Goal: Task Accomplishment & Management: Manage account settings

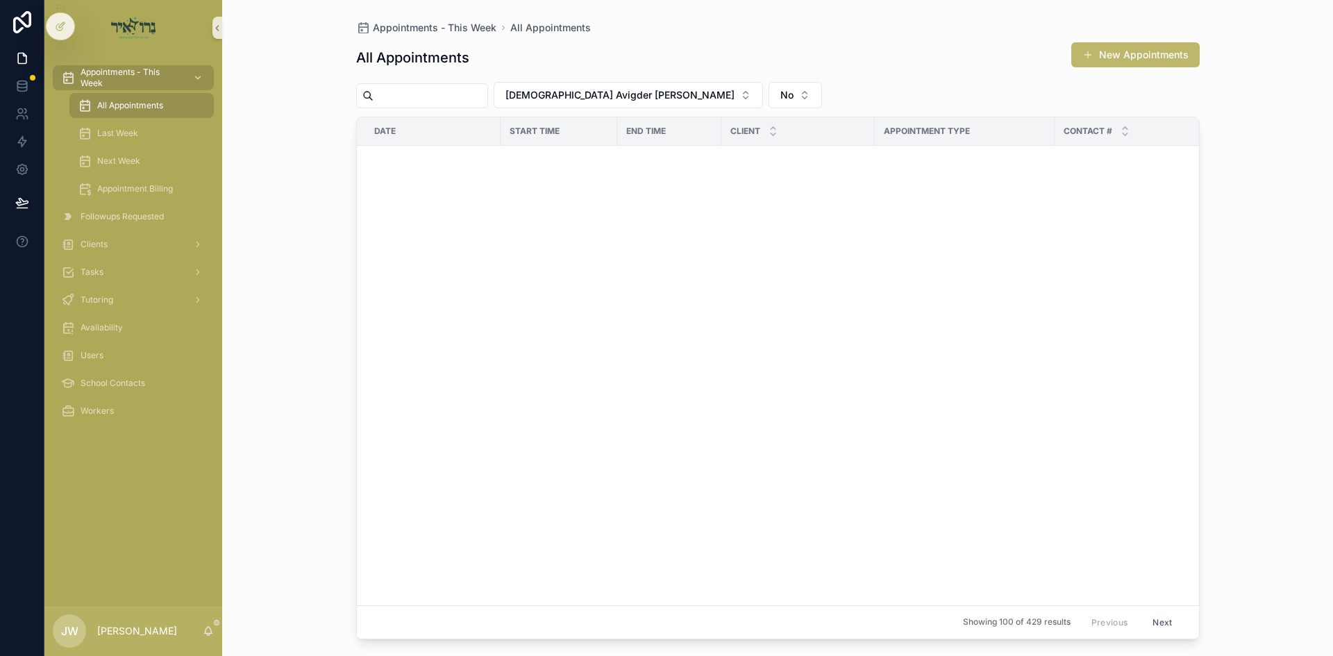
scroll to position [1480, 0]
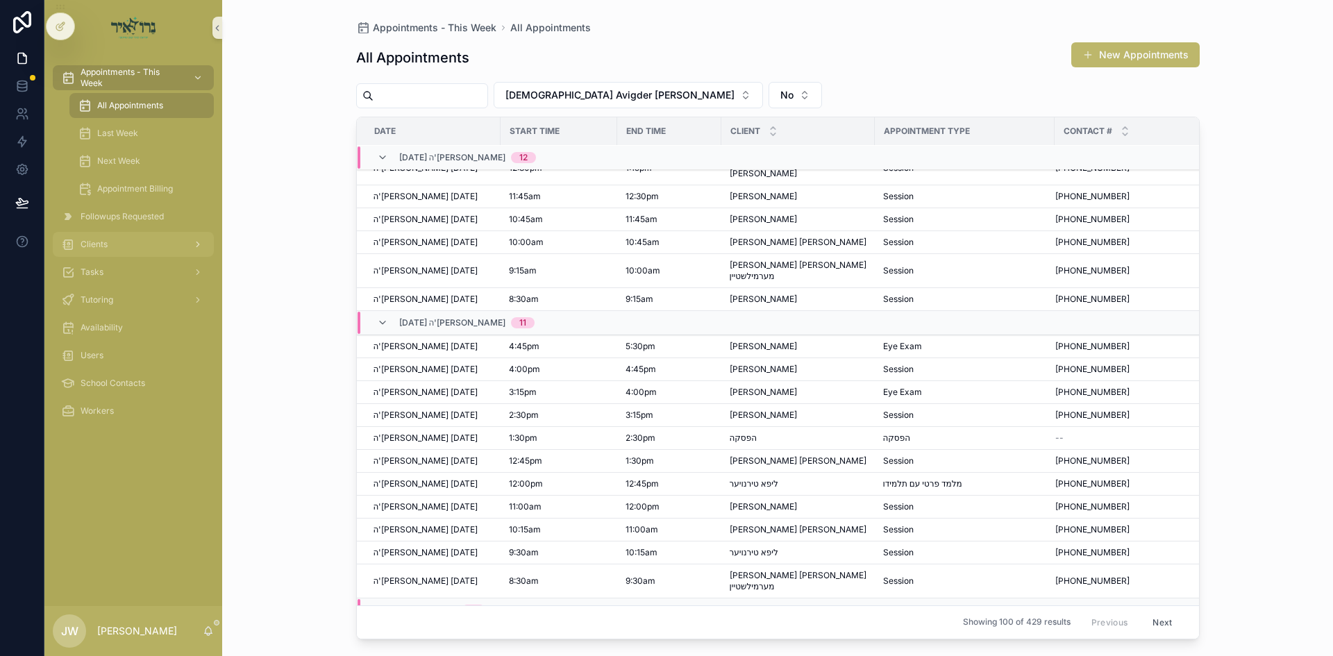
drag, startPoint x: 0, startPoint y: 0, endPoint x: 121, endPoint y: 242, distance: 270.1
click at [121, 242] on div "Clients" at bounding box center [133, 244] width 144 height 22
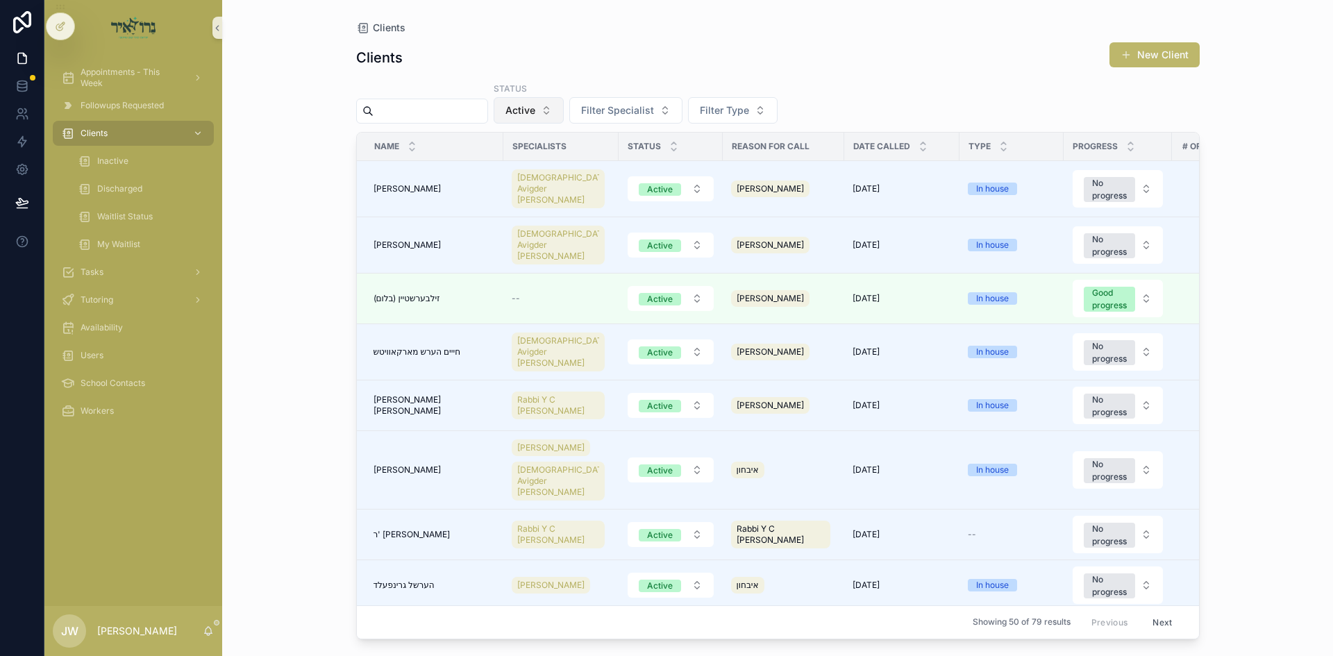
click at [535, 114] on span "Active" at bounding box center [520, 110] width 30 height 14
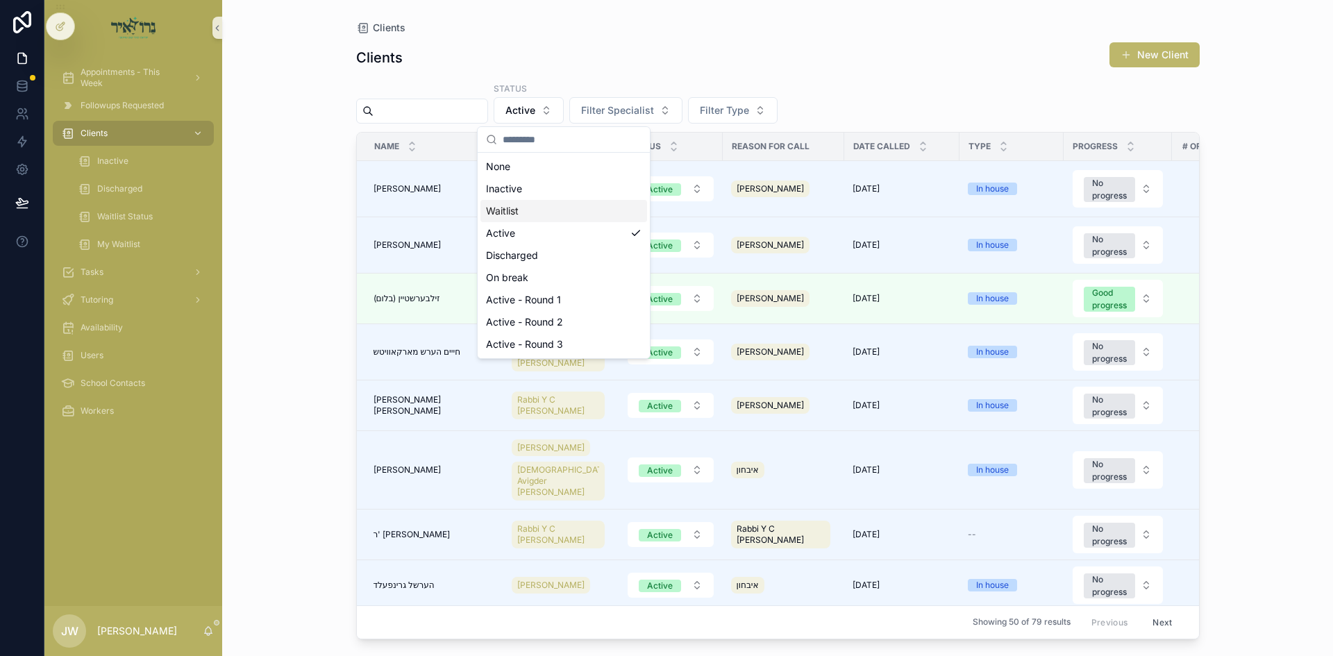
click at [535, 203] on div "Waitlist" at bounding box center [563, 211] width 167 height 22
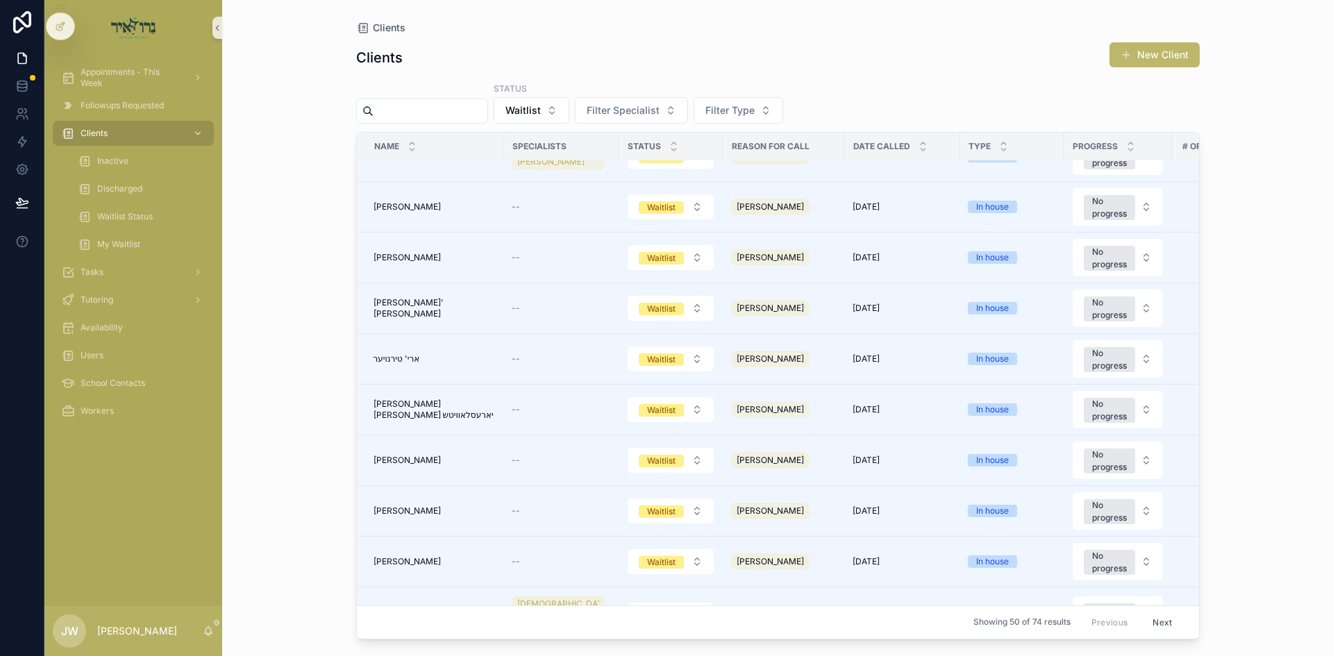
scroll to position [208, 0]
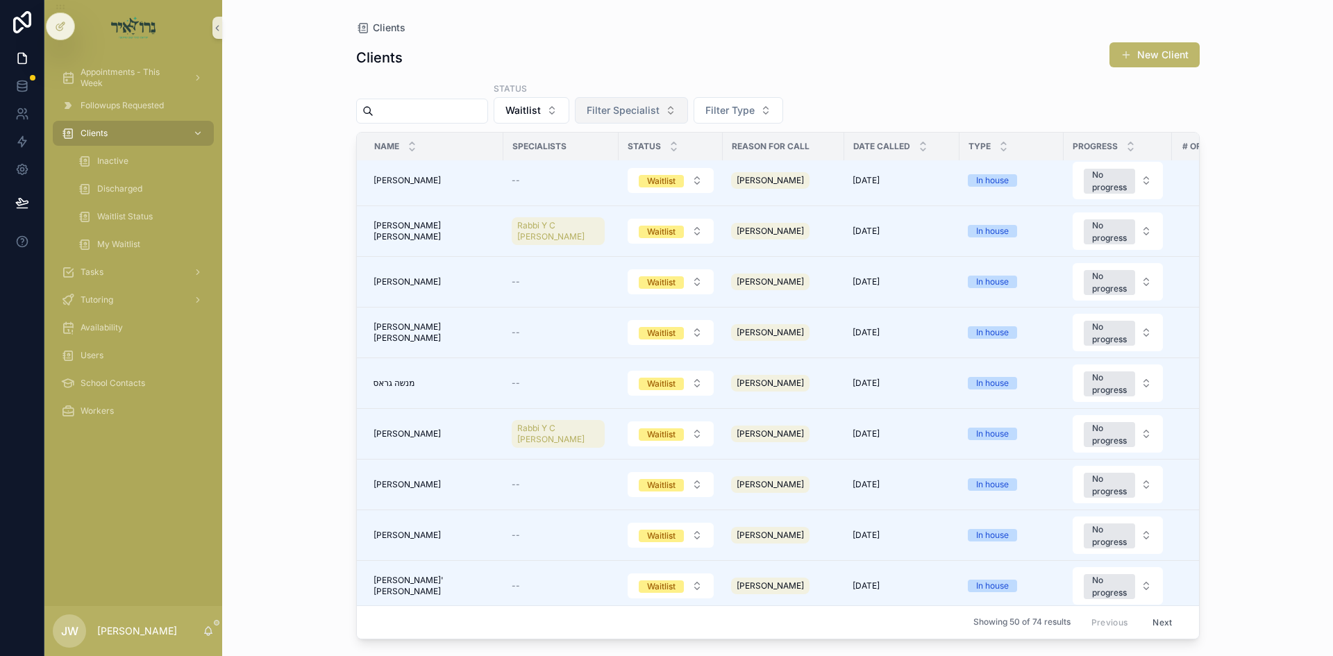
click at [619, 109] on button "Filter Specialist" at bounding box center [631, 110] width 113 height 26
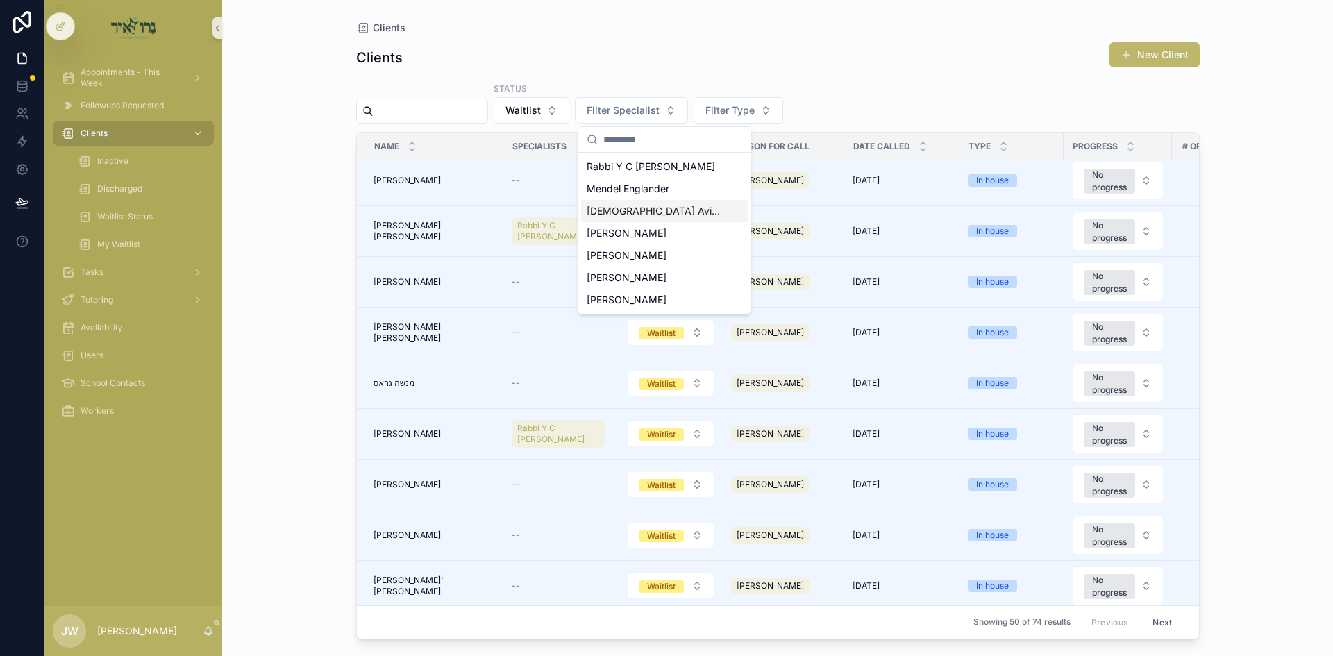
click at [634, 216] on span "[DEMOGRAPHIC_DATA] Avigder [PERSON_NAME]" at bounding box center [656, 211] width 139 height 14
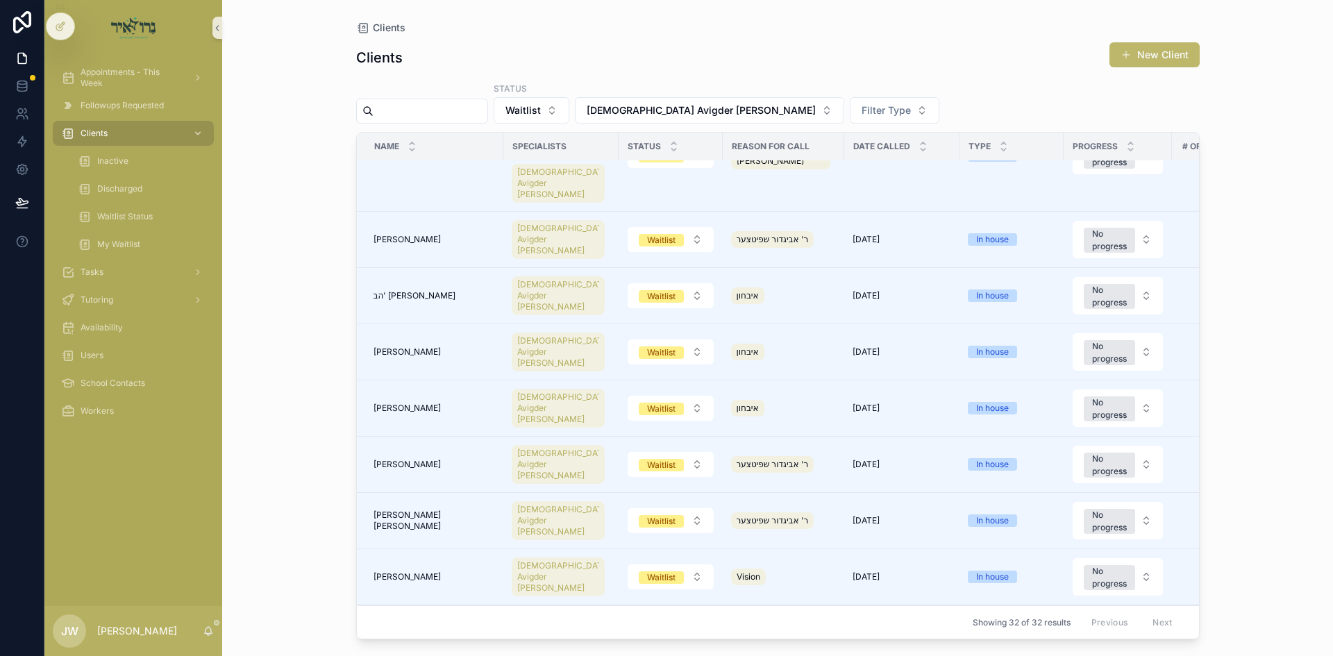
scroll to position [921, 0]
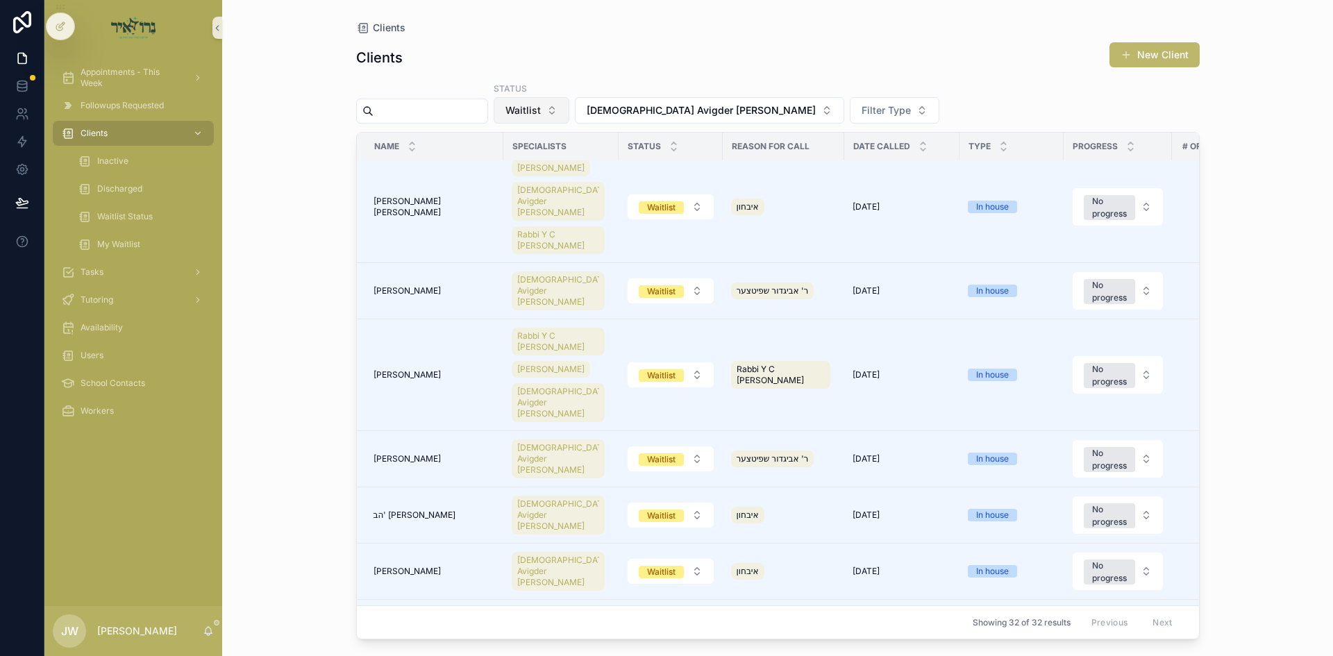
click at [532, 112] on button "Waitlist" at bounding box center [532, 110] width 76 height 26
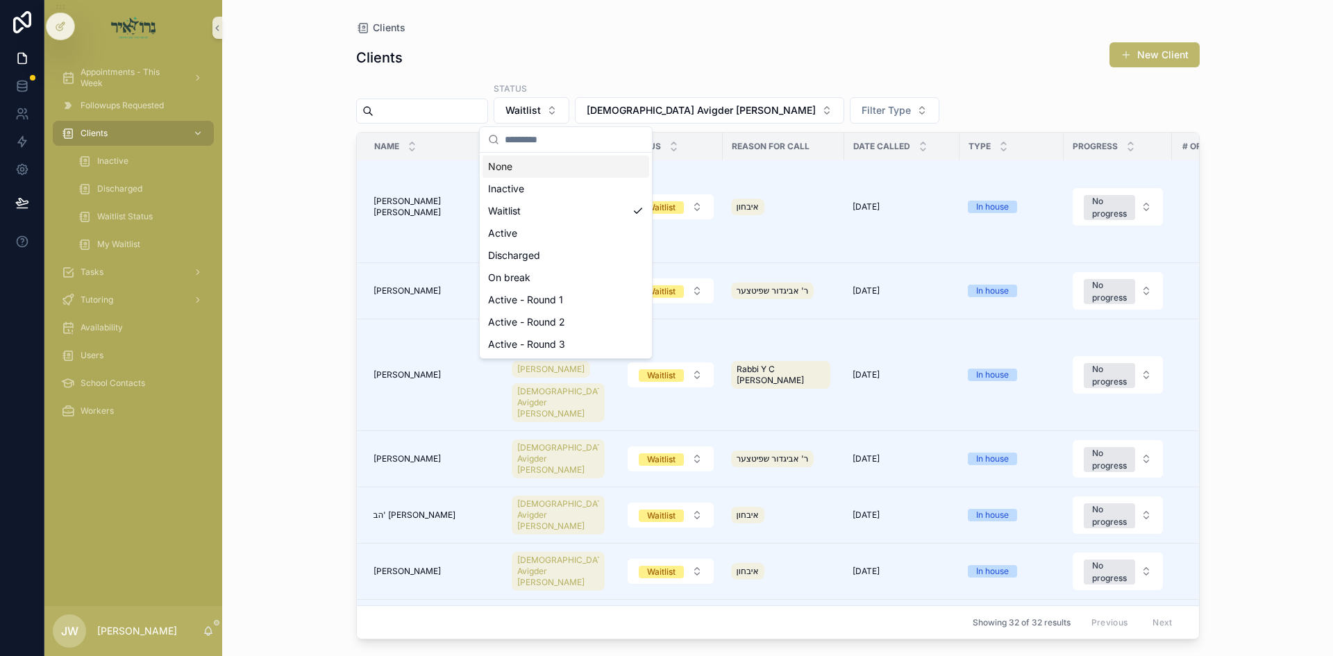
click at [536, 164] on div "None" at bounding box center [565, 167] width 167 height 22
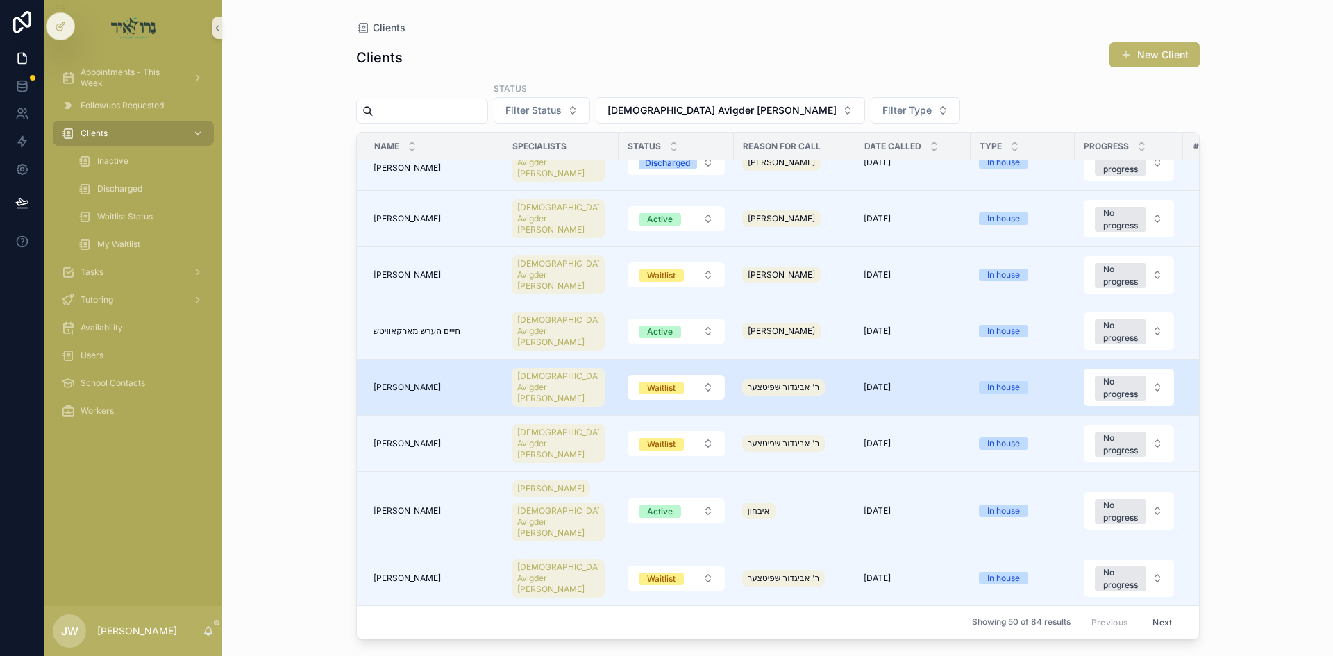
scroll to position [347, 0]
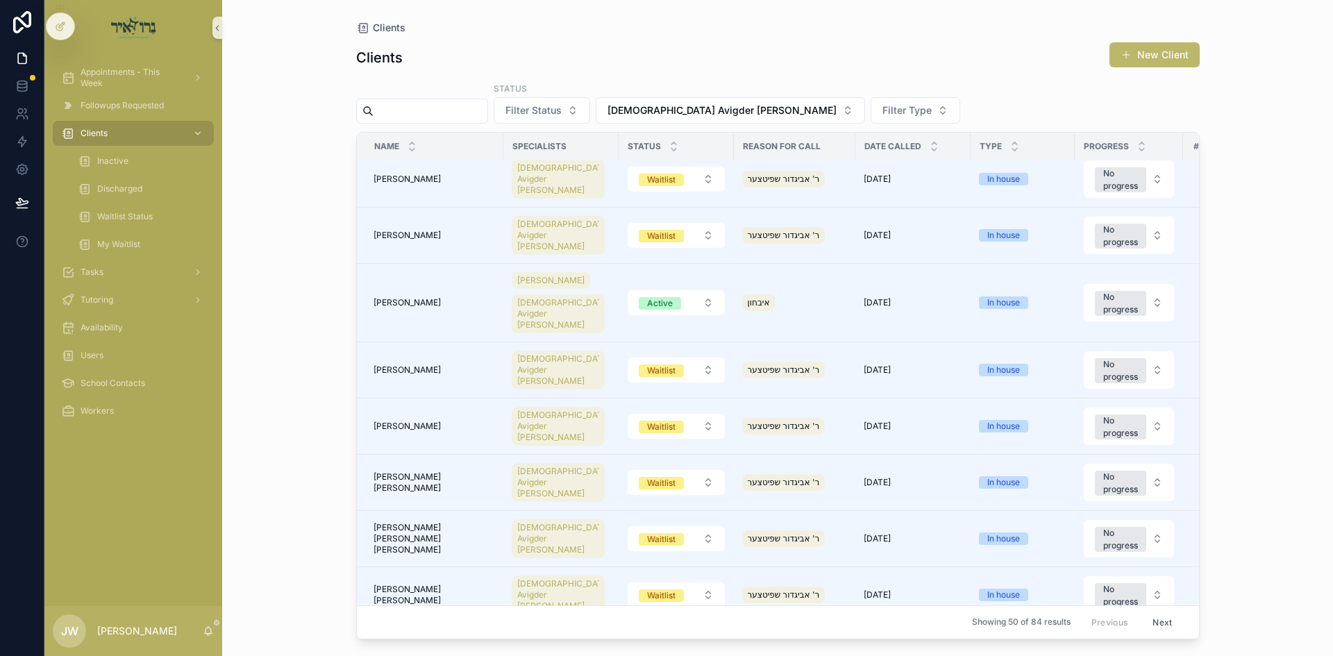
click at [406, 117] on input "scrollable content" at bounding box center [431, 110] width 114 height 19
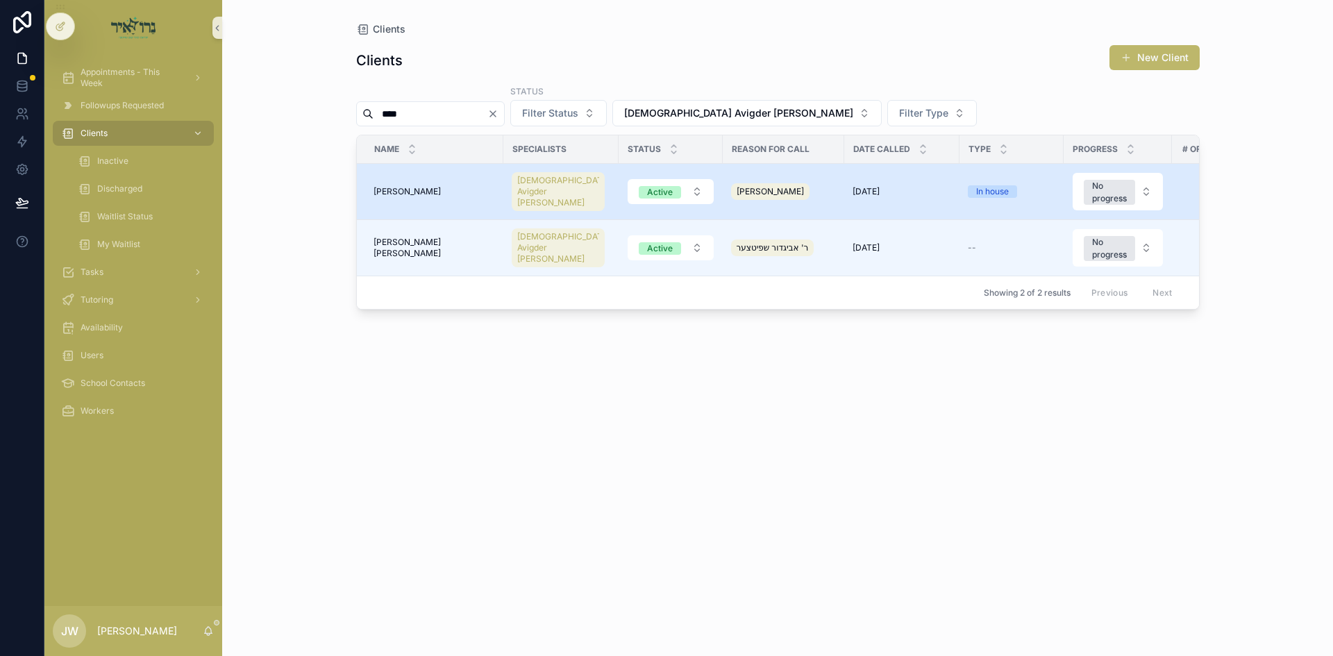
type input "****"
click at [411, 187] on span "[PERSON_NAME]" at bounding box center [407, 191] width 67 height 11
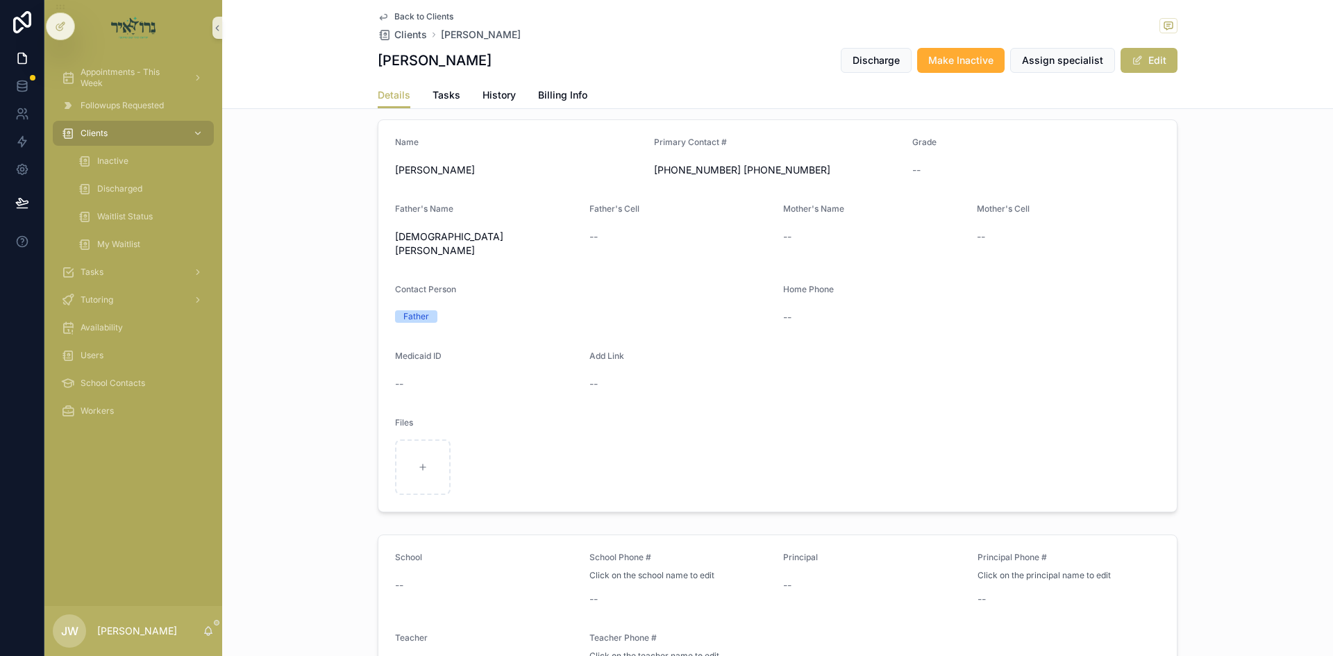
scroll to position [417, 0]
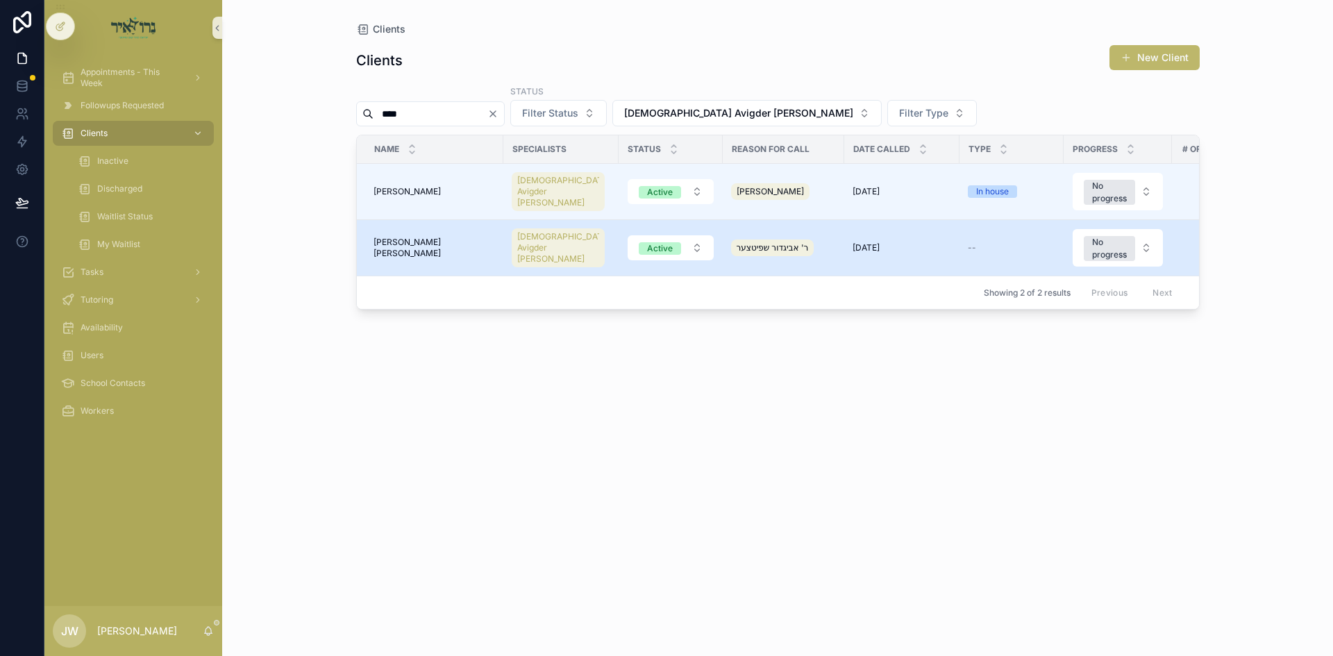
click at [427, 245] on td "[PERSON_NAME] [PERSON_NAME] [PERSON_NAME] [PERSON_NAME]" at bounding box center [430, 248] width 146 height 56
click at [428, 238] on span "[PERSON_NAME] [PERSON_NAME]" at bounding box center [434, 248] width 121 height 22
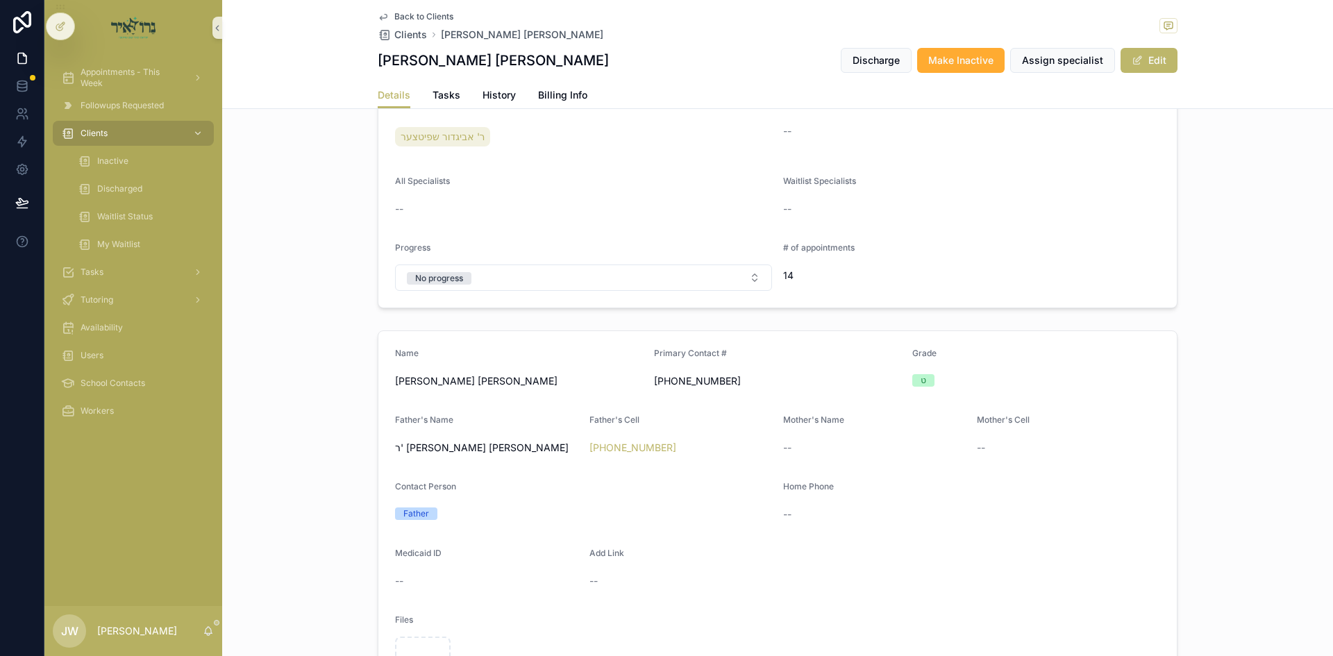
scroll to position [347, 0]
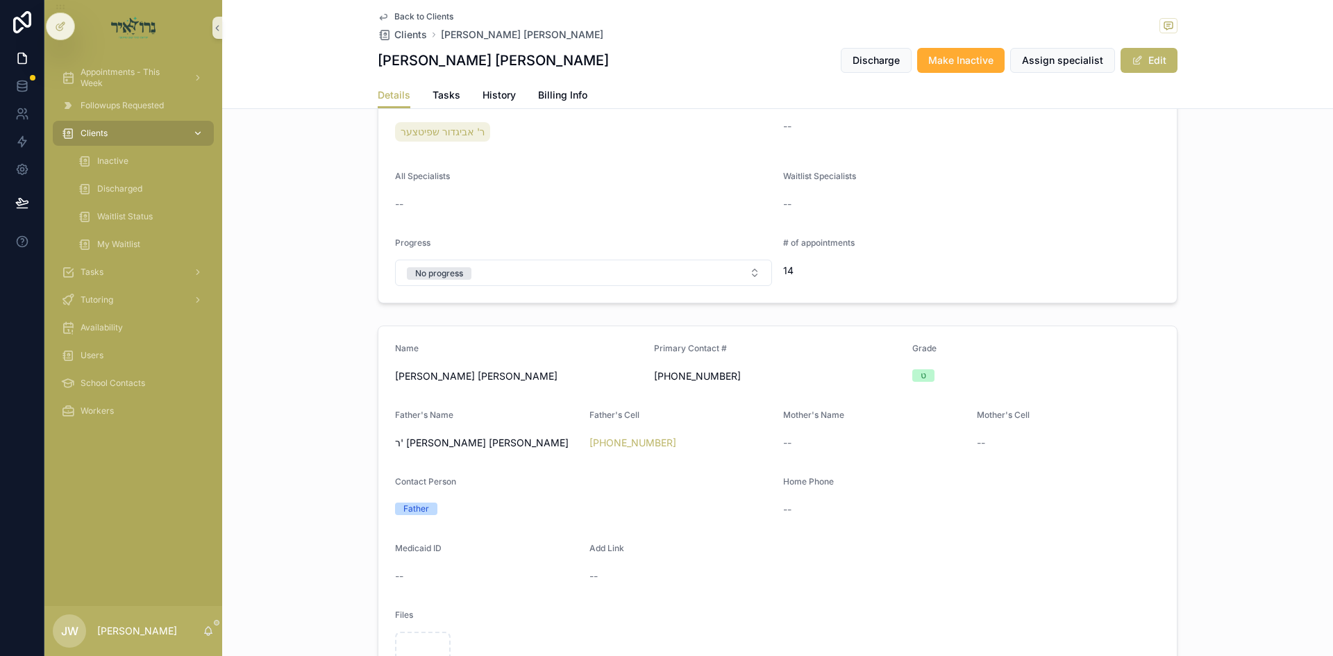
click at [196, 130] on icon "scrollable content" at bounding box center [198, 133] width 10 height 10
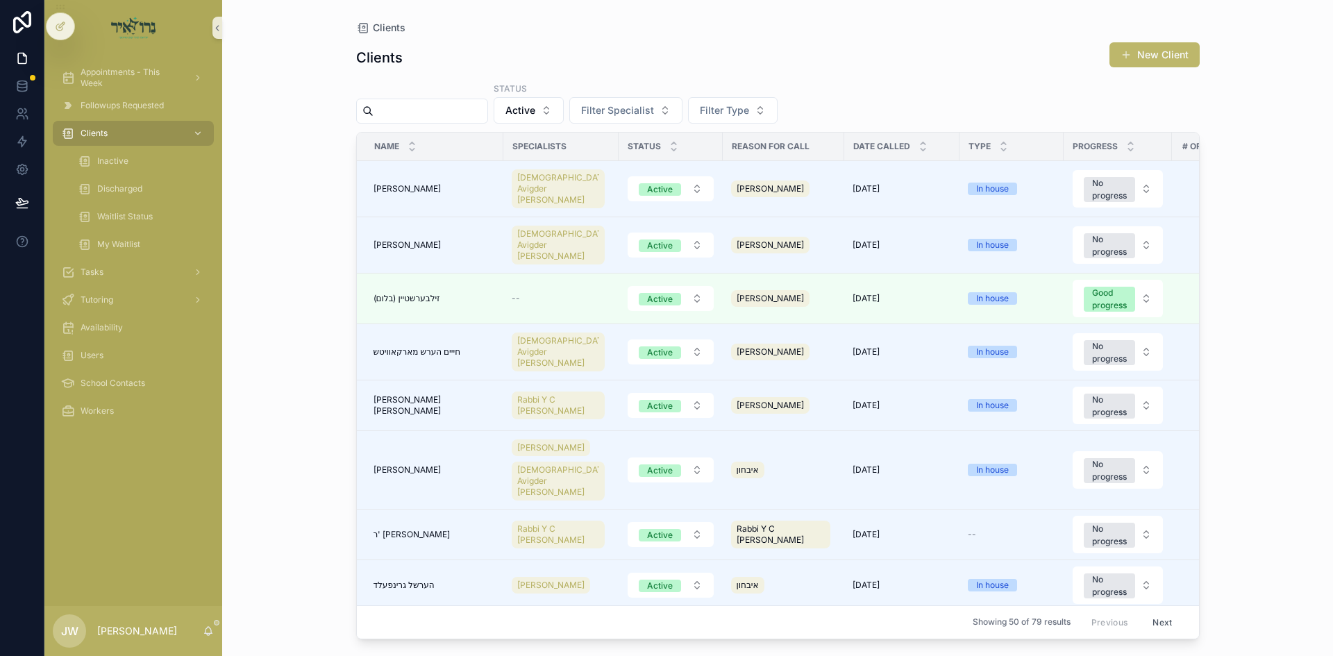
click at [404, 117] on input "scrollable content" at bounding box center [431, 110] width 114 height 19
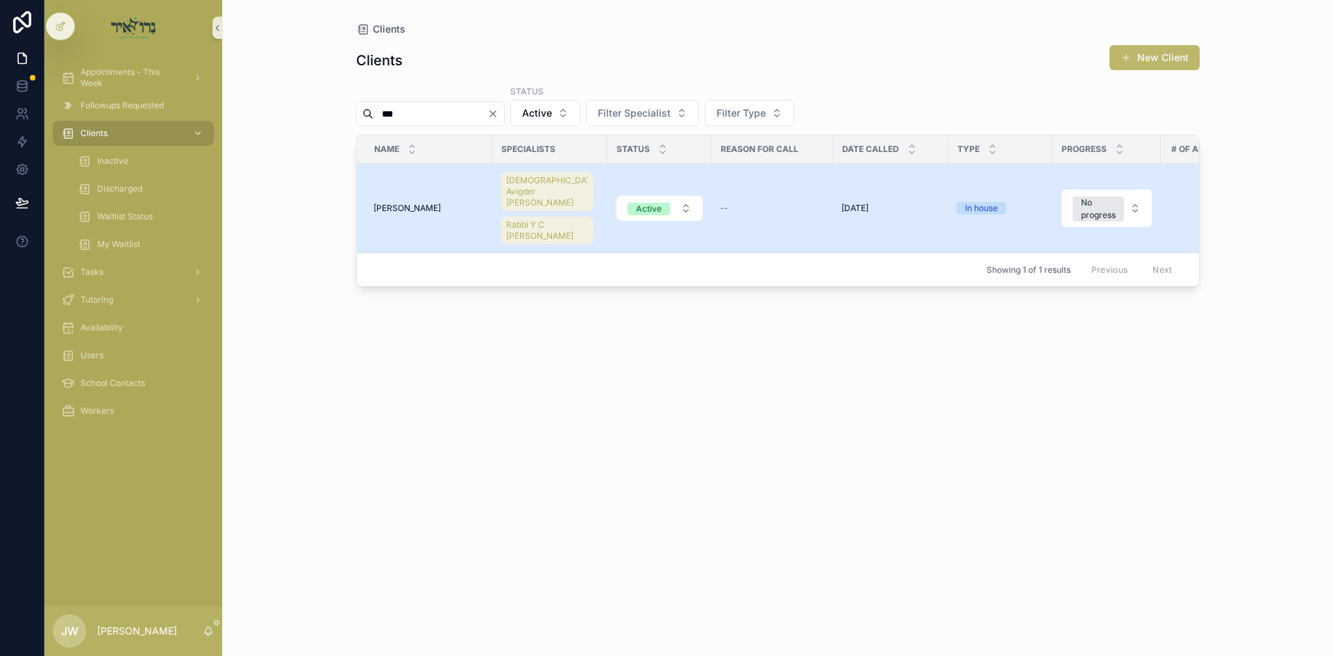
type input "***"
click at [414, 205] on span "[PERSON_NAME]" at bounding box center [407, 208] width 67 height 11
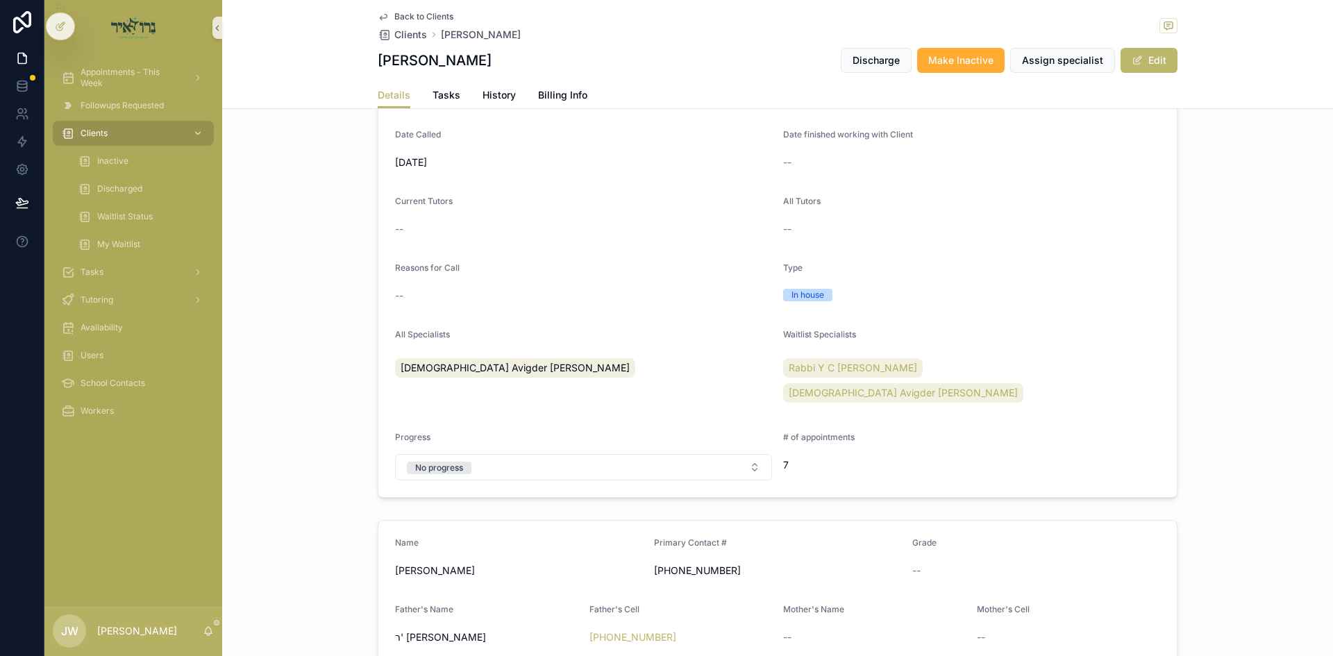
scroll to position [347, 0]
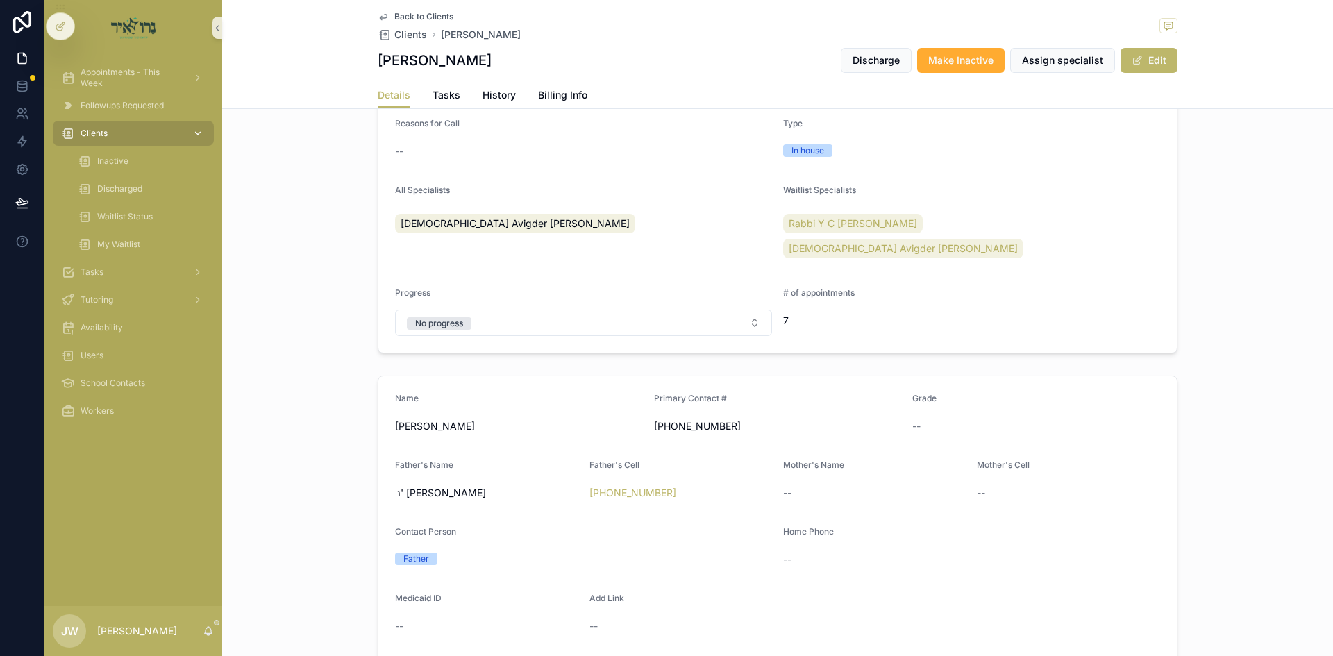
click at [136, 135] on div "Clients" at bounding box center [133, 133] width 144 height 22
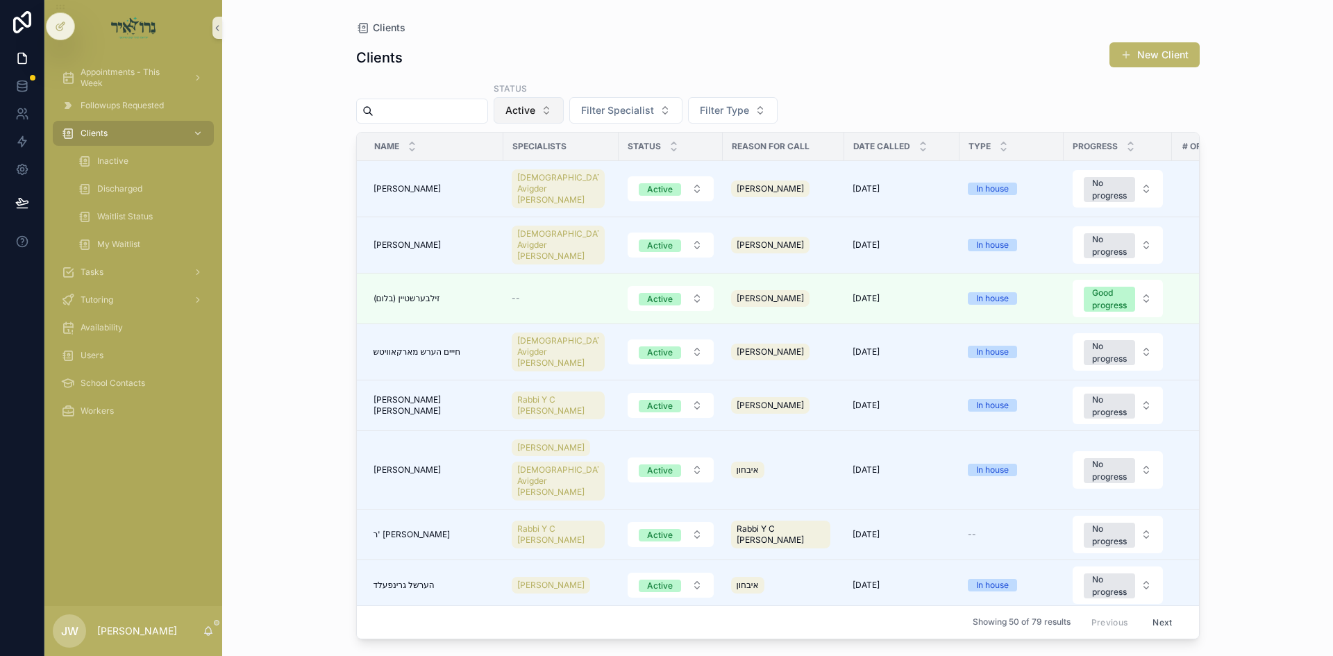
click at [536, 110] on button "Active" at bounding box center [529, 110] width 70 height 26
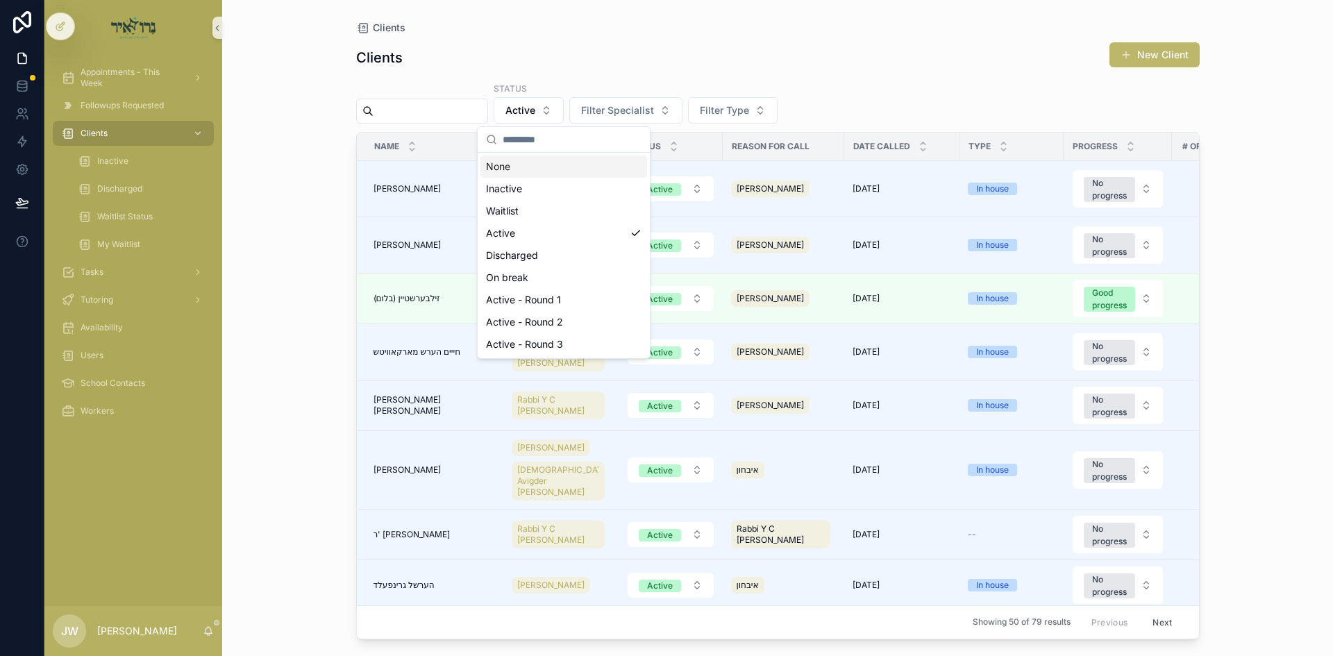
click at [551, 168] on div "None" at bounding box center [563, 167] width 167 height 22
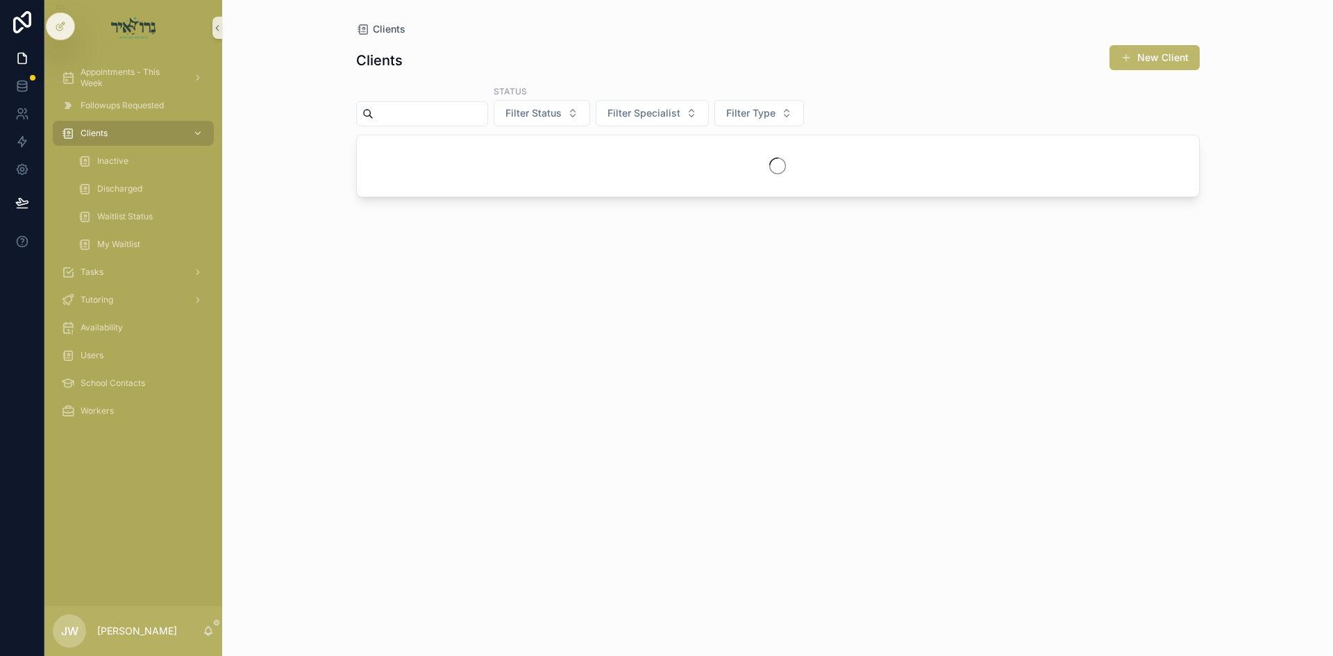
click at [467, 112] on input "scrollable content" at bounding box center [431, 113] width 114 height 19
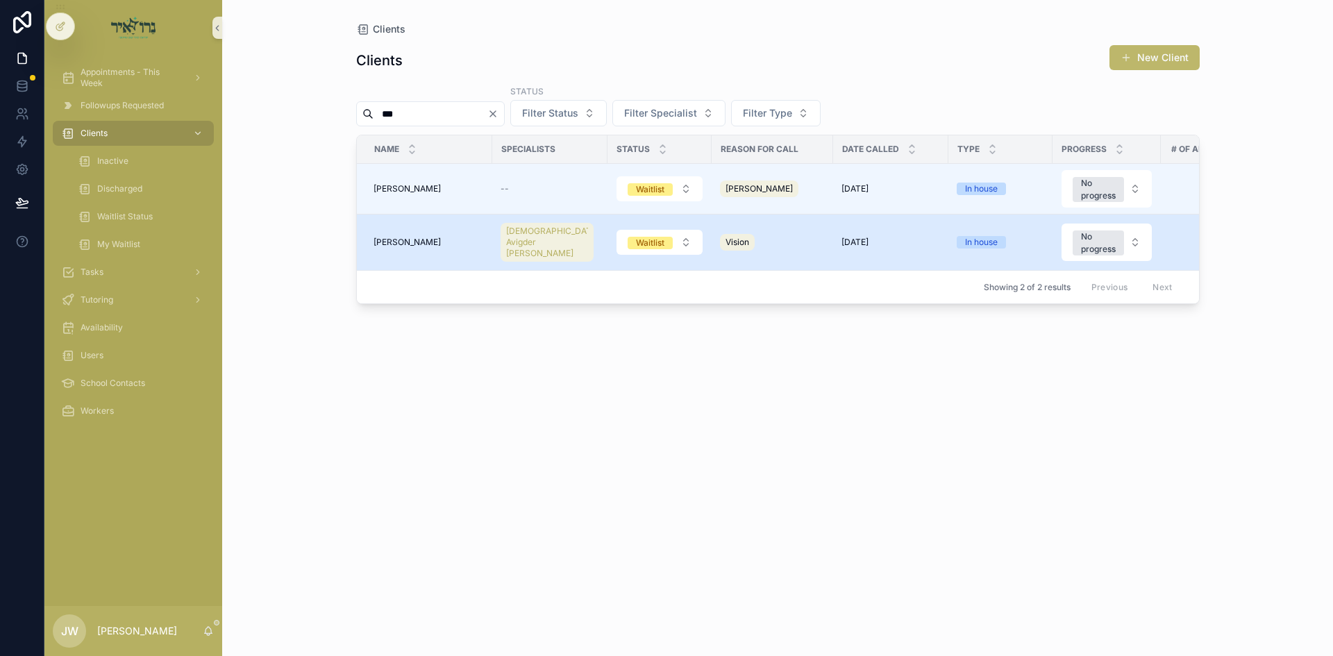
type input "***"
click at [407, 241] on span "[PERSON_NAME]" at bounding box center [407, 242] width 67 height 11
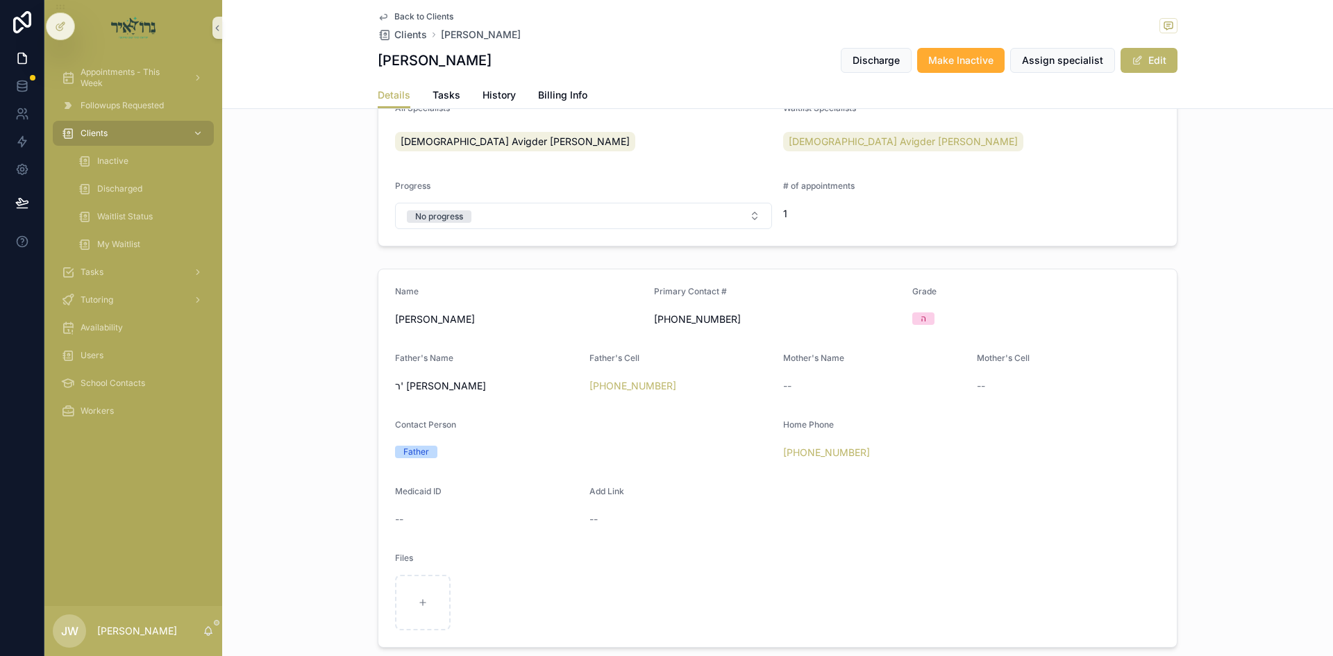
scroll to position [417, 0]
click at [144, 242] on div "My Waitlist" at bounding box center [142, 244] width 128 height 22
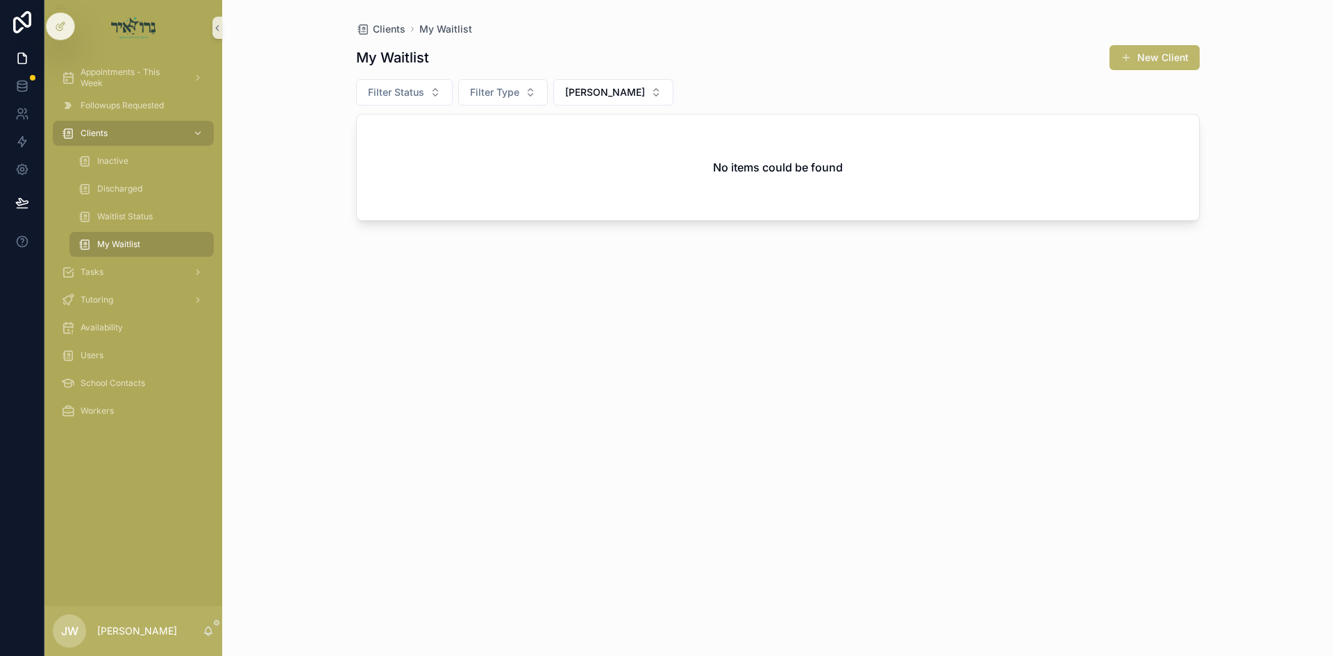
click at [151, 243] on div "My Waitlist" at bounding box center [142, 244] width 128 height 22
click at [616, 96] on button "[PERSON_NAME]" at bounding box center [613, 92] width 120 height 26
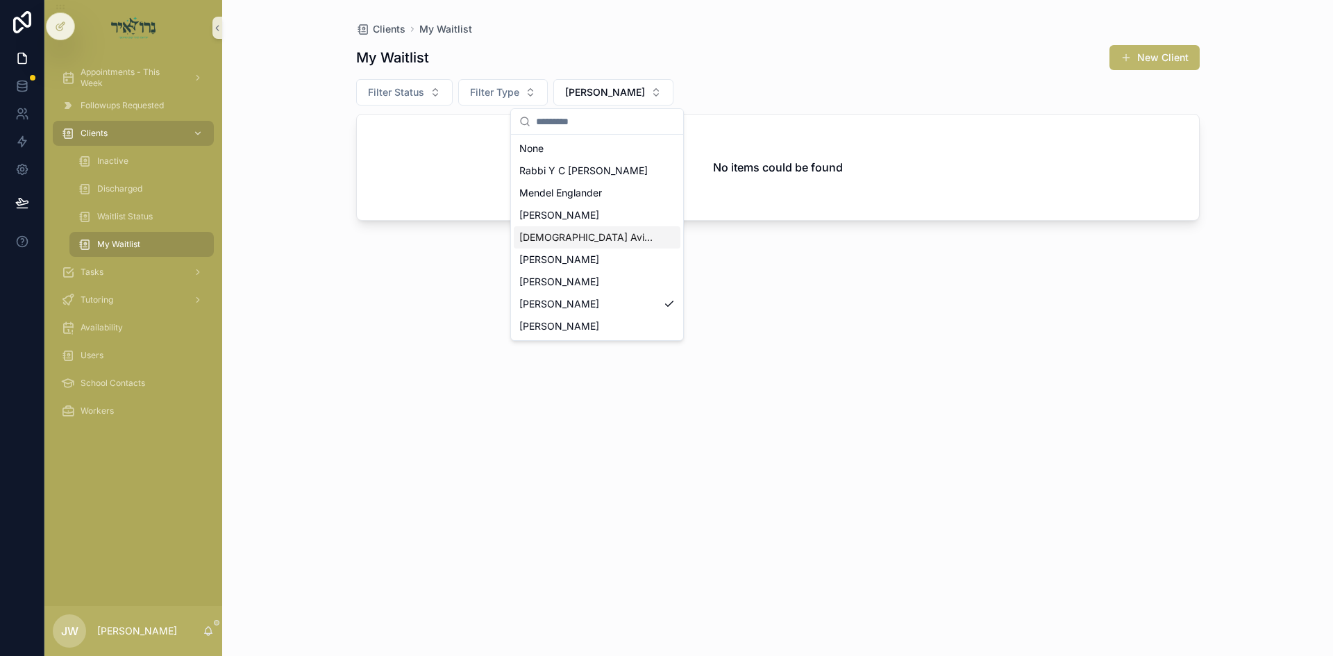
click at [601, 238] on span "[DEMOGRAPHIC_DATA] Avigder [PERSON_NAME]" at bounding box center [588, 237] width 139 height 14
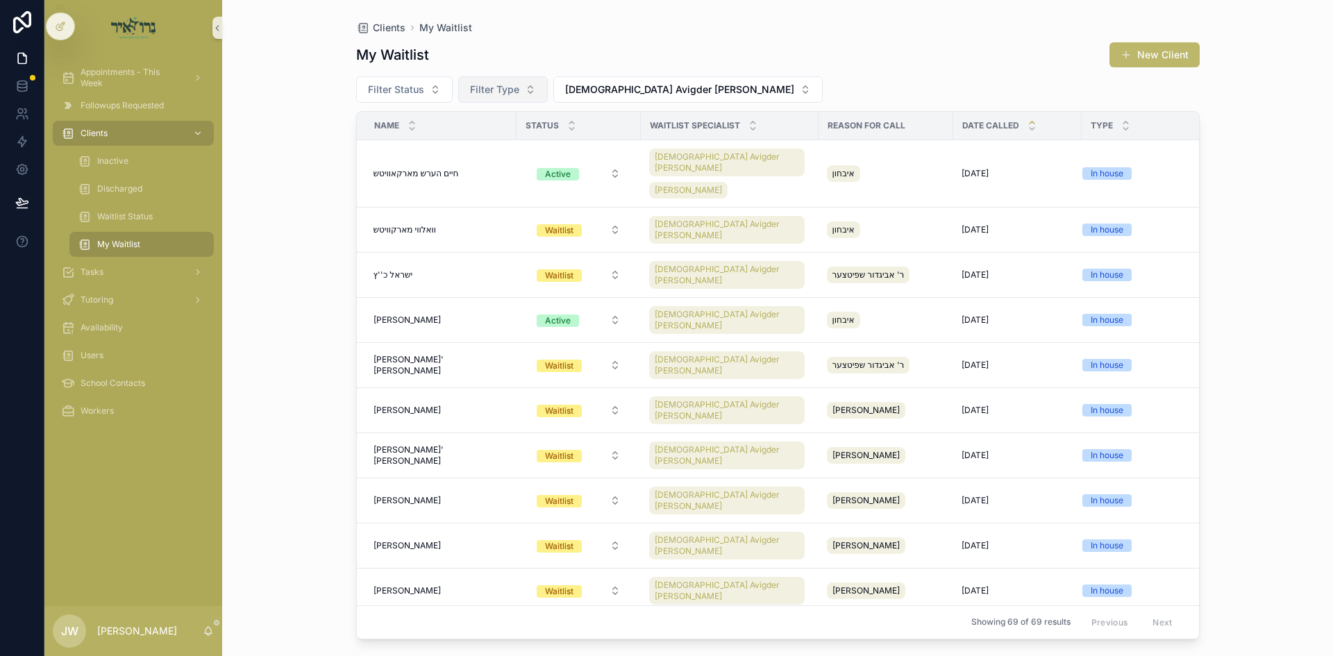
click at [520, 98] on button "Filter Type" at bounding box center [503, 89] width 90 height 26
click at [413, 96] on button "Filter Status" at bounding box center [404, 89] width 96 height 26
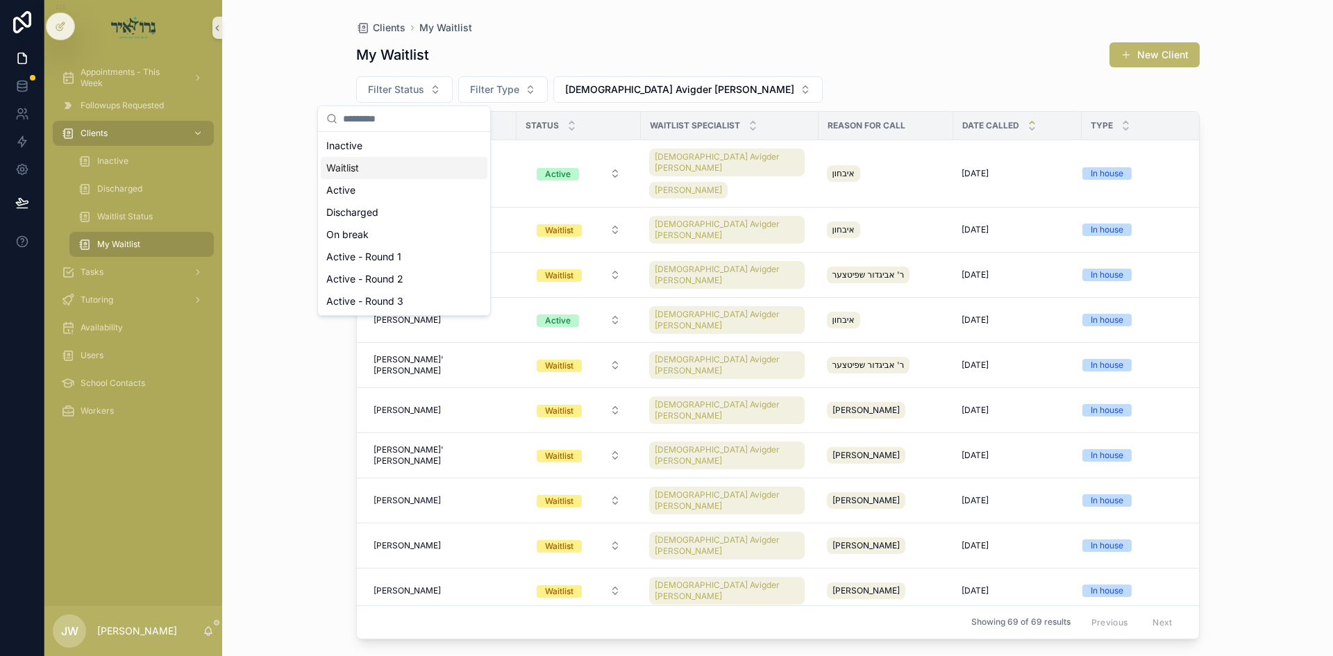
click at [395, 174] on div "Waitlist" at bounding box center [404, 168] width 167 height 22
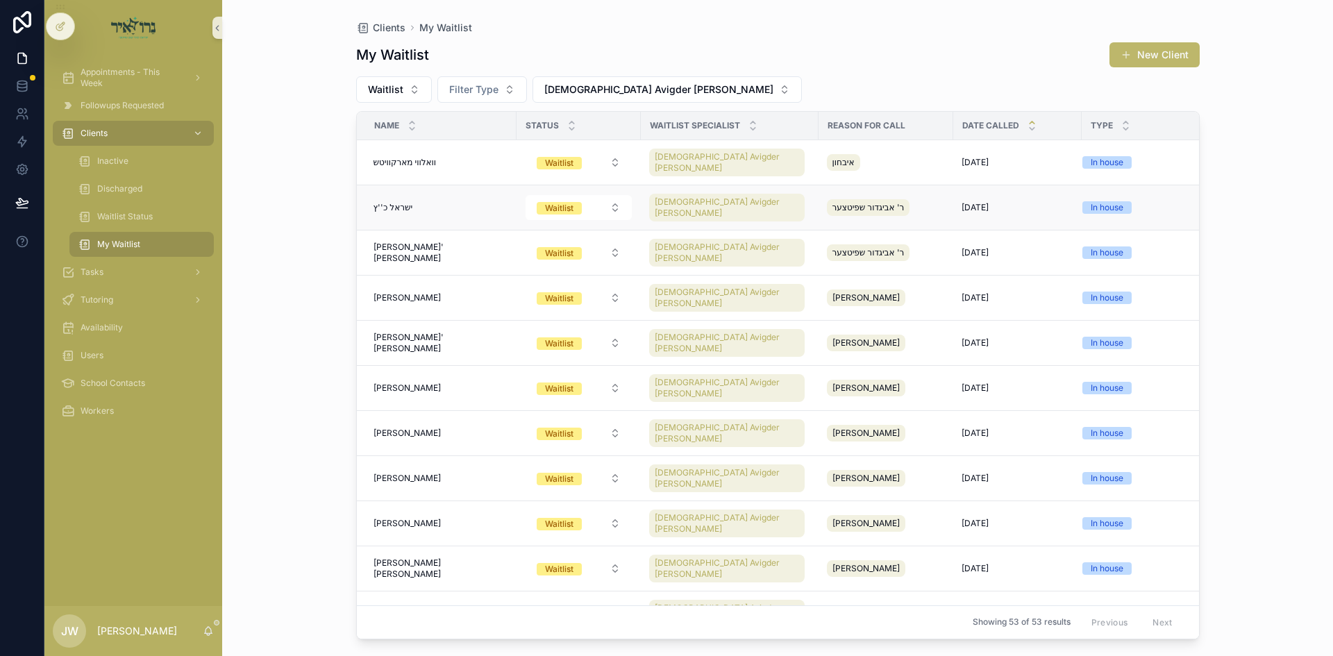
click at [403, 202] on span "ישראל כ''ץ" at bounding box center [394, 207] width 40 height 11
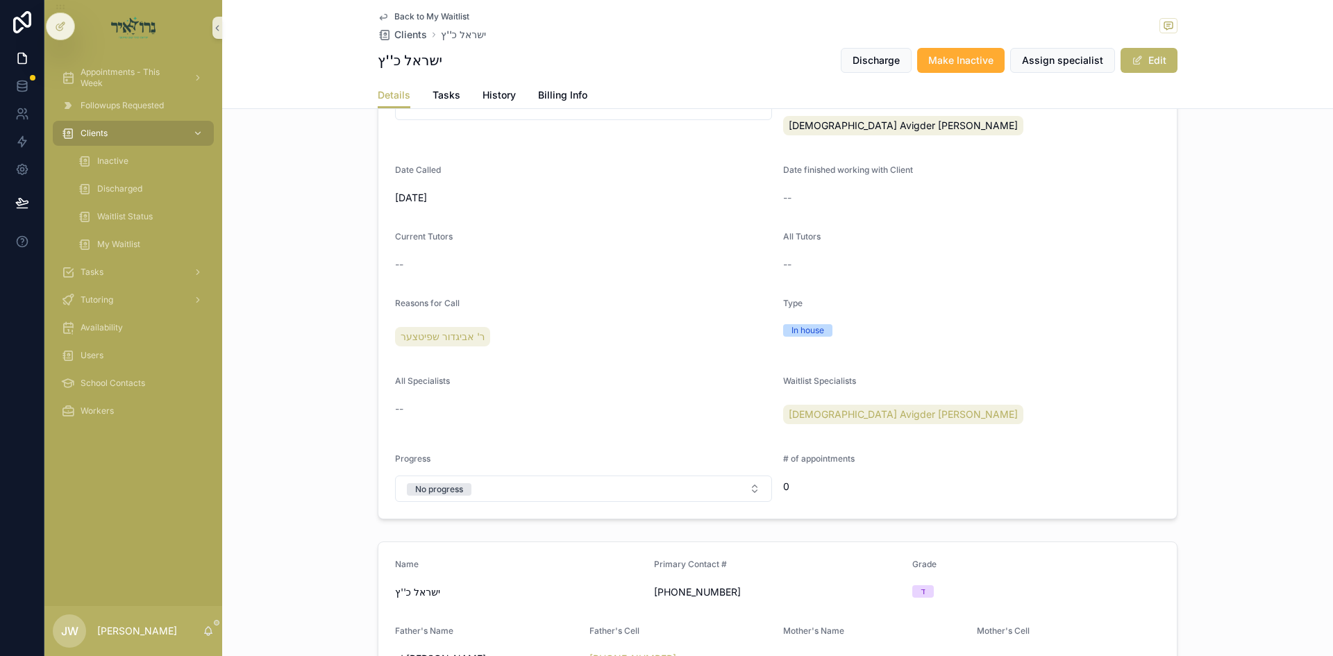
scroll to position [347, 0]
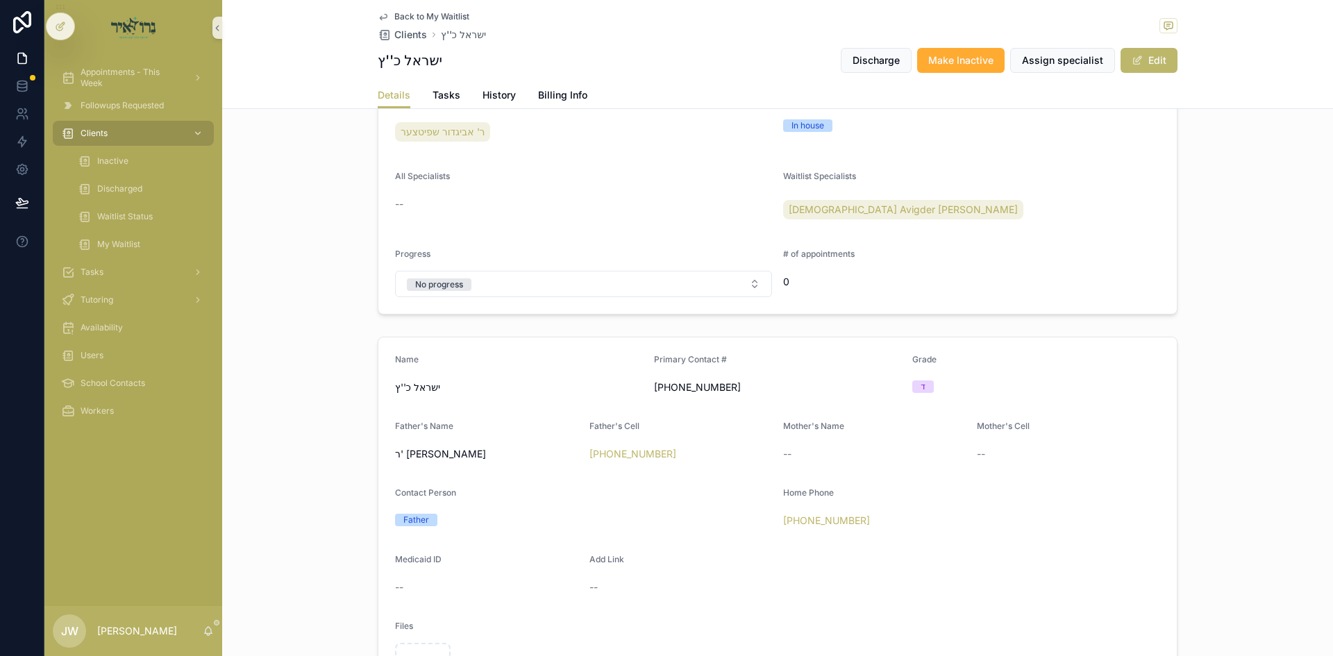
drag, startPoint x: 639, startPoint y: 386, endPoint x: 761, endPoint y: 393, distance: 121.7
click at [761, 393] on form "Name [PERSON_NAME] כ''ץ Primary Contact # [PHONE_NUMBER] Grade ד Father's Name …" at bounding box center [777, 526] width 798 height 378
click at [768, 386] on span "[PHONE_NUMBER]" at bounding box center [778, 387] width 248 height 14
drag, startPoint x: 768, startPoint y: 386, endPoint x: 614, endPoint y: 385, distance: 154.1
click at [614, 385] on form "Name [PERSON_NAME] כ''ץ Primary Contact # [PHONE_NUMBER] Grade ד Father's Name …" at bounding box center [777, 526] width 798 height 378
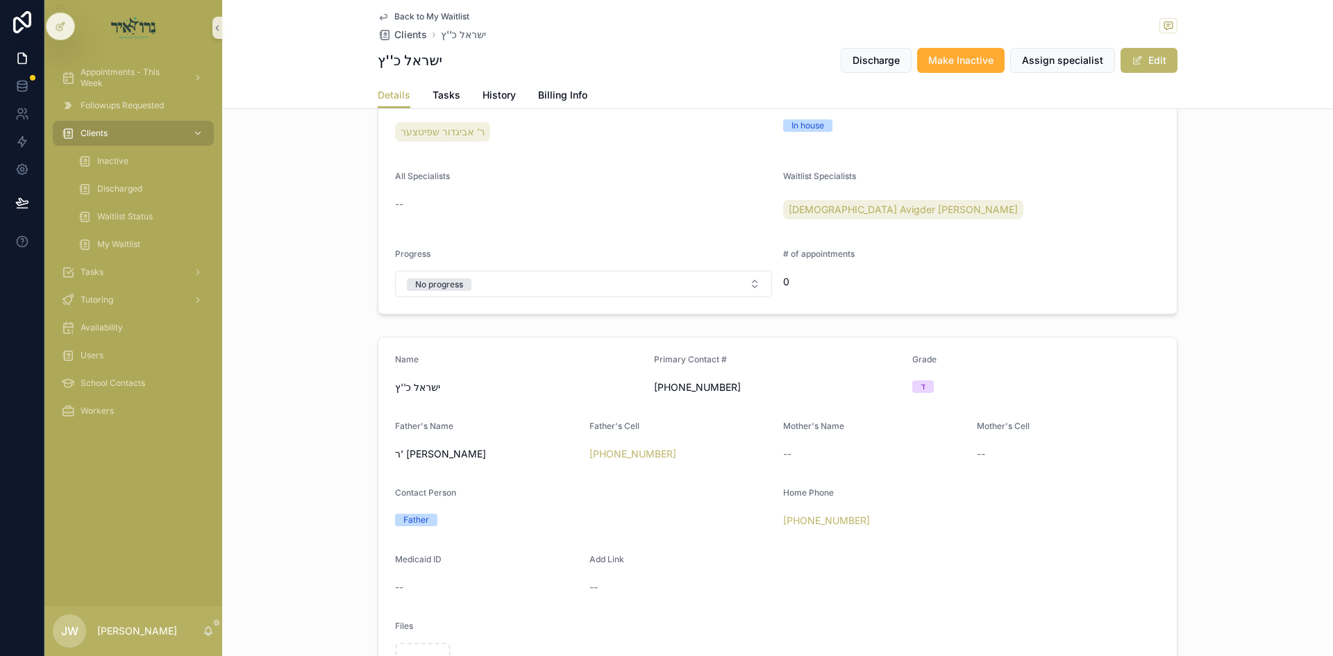
click at [614, 385] on span "ישראל כ''ץ" at bounding box center [519, 387] width 248 height 14
drag, startPoint x: 614, startPoint y: 385, endPoint x: 740, endPoint y: 383, distance: 126.4
click at [740, 383] on form "Name [PERSON_NAME] כ''ץ Primary Contact # [PHONE_NUMBER] Grade ד Father's Name …" at bounding box center [777, 526] width 798 height 378
click at [740, 383] on span "[PHONE_NUMBER]" at bounding box center [778, 387] width 248 height 14
drag, startPoint x: 740, startPoint y: 383, endPoint x: 623, endPoint y: 385, distance: 116.7
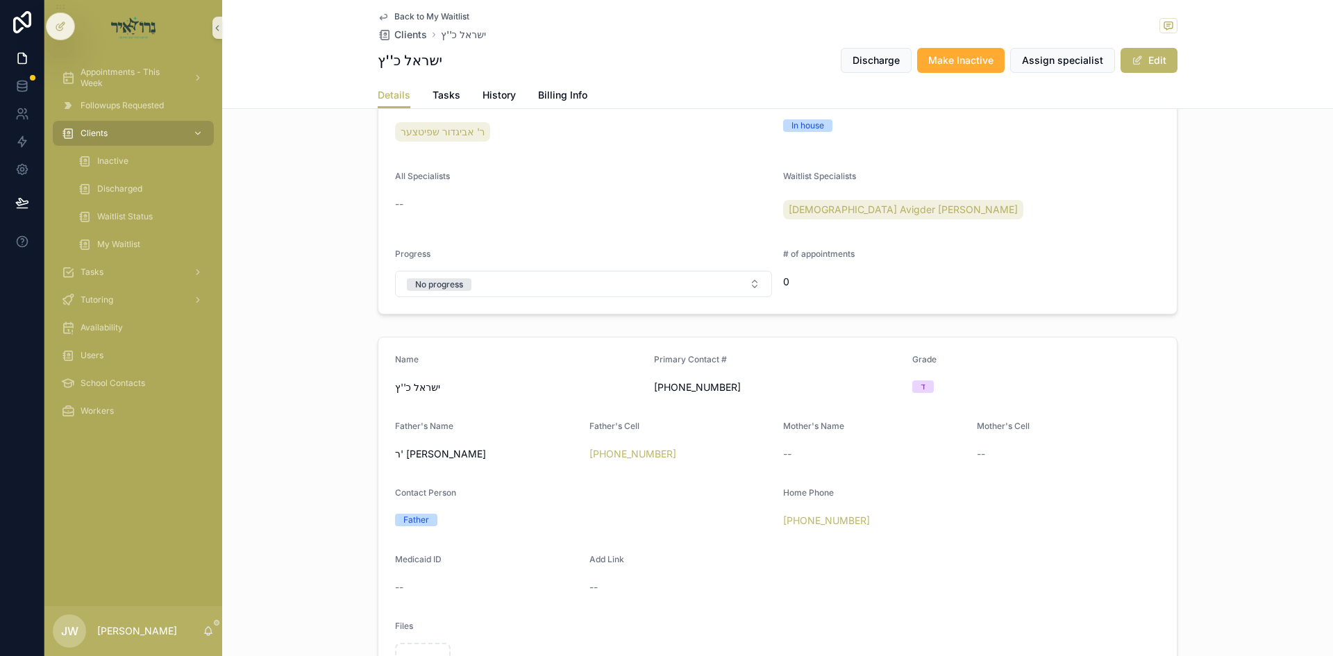
click at [623, 385] on form "Name [PERSON_NAME] כ''ץ Primary Contact # [PHONE_NUMBER] Grade ד Father's Name …" at bounding box center [777, 526] width 798 height 378
click at [623, 385] on span "ישראל כ''ץ" at bounding box center [519, 387] width 248 height 14
drag, startPoint x: 578, startPoint y: 389, endPoint x: 821, endPoint y: 383, distance: 243.1
click at [821, 383] on form "Name [PERSON_NAME] כ''ץ Primary Contact # [PHONE_NUMBER] Grade ד Father's Name …" at bounding box center [777, 526] width 798 height 378
click at [758, 396] on div "[PHONE_NUMBER]" at bounding box center [778, 387] width 248 height 22
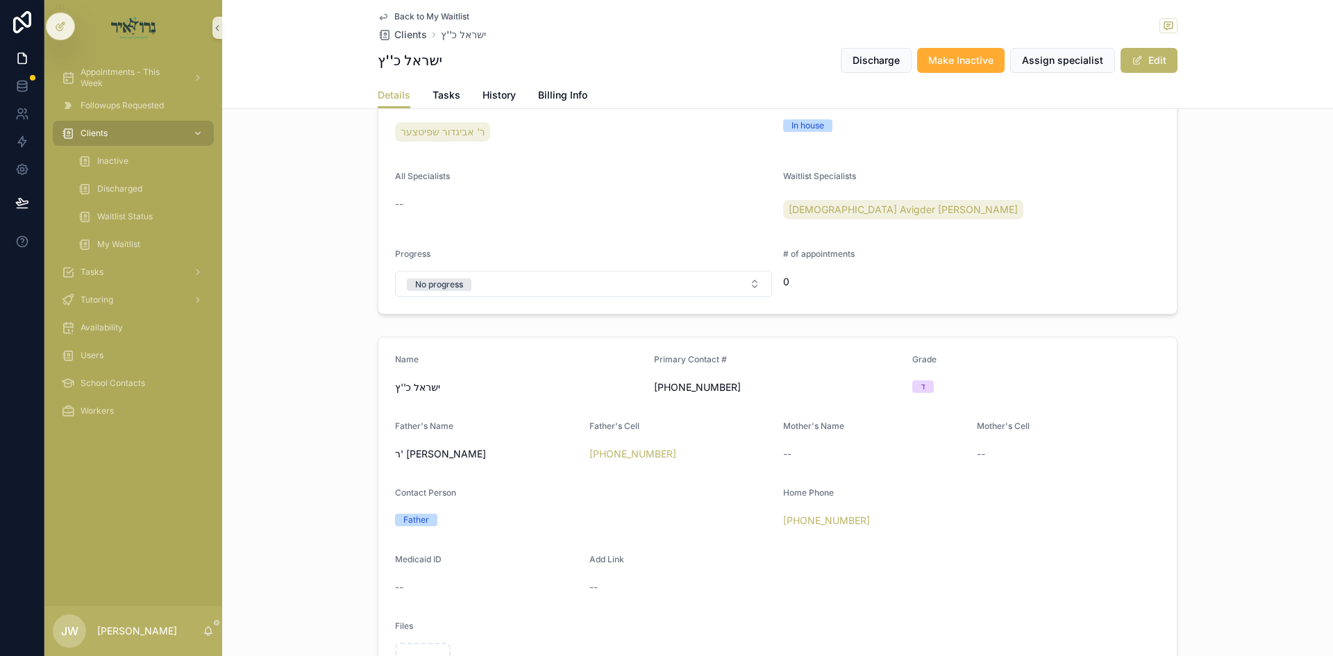
drag, startPoint x: 760, startPoint y: 391, endPoint x: 616, endPoint y: 389, distance: 143.7
click at [616, 389] on form "Name [PERSON_NAME] כ''ץ Primary Contact # [PHONE_NUMBER] Grade ד Father's Name …" at bounding box center [777, 526] width 798 height 378
click at [616, 389] on span "ישראל כ''ץ" at bounding box center [519, 387] width 248 height 14
drag, startPoint x: 616, startPoint y: 389, endPoint x: 738, endPoint y: 385, distance: 122.3
click at [738, 385] on form "Name [PERSON_NAME] כ''ץ Primary Contact # [PHONE_NUMBER] Grade ד Father's Name …" at bounding box center [777, 526] width 798 height 378
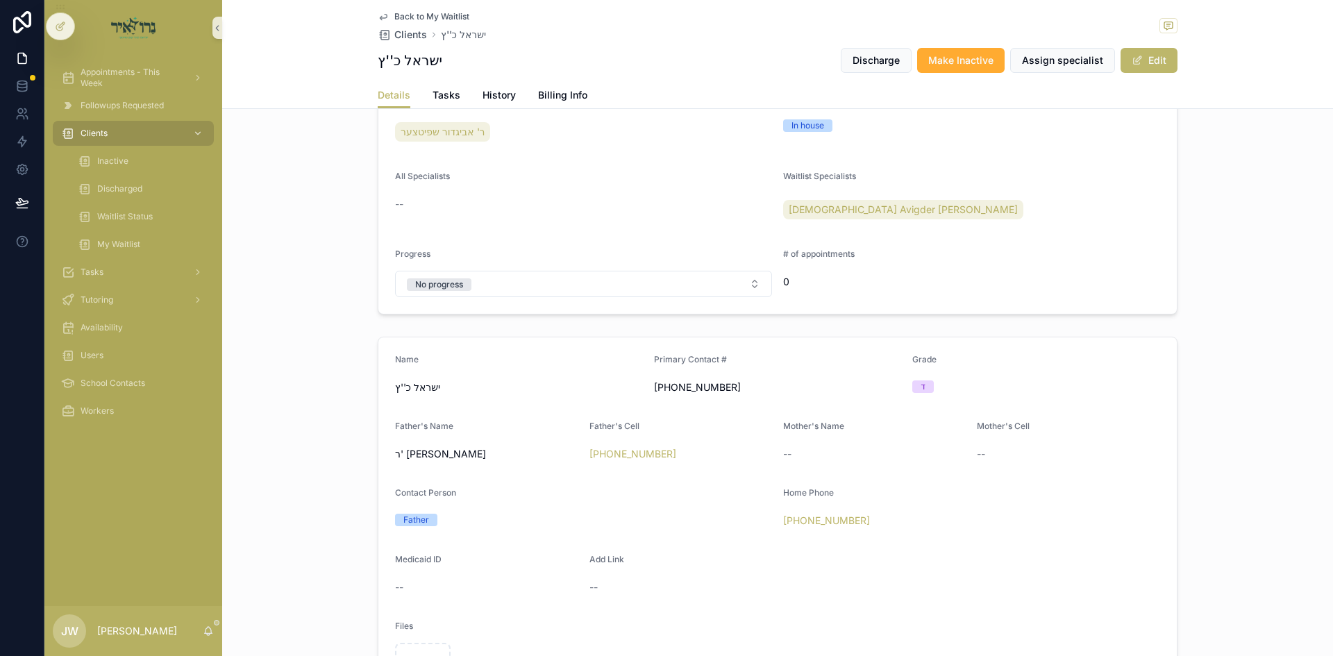
click at [738, 385] on span "[PHONE_NUMBER]" at bounding box center [778, 387] width 248 height 14
drag, startPoint x: 738, startPoint y: 384, endPoint x: 562, endPoint y: 380, distance: 175.7
click at [562, 380] on form "Name [PERSON_NAME] כ''ץ Primary Contact # [PHONE_NUMBER] Grade ד Father's Name …" at bounding box center [777, 526] width 798 height 378
click at [562, 380] on div "ישראל כ''ץ" at bounding box center [519, 387] width 248 height 22
drag, startPoint x: 553, startPoint y: 392, endPoint x: 835, endPoint y: 384, distance: 282.7
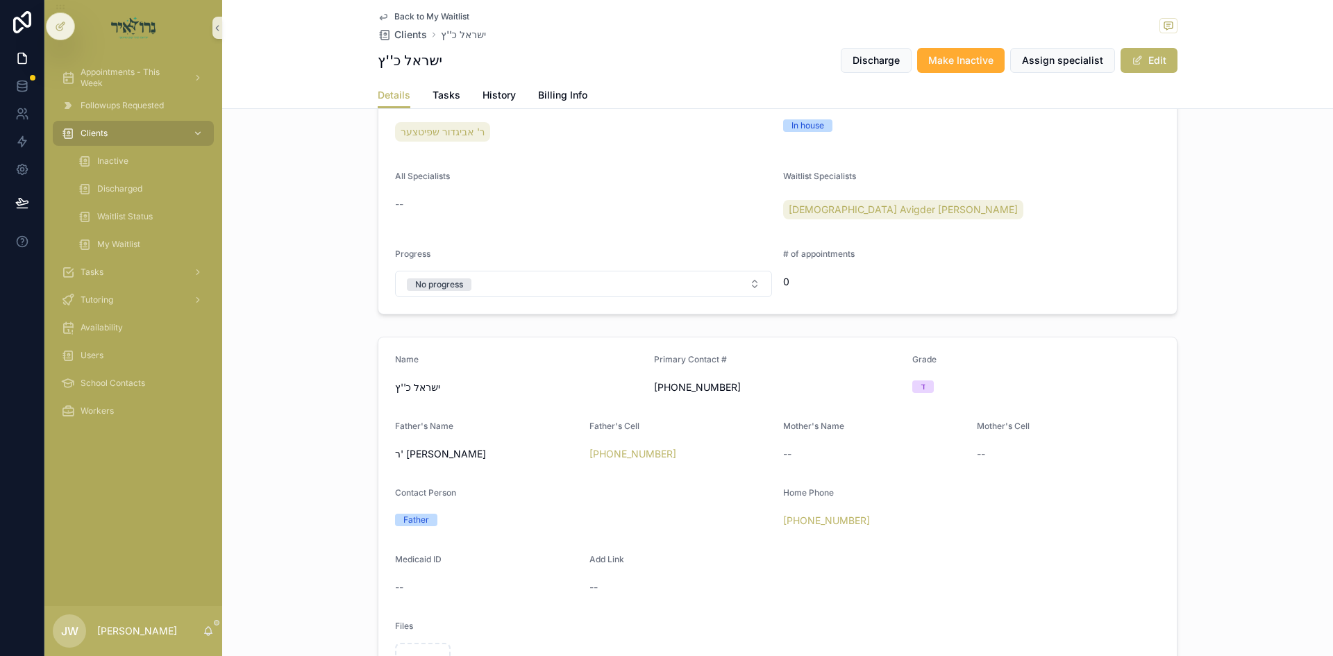
click at [835, 384] on form "Name [PERSON_NAME] כ''ץ Primary Contact # [PHONE_NUMBER] Grade ד Father's Name …" at bounding box center [777, 526] width 798 height 378
click at [830, 389] on span "[PHONE_NUMBER]" at bounding box center [778, 387] width 248 height 14
drag, startPoint x: 830, startPoint y: 389, endPoint x: 616, endPoint y: 378, distance: 214.1
click at [616, 378] on form "Name [PERSON_NAME] כ''ץ Primary Contact # [PHONE_NUMBER] Grade ד Father's Name …" at bounding box center [777, 526] width 798 height 378
click at [613, 383] on span "ישראל כ''ץ" at bounding box center [519, 387] width 248 height 14
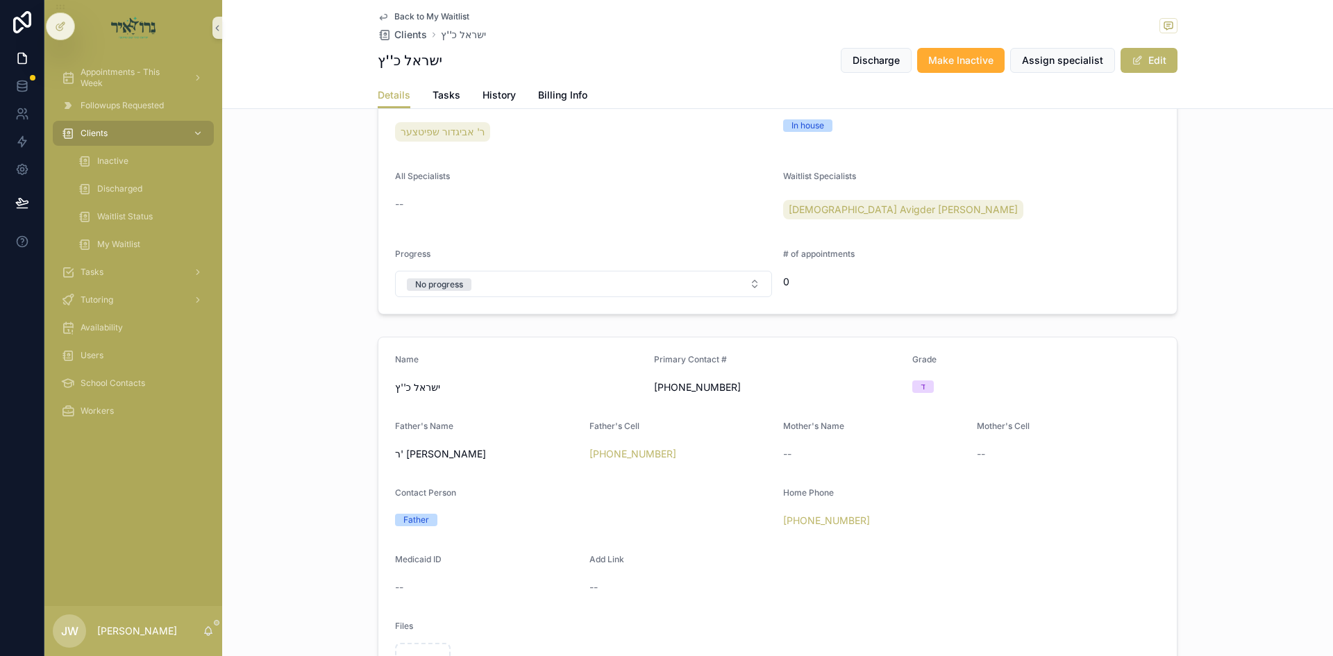
drag, startPoint x: 607, startPoint y: 389, endPoint x: 792, endPoint y: 385, distance: 184.7
click at [792, 385] on form "Name [PERSON_NAME] כ''ץ Primary Contact # [PHONE_NUMBER] Grade ד Father's Name …" at bounding box center [777, 526] width 798 height 378
click at [788, 388] on span "[PHONE_NUMBER]" at bounding box center [778, 387] width 248 height 14
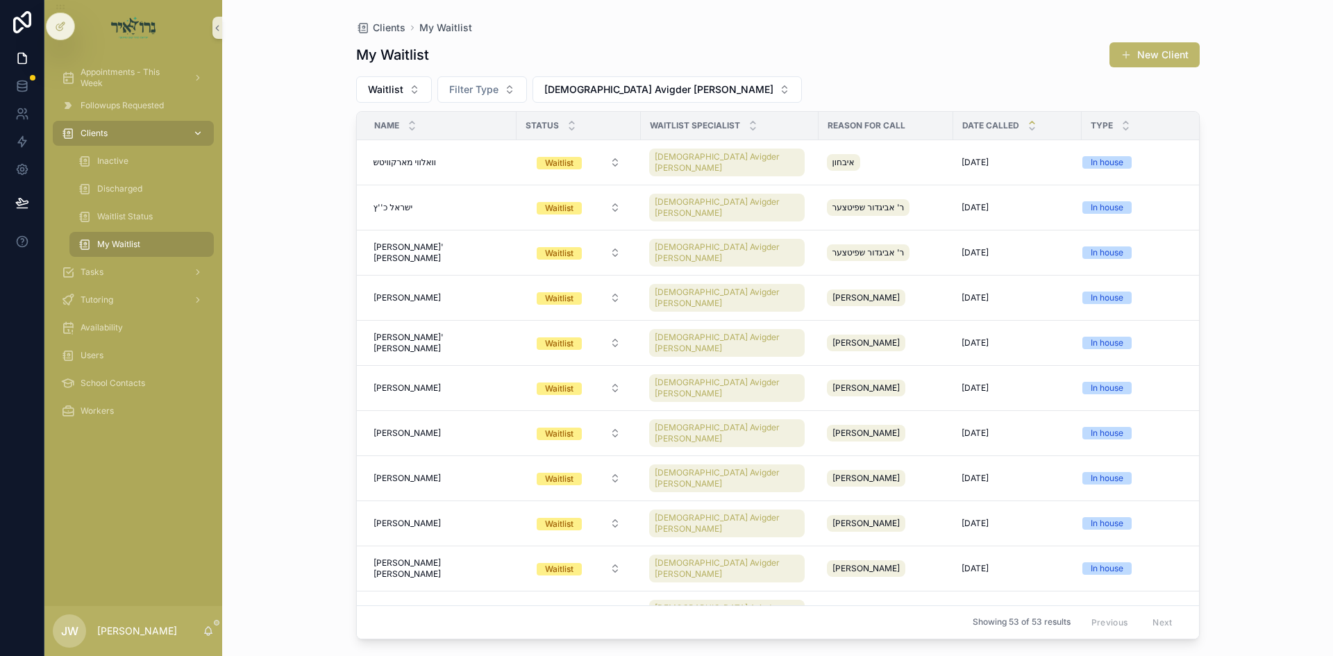
click at [160, 139] on div "Clients" at bounding box center [133, 133] width 144 height 22
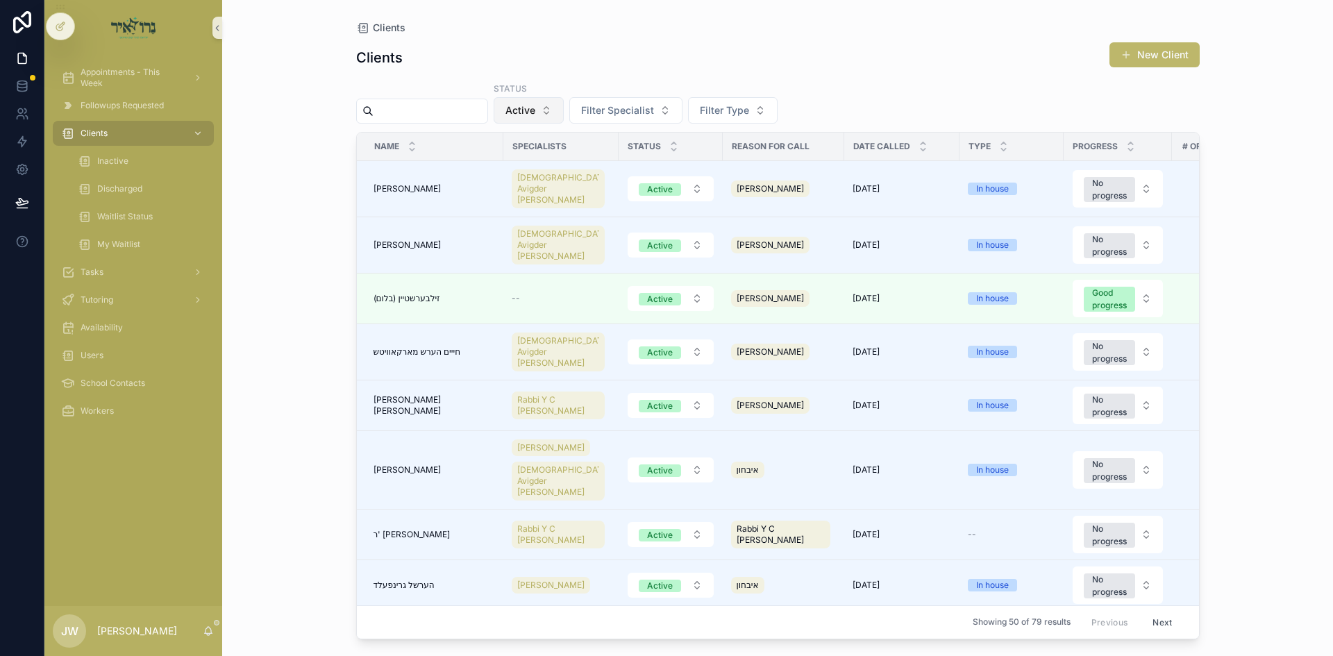
click at [564, 120] on button "Active" at bounding box center [529, 110] width 70 height 26
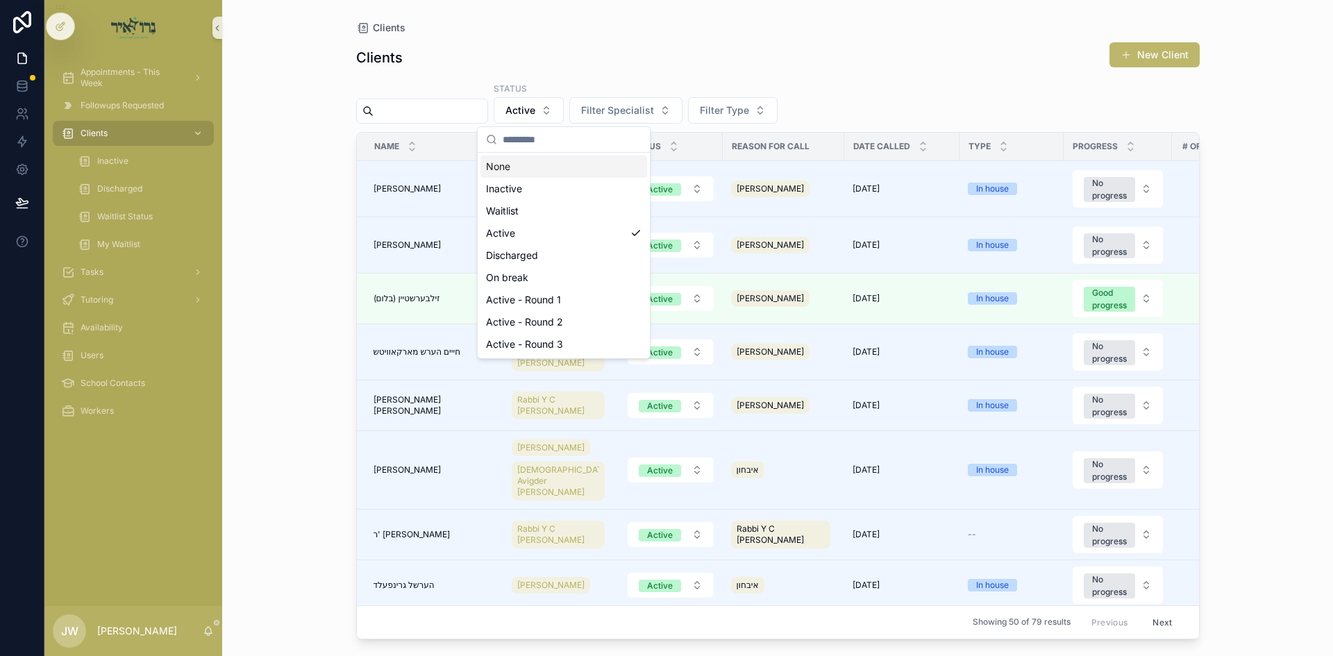
click at [473, 111] on input "scrollable content" at bounding box center [431, 110] width 114 height 19
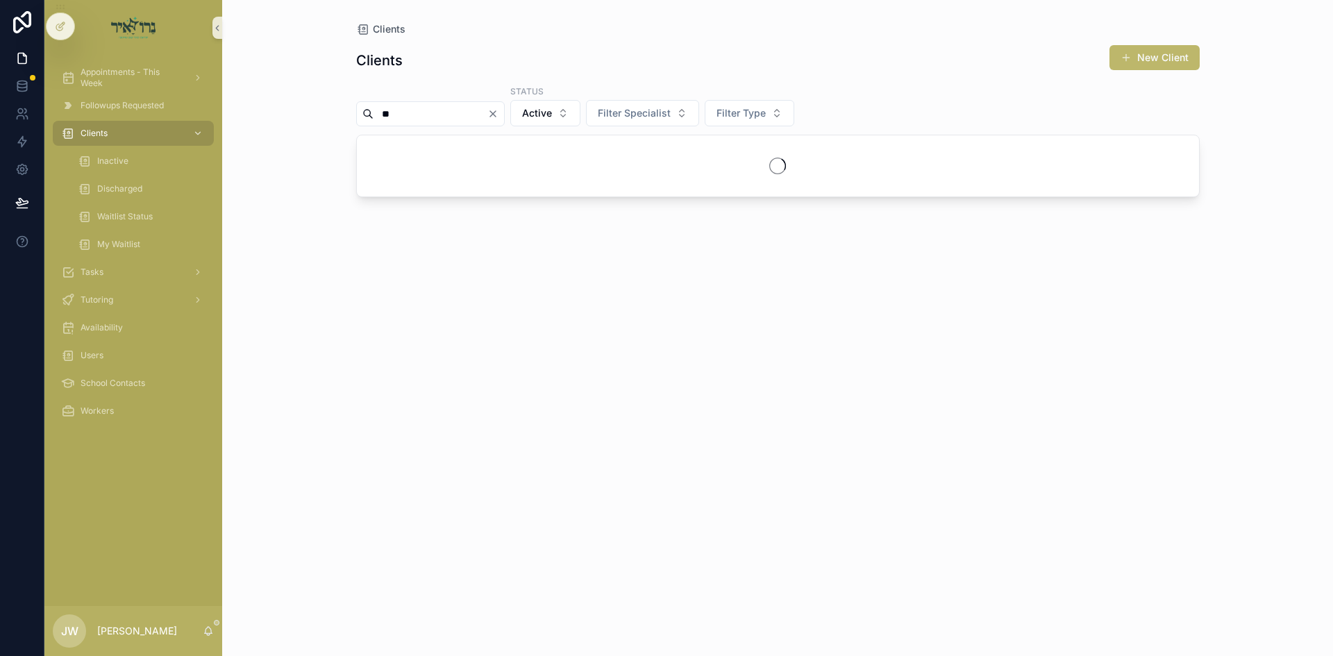
type input "*"
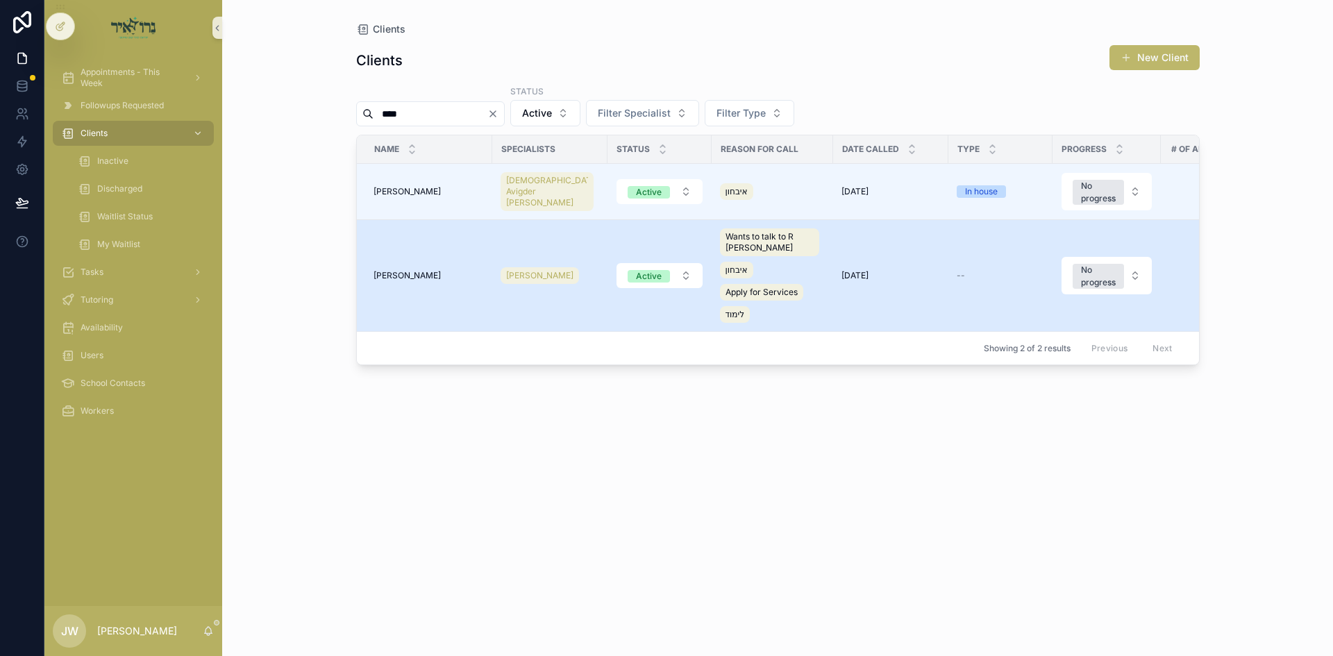
type input "****"
click at [381, 270] on span "[PERSON_NAME]" at bounding box center [407, 275] width 67 height 11
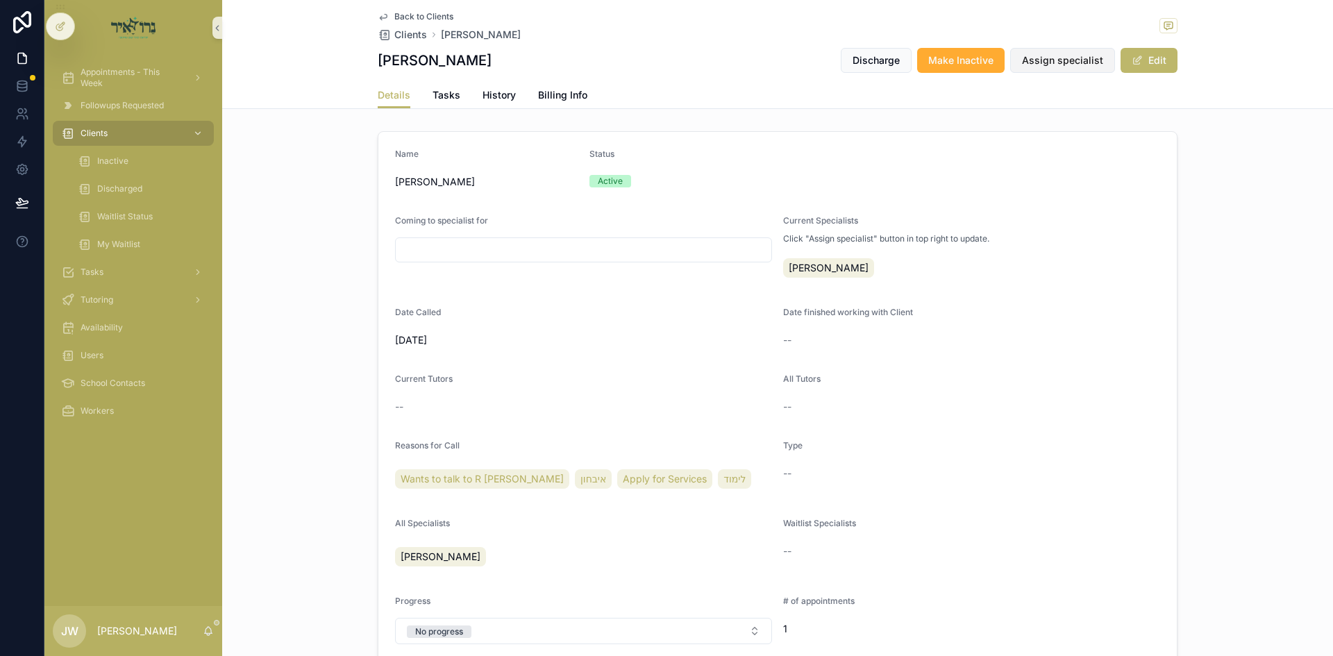
click at [1040, 67] on span "Assign specialist" at bounding box center [1062, 60] width 81 height 14
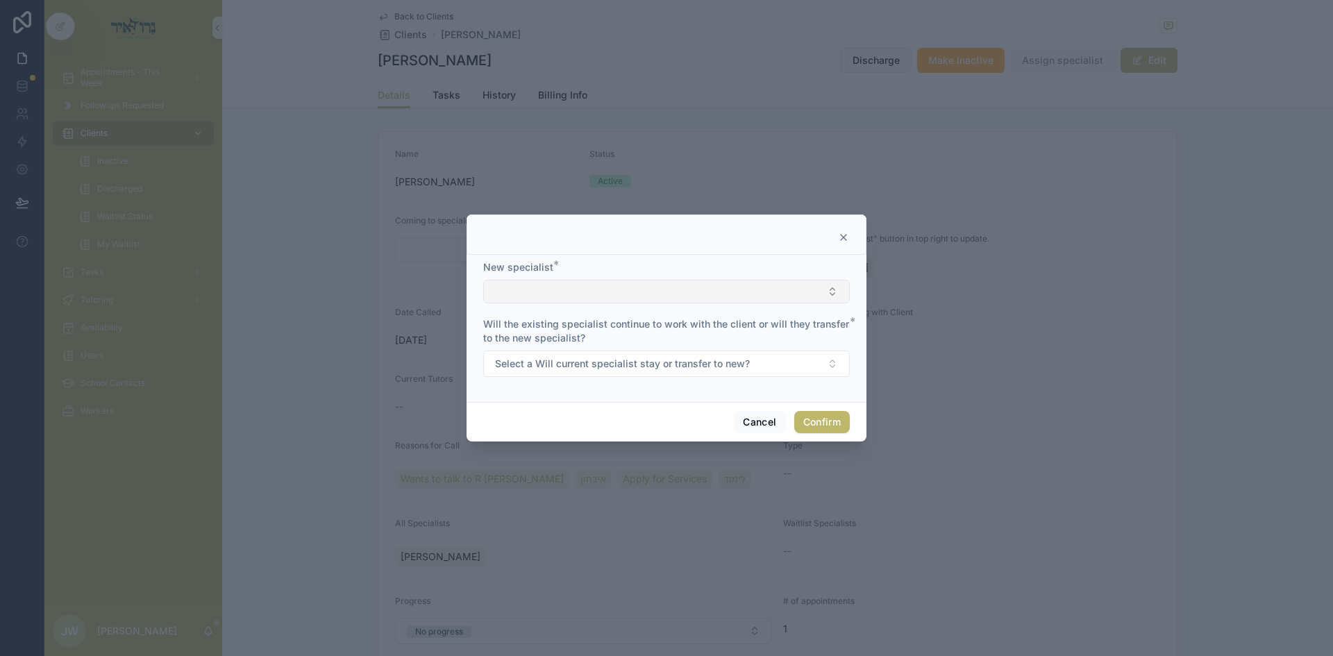
click at [553, 299] on button "Select Button" at bounding box center [666, 292] width 367 height 24
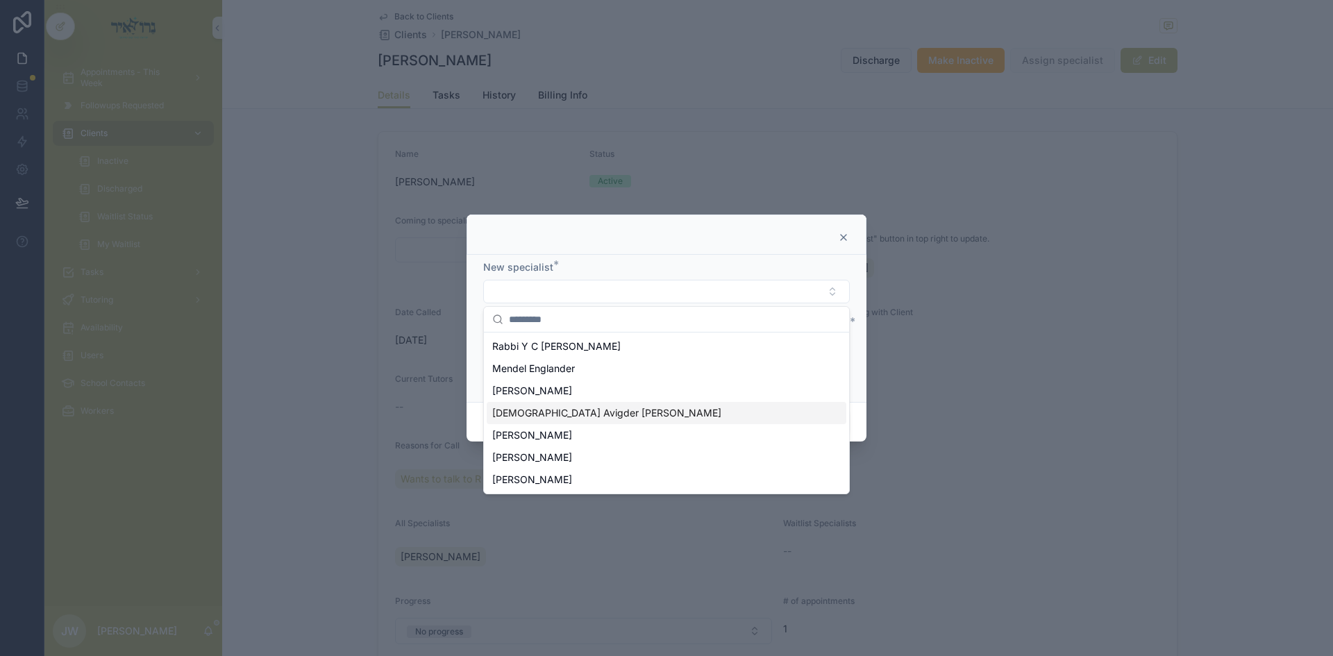
click at [561, 411] on span "[DEMOGRAPHIC_DATA] Avigder [PERSON_NAME]" at bounding box center [606, 413] width 229 height 14
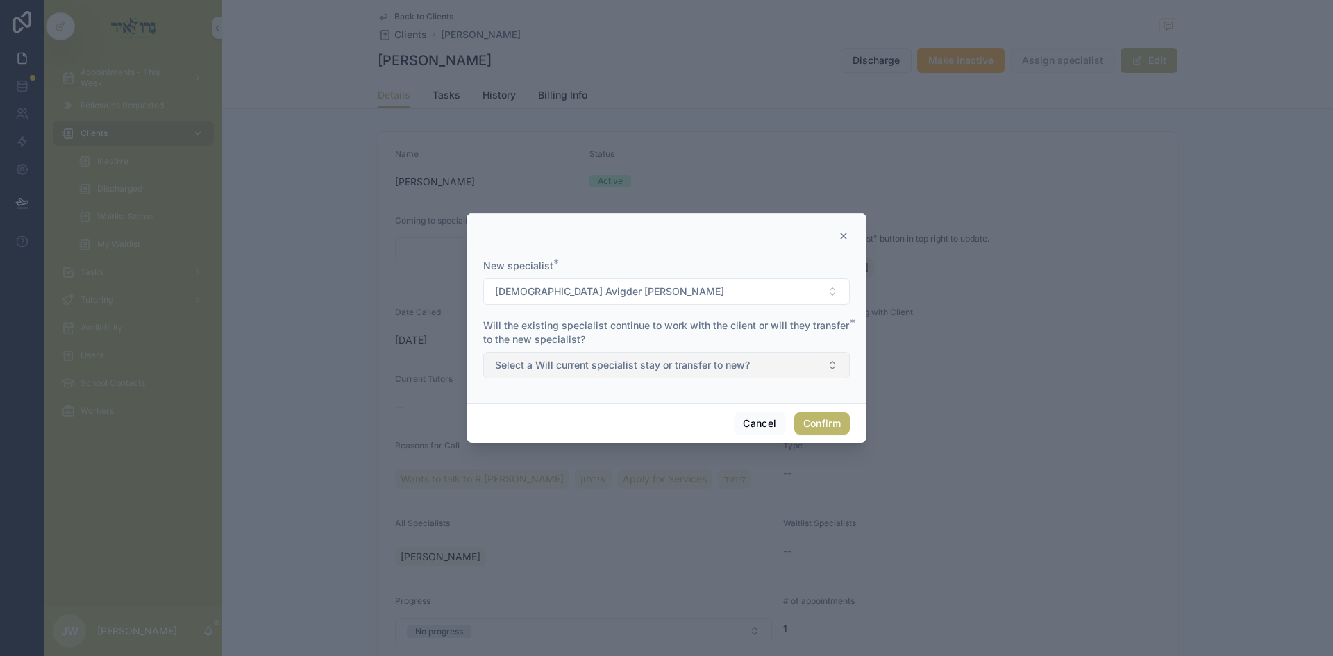
click at [739, 374] on button "Select a Will current specialist stay or transfer to new?" at bounding box center [666, 365] width 367 height 26
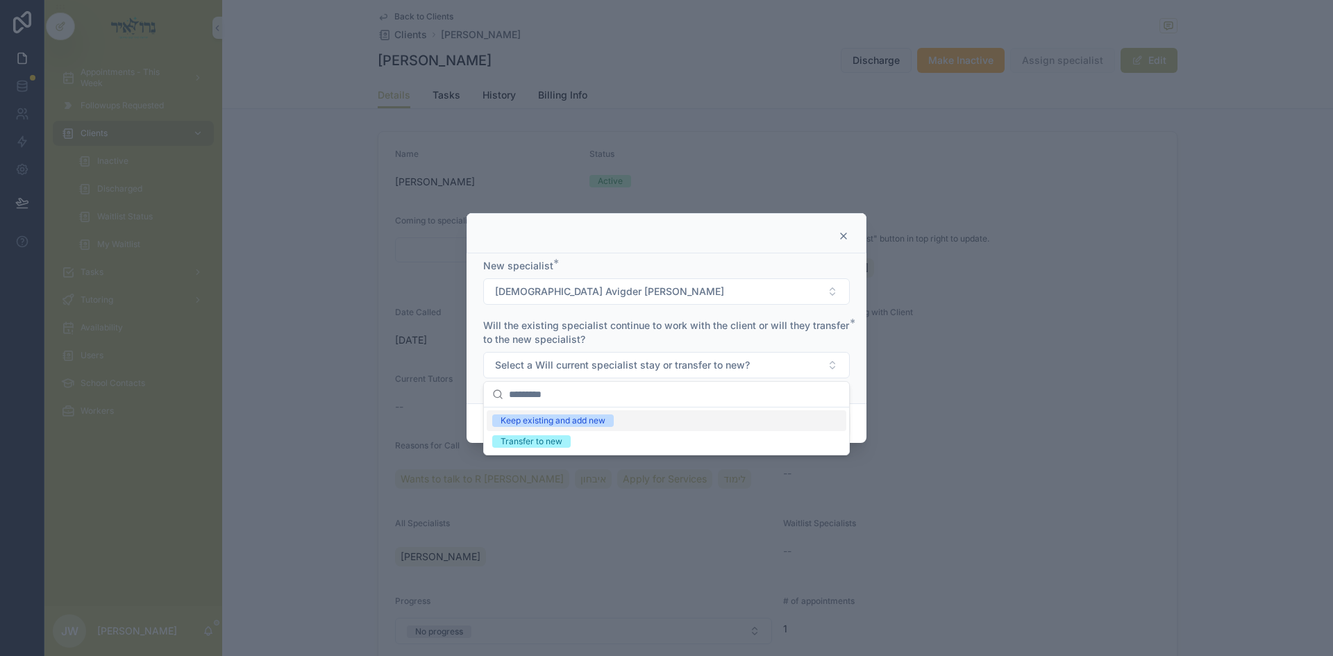
click at [698, 420] on div "Keep existing and add new" at bounding box center [667, 420] width 360 height 21
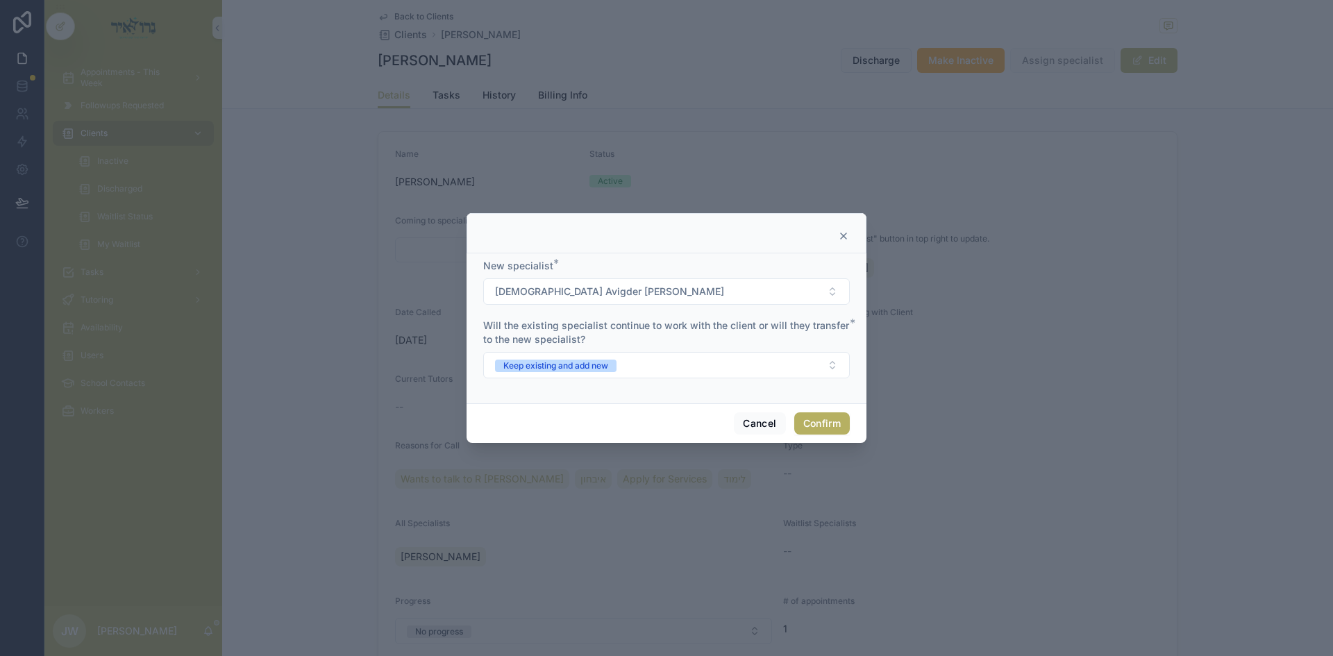
click at [805, 416] on button "Confirm" at bounding box center [822, 423] width 56 height 22
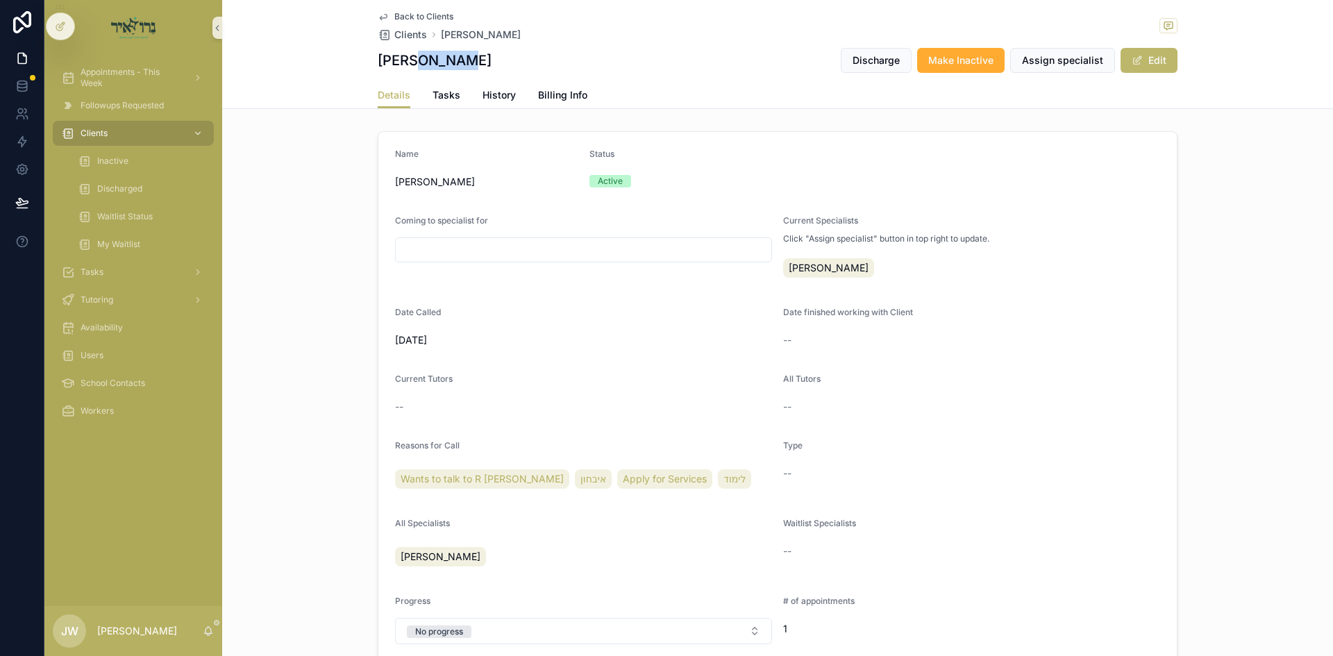
drag, startPoint x: 423, startPoint y: 59, endPoint x: 365, endPoint y: 60, distance: 57.6
click at [365, 60] on div "Back to Clients Clients [PERSON_NAME] [PERSON_NAME] Discharge Make Inactive Ass…" at bounding box center [777, 54] width 1111 height 109
copy h1 "[PERSON_NAME]"
click at [131, 128] on div "Clients" at bounding box center [133, 133] width 144 height 22
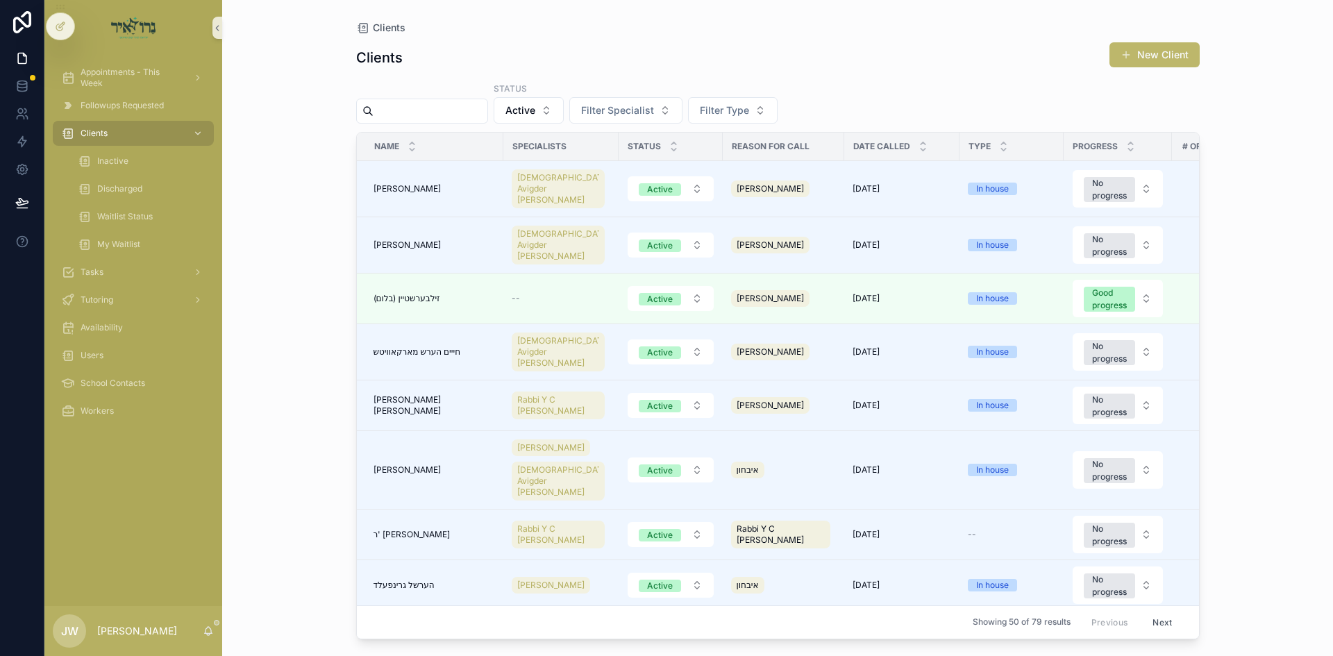
click at [417, 118] on input "scrollable content" at bounding box center [431, 110] width 114 height 19
paste input "******"
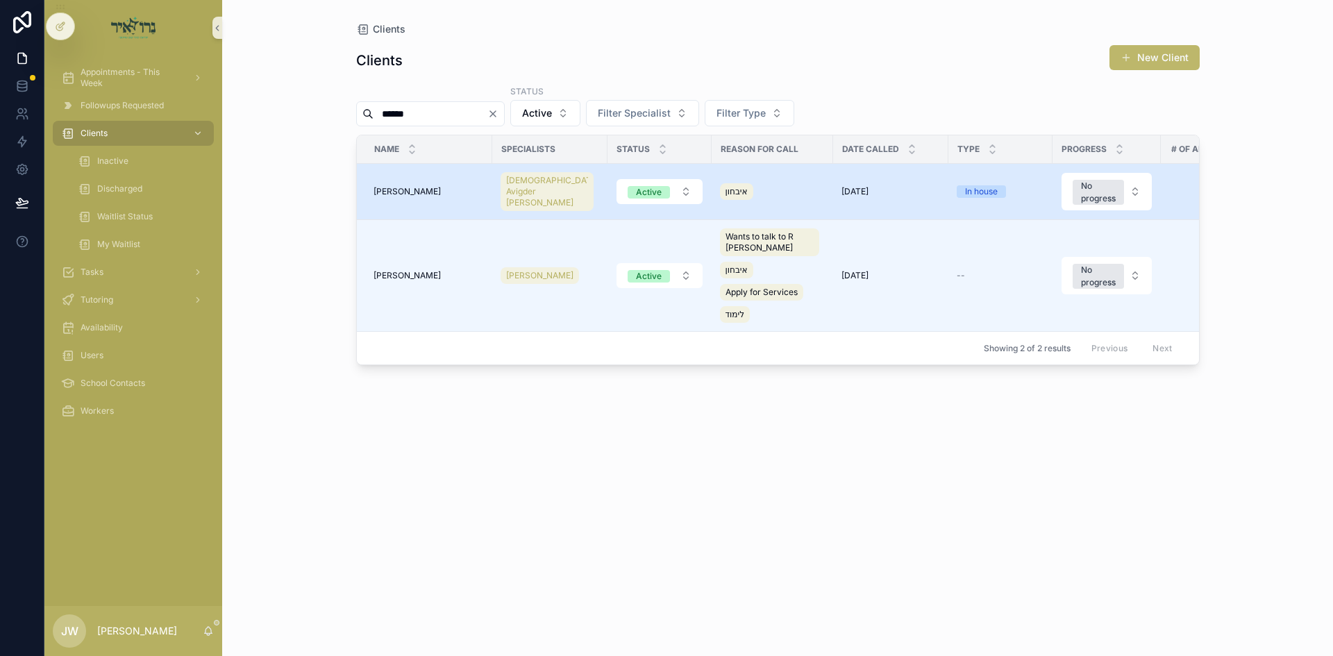
type input "******"
click at [420, 186] on span "[PERSON_NAME]" at bounding box center [407, 191] width 67 height 11
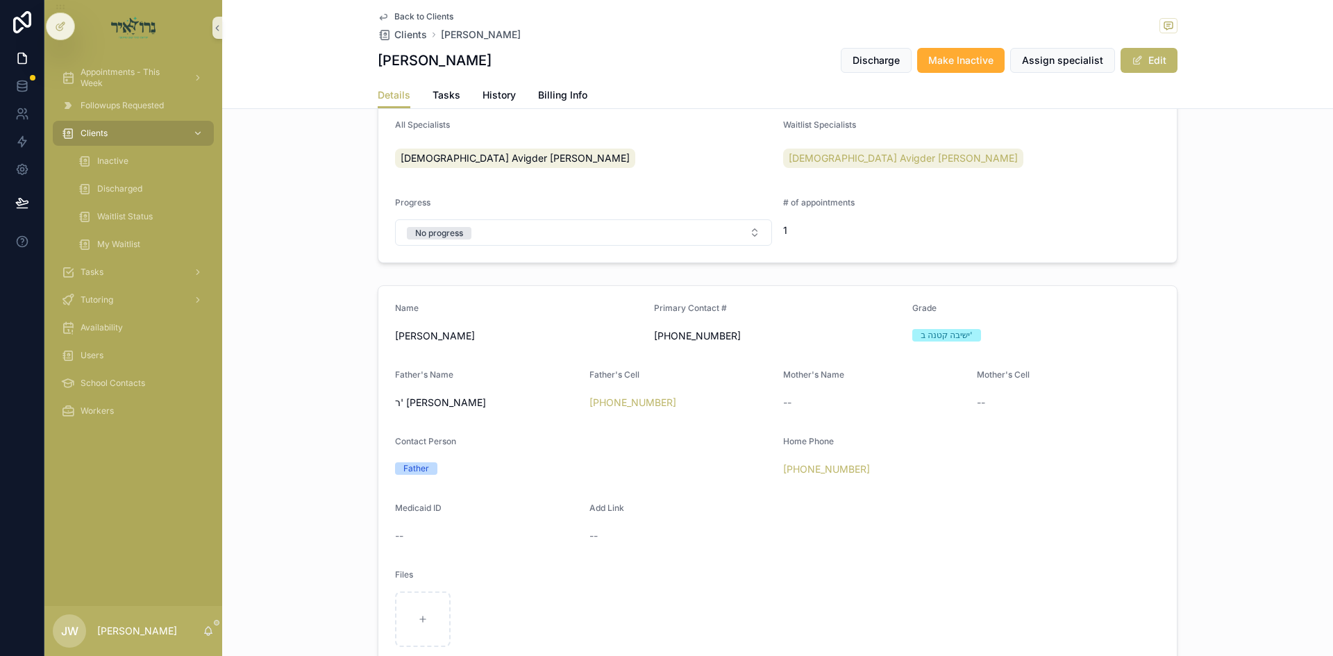
scroll to position [486, 0]
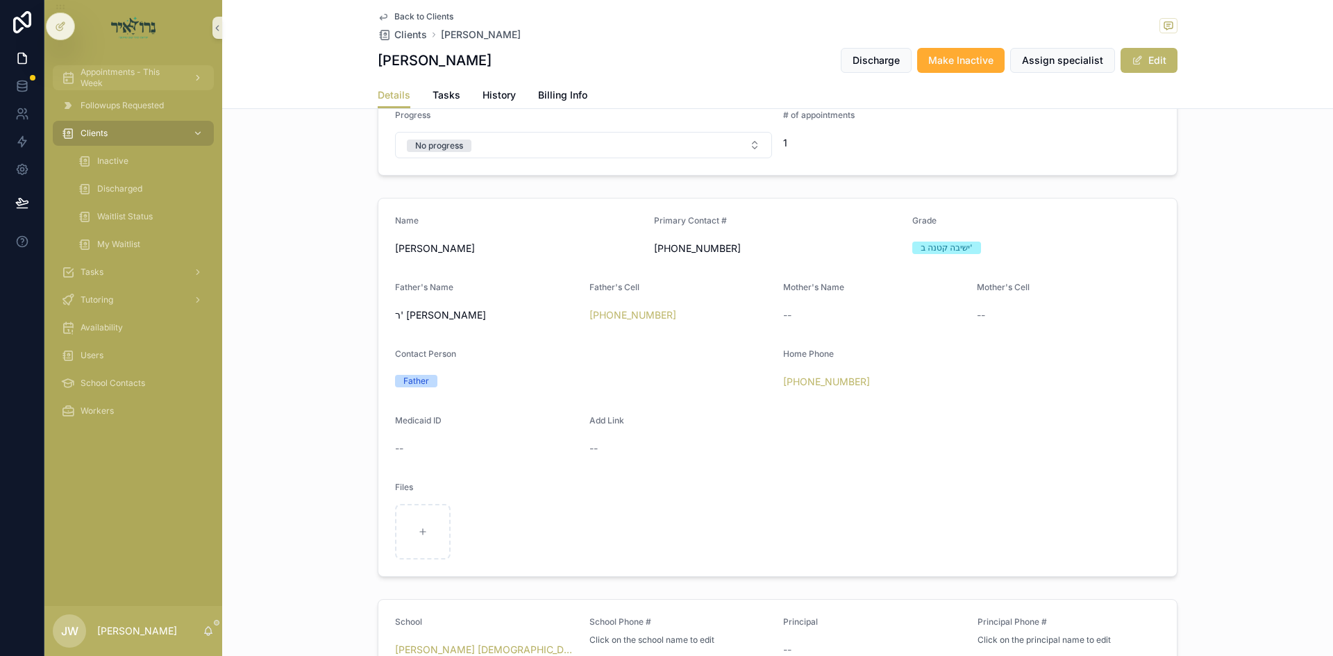
click at [116, 78] on span "Appointments - This Week" at bounding box center [131, 78] width 101 height 22
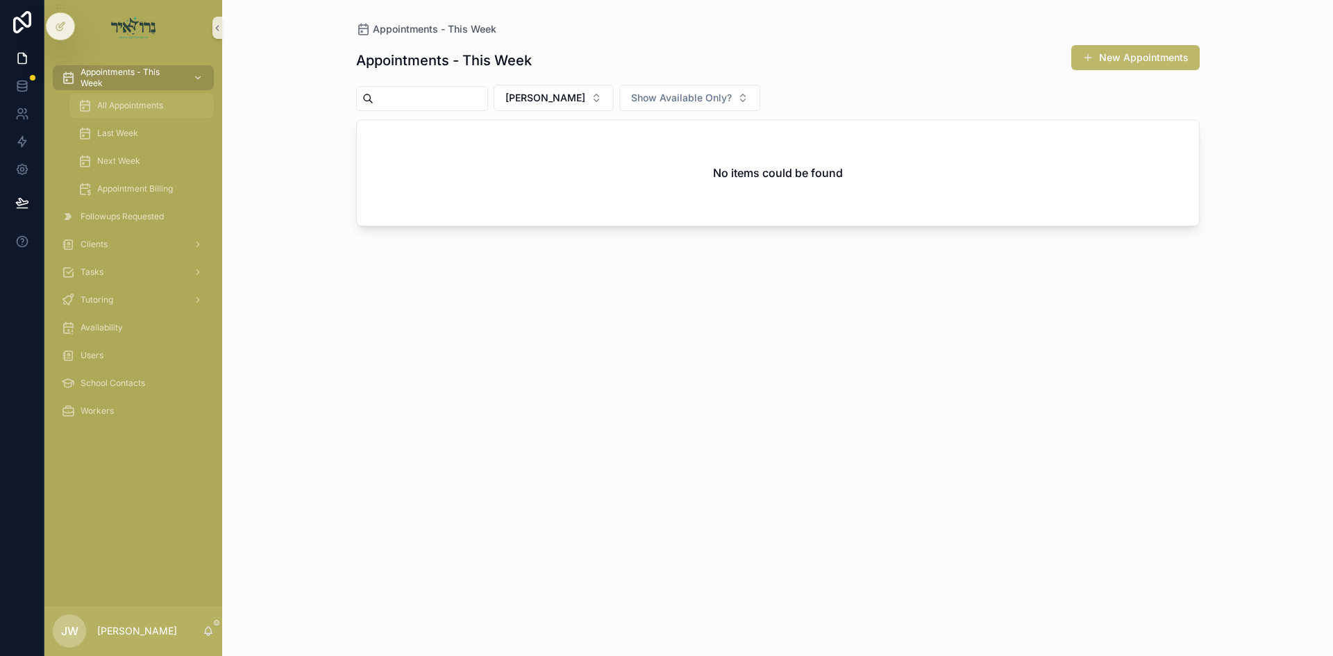
click at [163, 110] on span "All Appointments" at bounding box center [130, 105] width 66 height 11
click at [584, 106] on button "[PERSON_NAME]" at bounding box center [554, 98] width 120 height 26
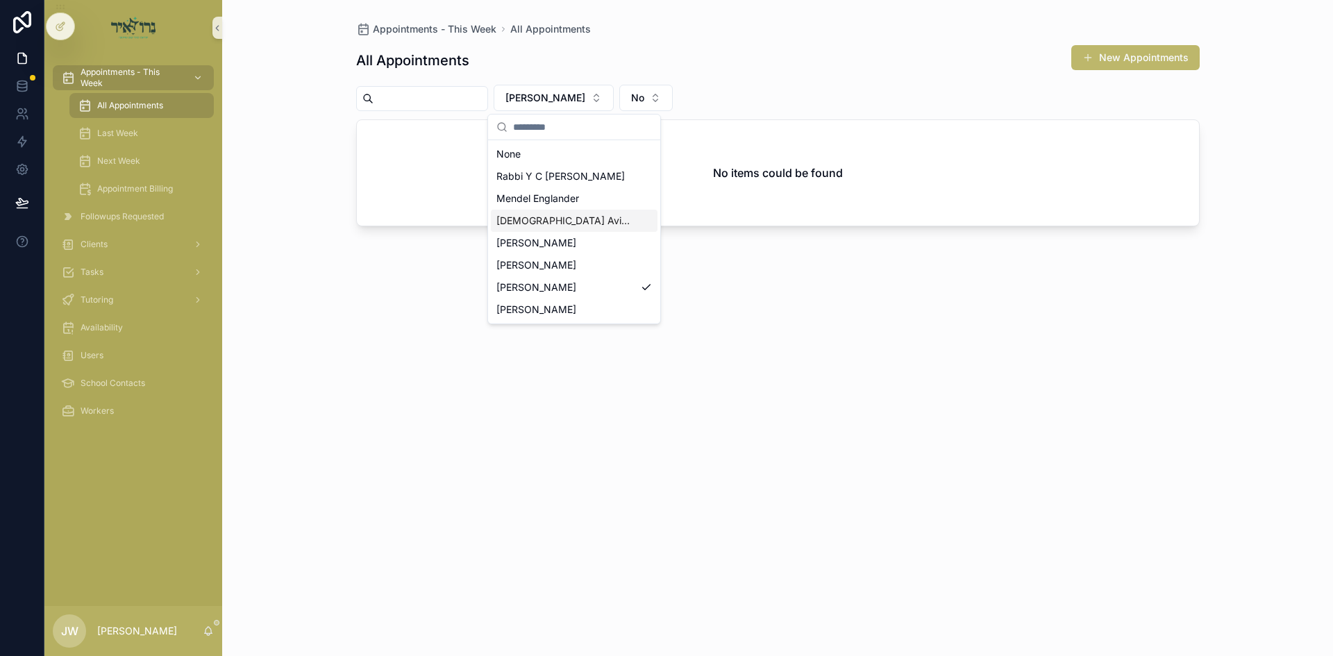
click at [538, 217] on span "[DEMOGRAPHIC_DATA] Avigder [PERSON_NAME]" at bounding box center [565, 221] width 139 height 14
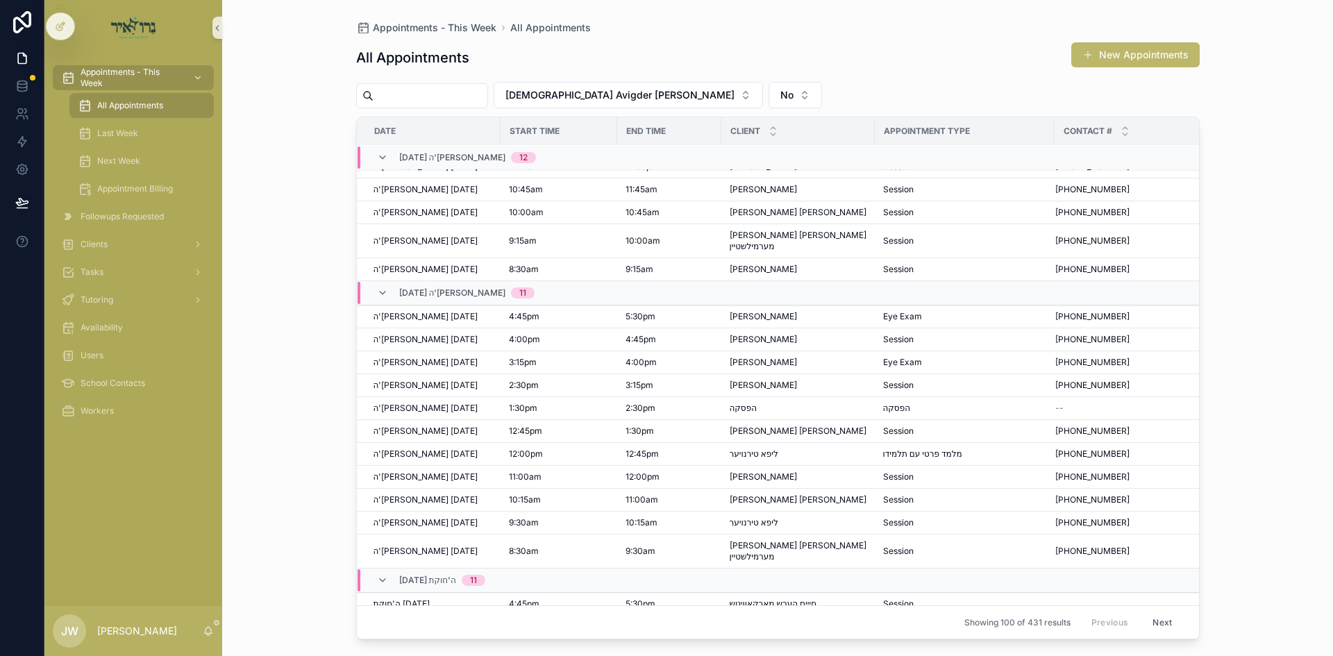
scroll to position [2081, 0]
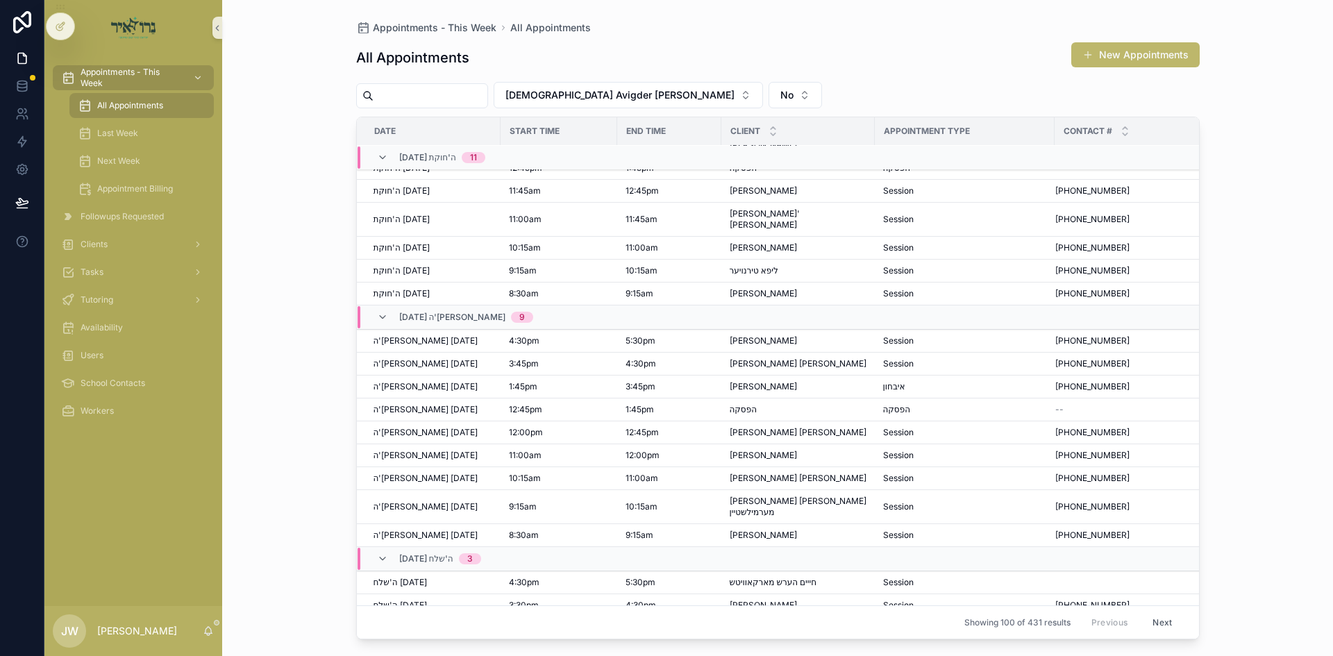
click at [427, 90] on input "scrollable content" at bounding box center [431, 95] width 114 height 19
paste input "******"
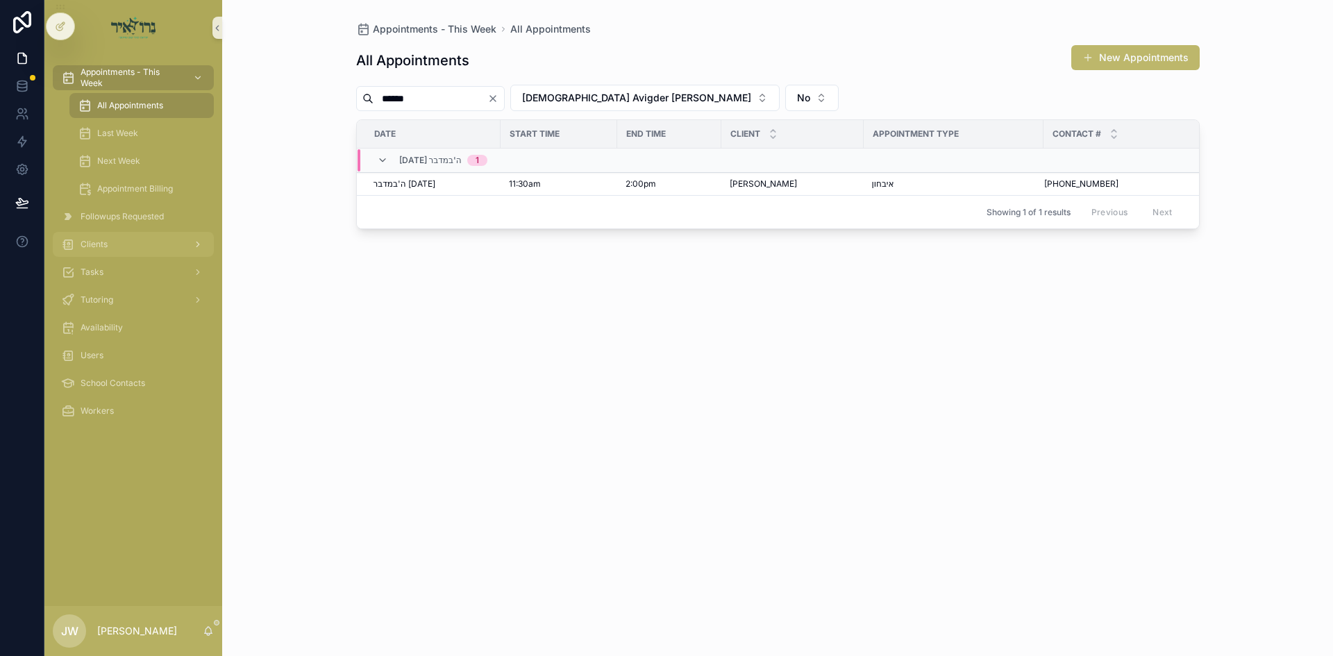
type input "******"
click at [146, 240] on div "Clients" at bounding box center [133, 244] width 144 height 22
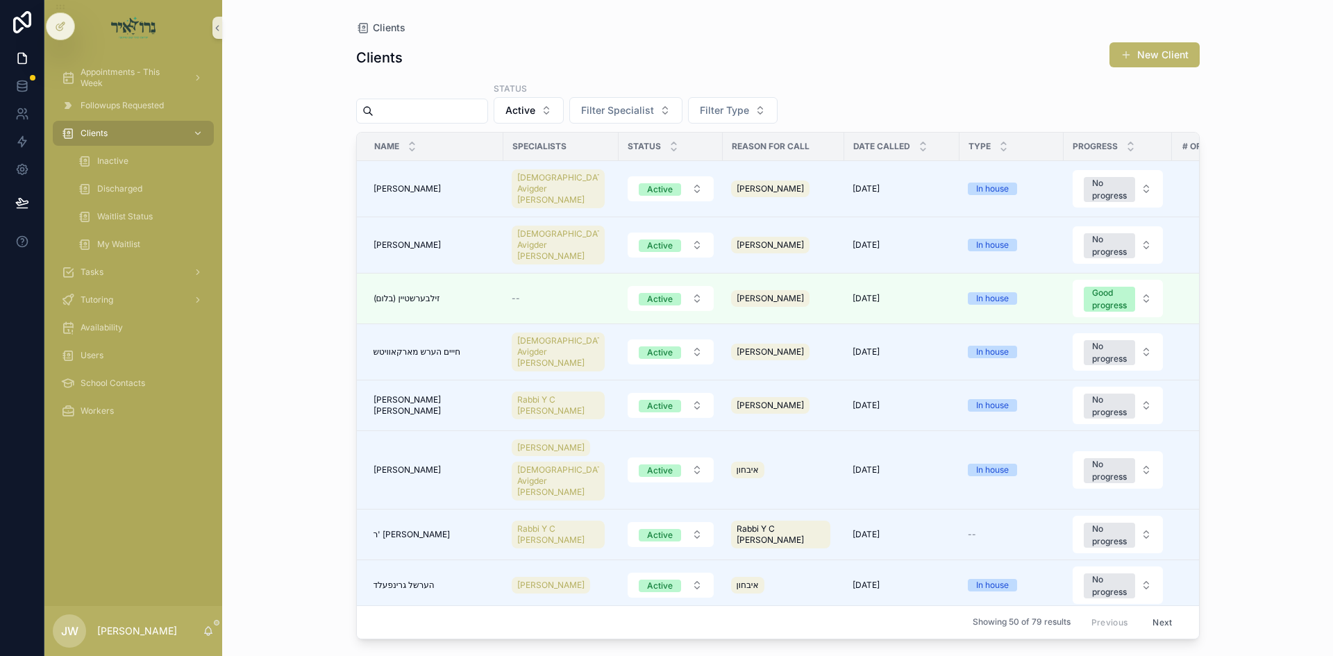
click at [433, 106] on input "scrollable content" at bounding box center [431, 110] width 114 height 19
paste input "******"
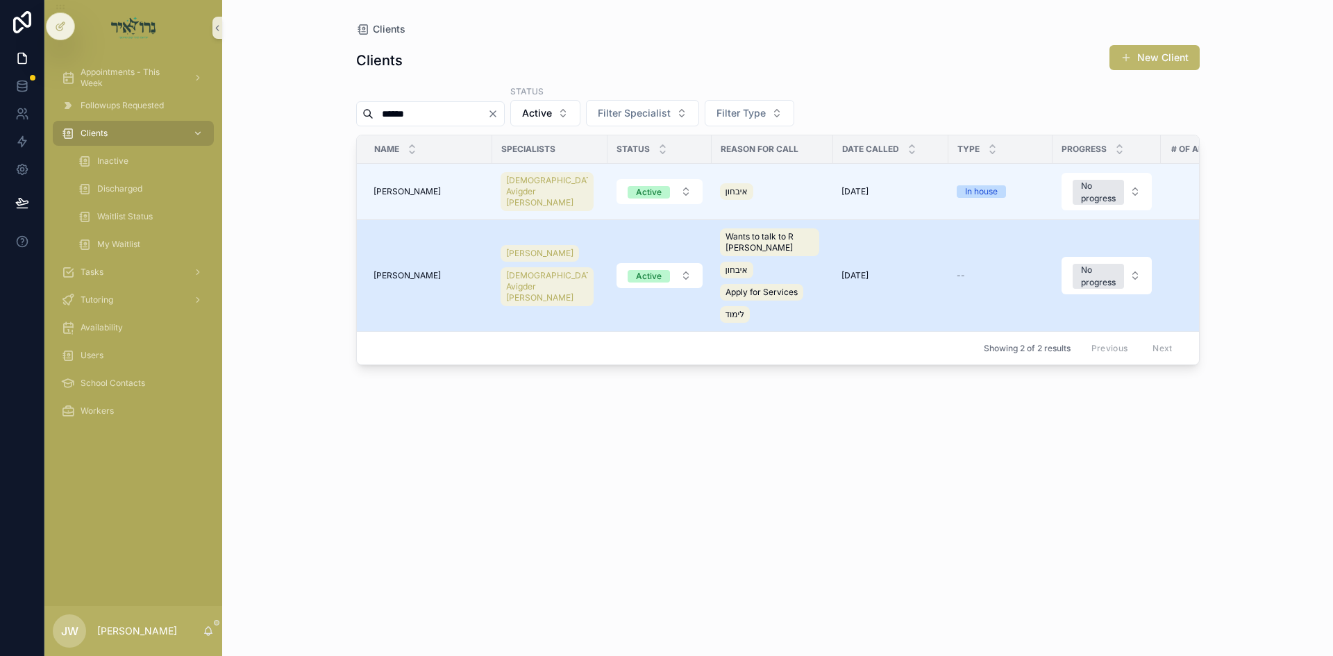
type input "******"
click at [415, 271] on span "[PERSON_NAME]" at bounding box center [407, 275] width 67 height 11
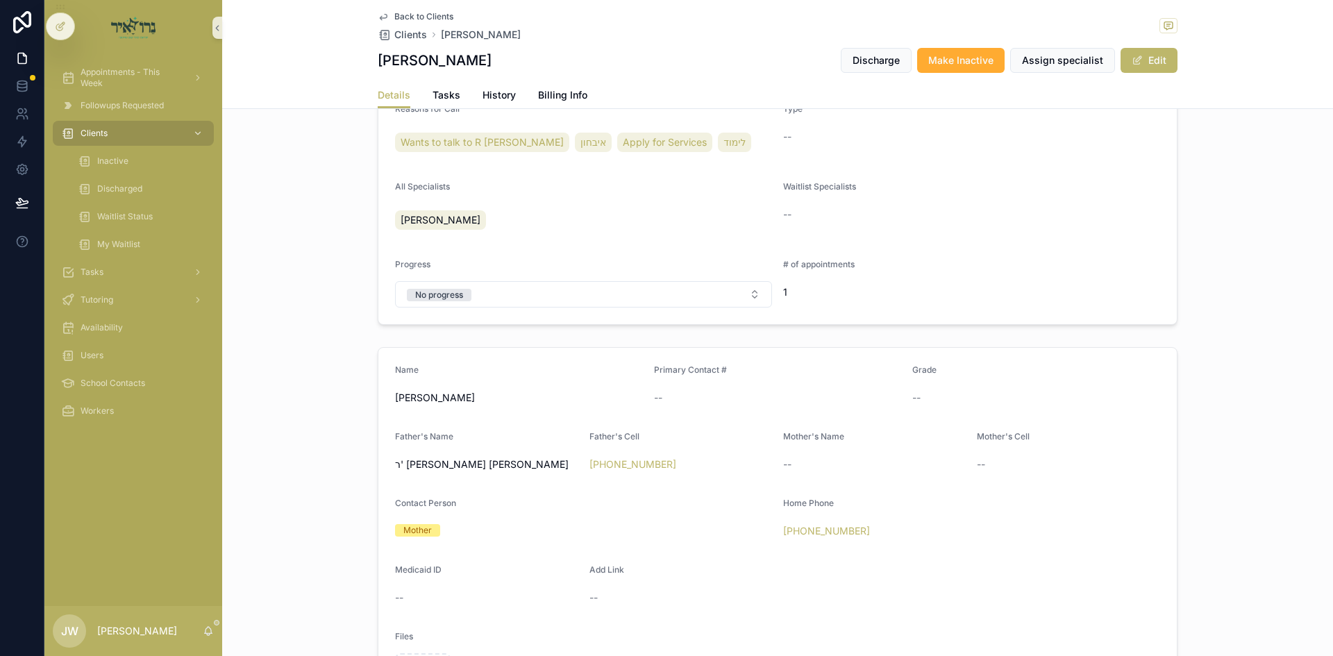
scroll to position [417, 0]
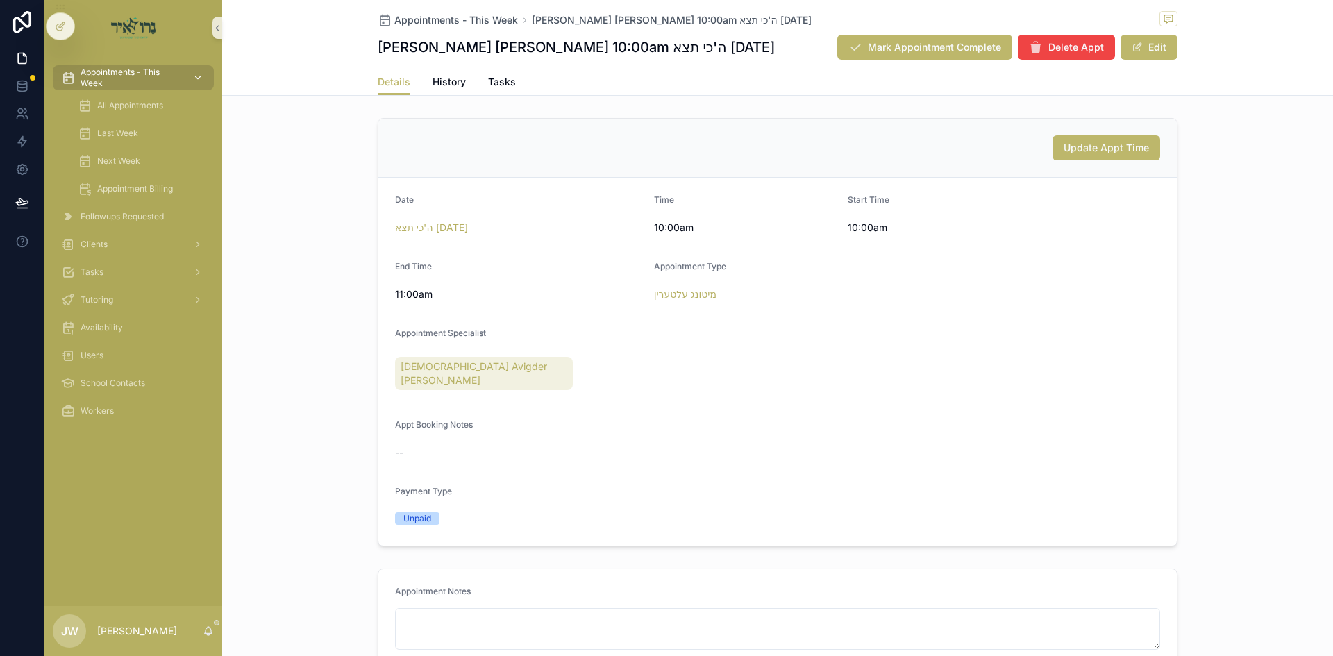
click at [156, 69] on span "Appointments - This Week" at bounding box center [131, 78] width 101 height 22
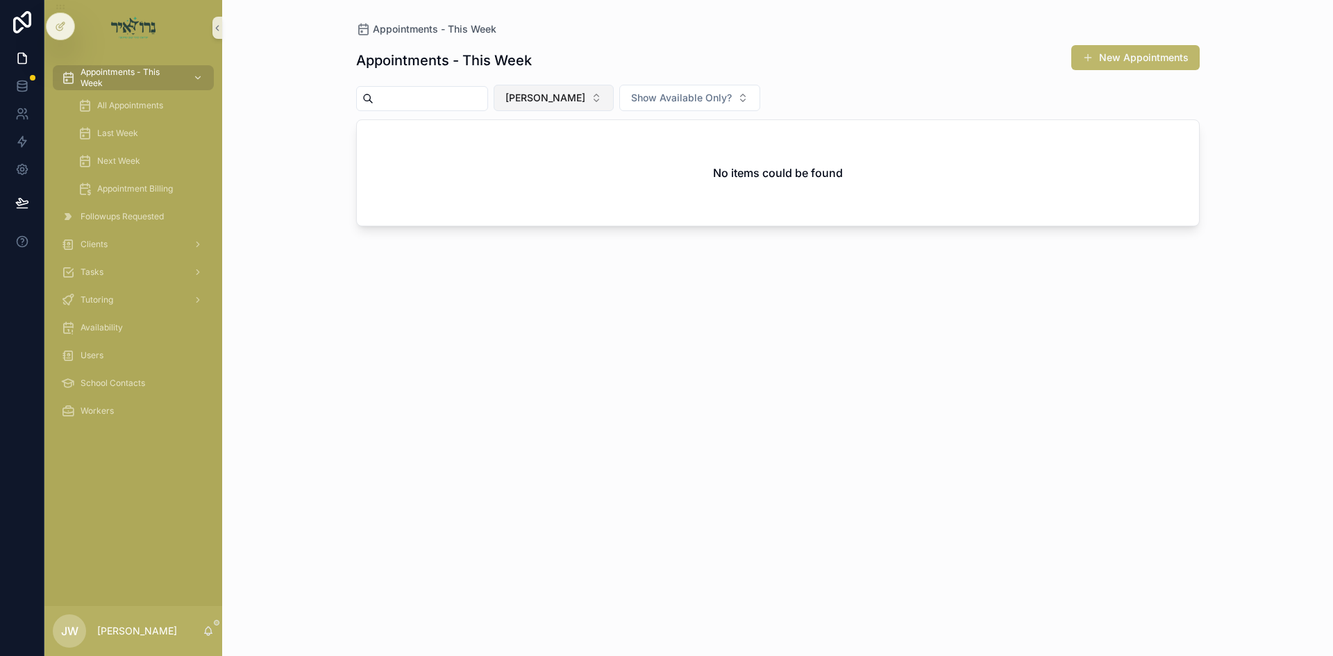
click at [575, 105] on button "[PERSON_NAME]" at bounding box center [554, 98] width 120 height 26
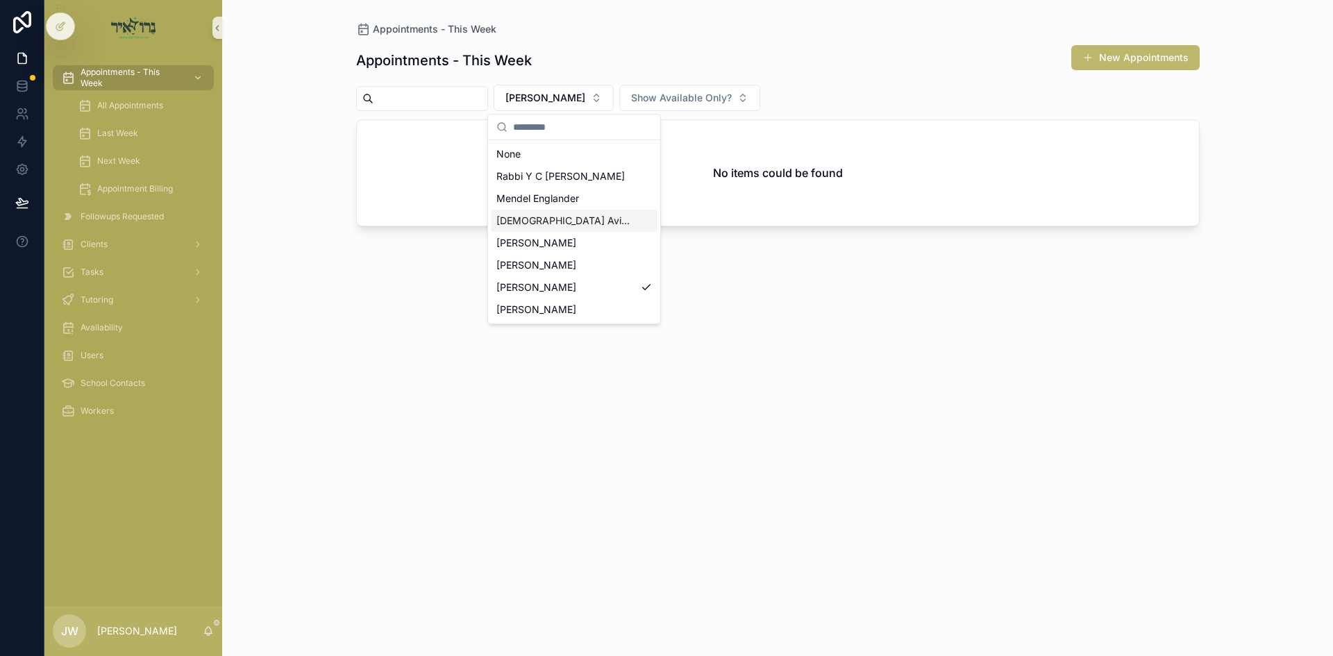
click at [539, 223] on span "[DEMOGRAPHIC_DATA] Avigder [PERSON_NAME]" at bounding box center [565, 221] width 139 height 14
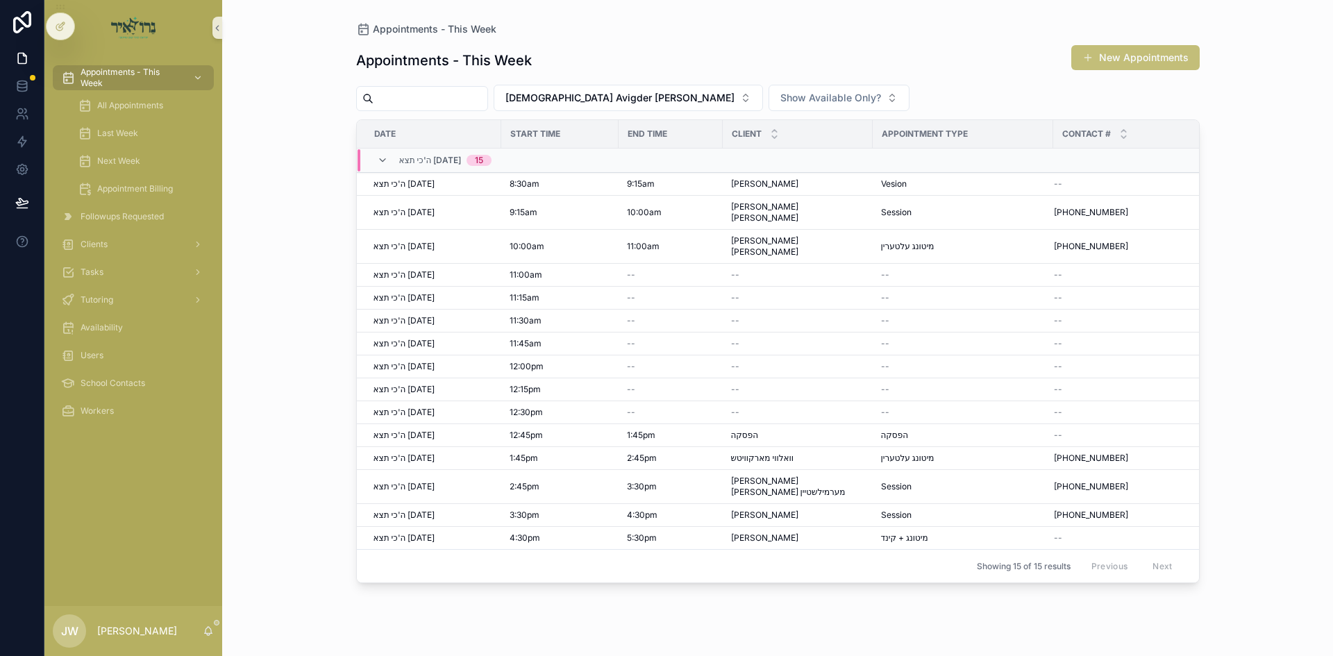
click at [1132, 64] on button "New Appointments" at bounding box center [1135, 57] width 128 height 25
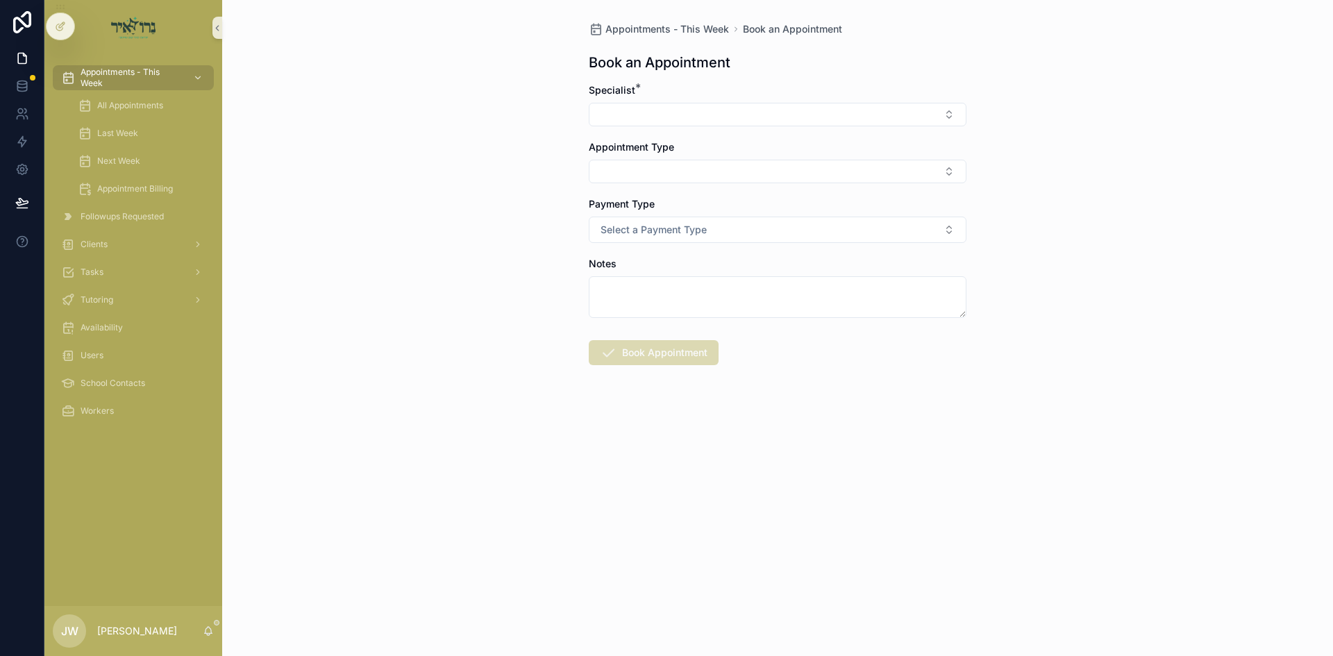
click at [645, 127] on form "Specialist * Appointment Type Payment Type Select a Payment Type Notes Book App…" at bounding box center [778, 268] width 378 height 371
click at [646, 119] on button "Select Button" at bounding box center [778, 115] width 378 height 24
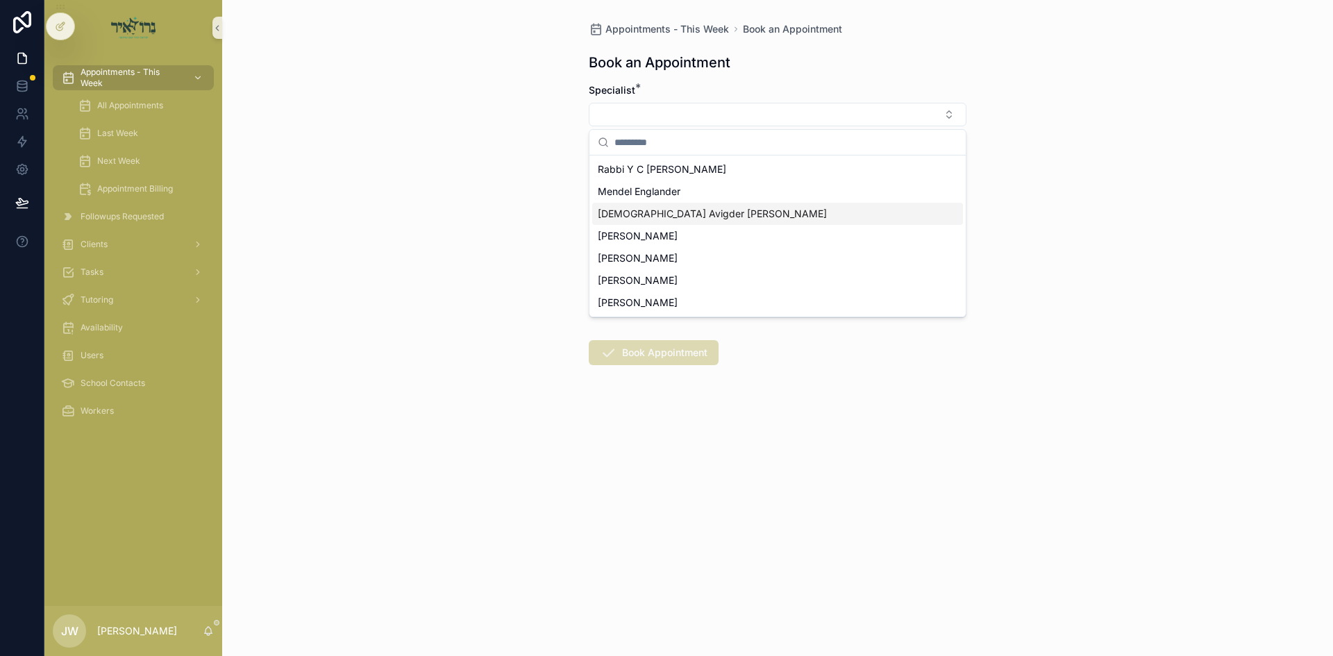
click at [641, 216] on span "[DEMOGRAPHIC_DATA] Avigder [PERSON_NAME]" at bounding box center [712, 214] width 229 height 14
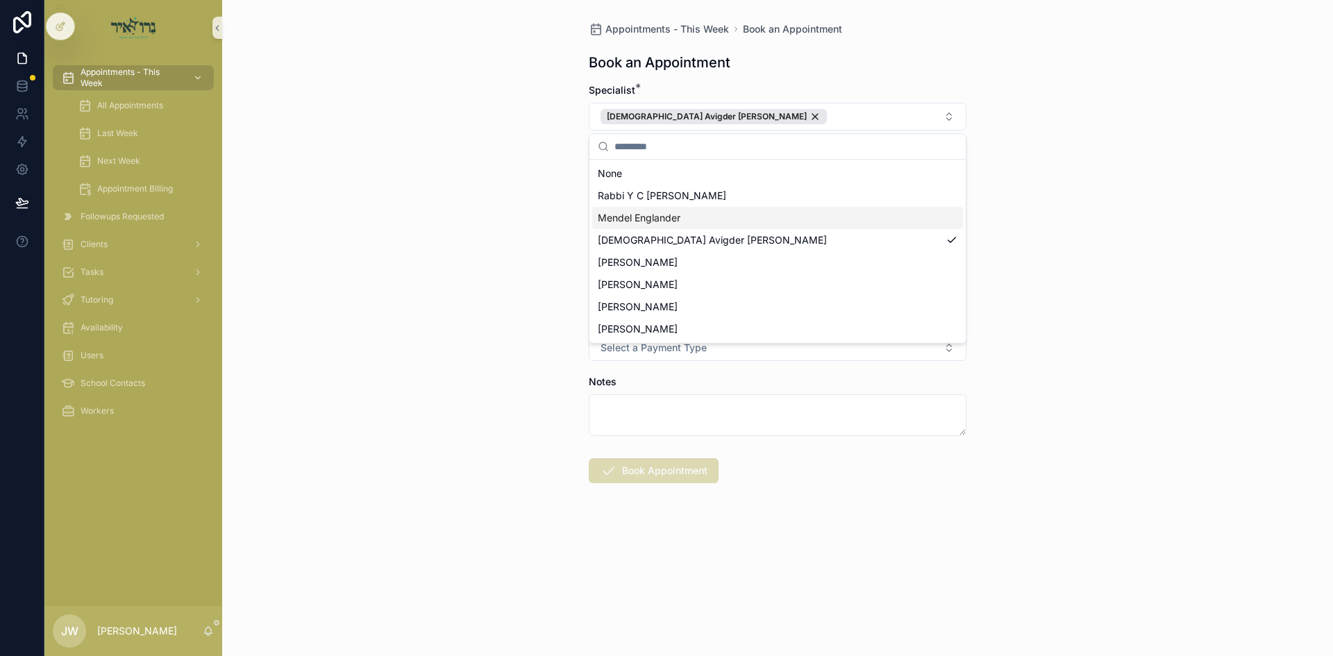
click at [458, 209] on div "Appointments - This Week Book an Appointment Book an Appointment Specialist * R…" at bounding box center [777, 328] width 1111 height 656
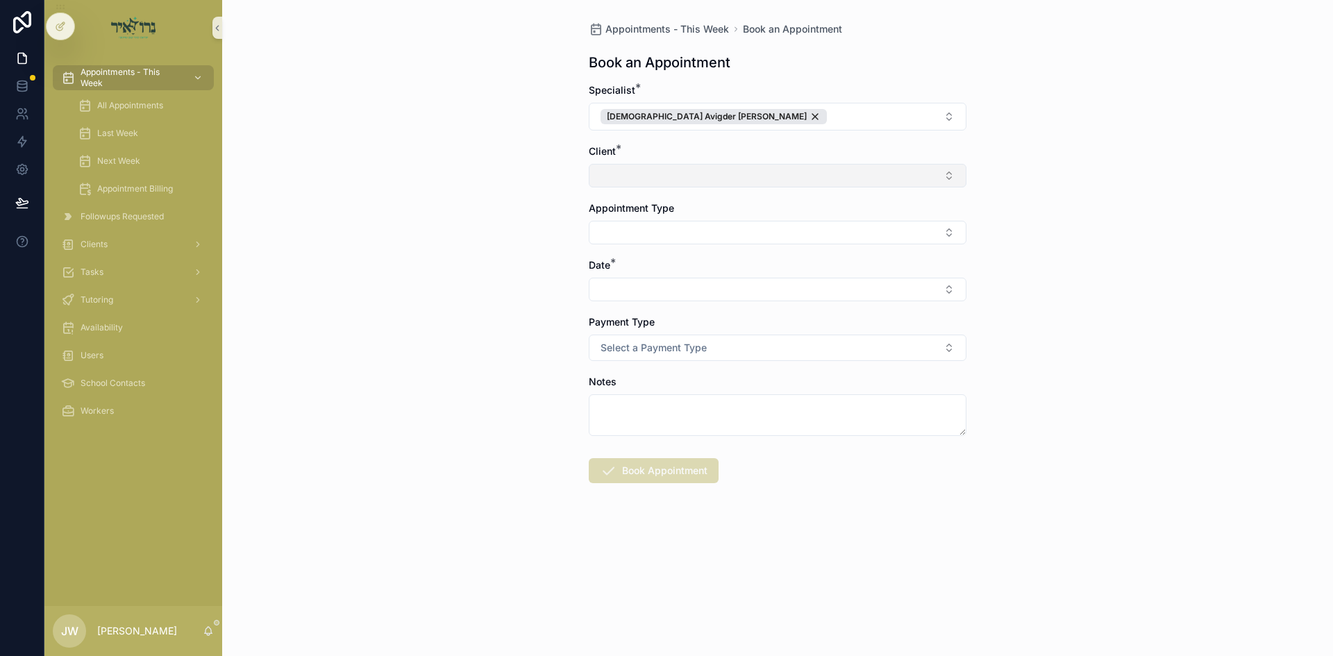
click at [608, 165] on button "Select Button" at bounding box center [778, 176] width 378 height 24
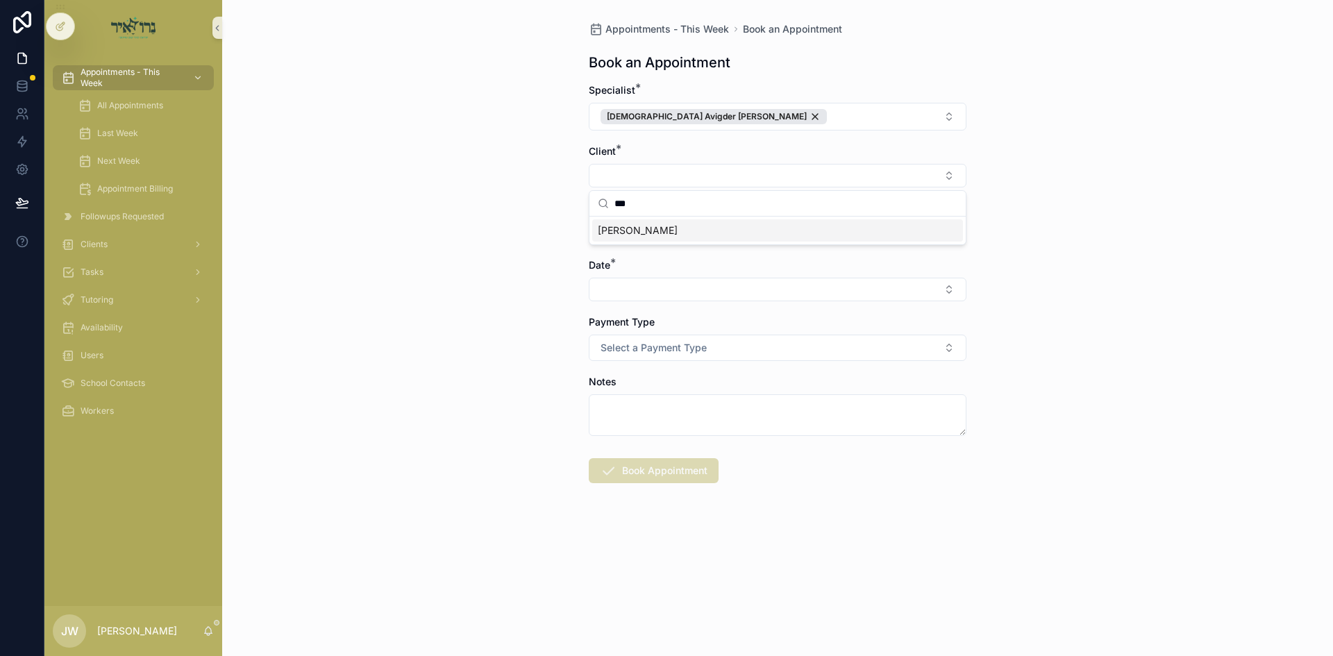
type input "***"
click at [625, 233] on span "[PERSON_NAME]" at bounding box center [638, 231] width 80 height 14
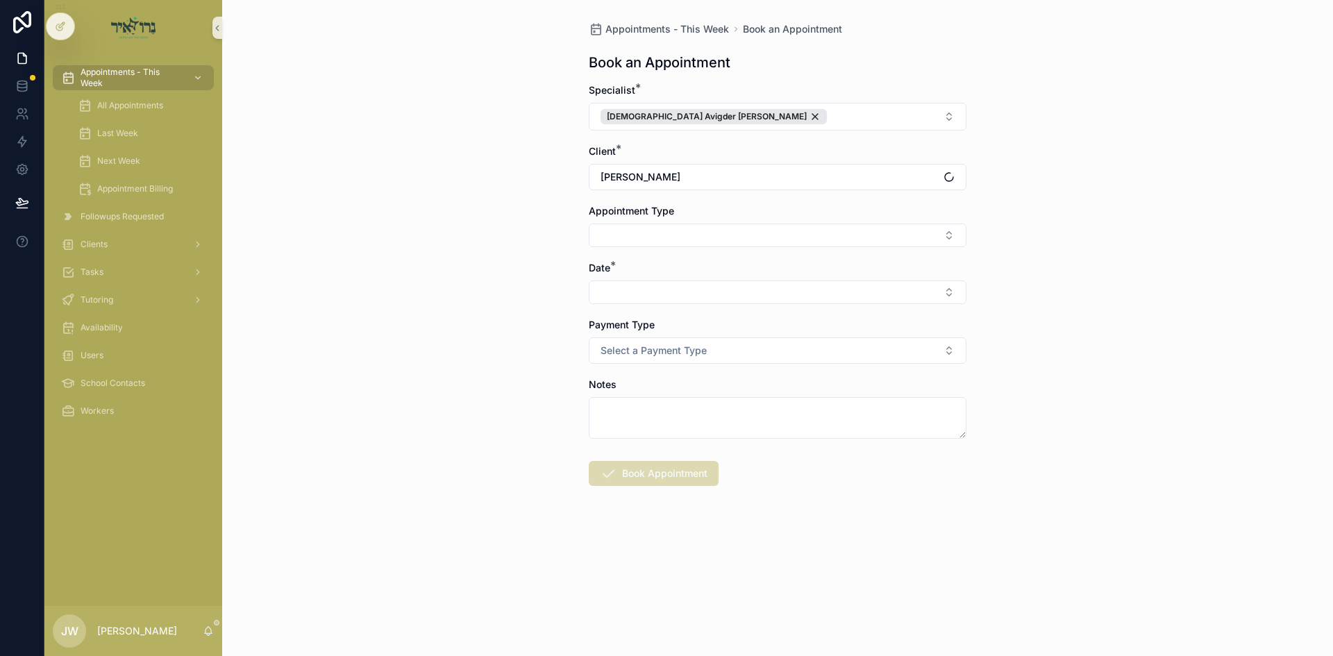
click at [625, 233] on button "Select Button" at bounding box center [778, 236] width 378 height 24
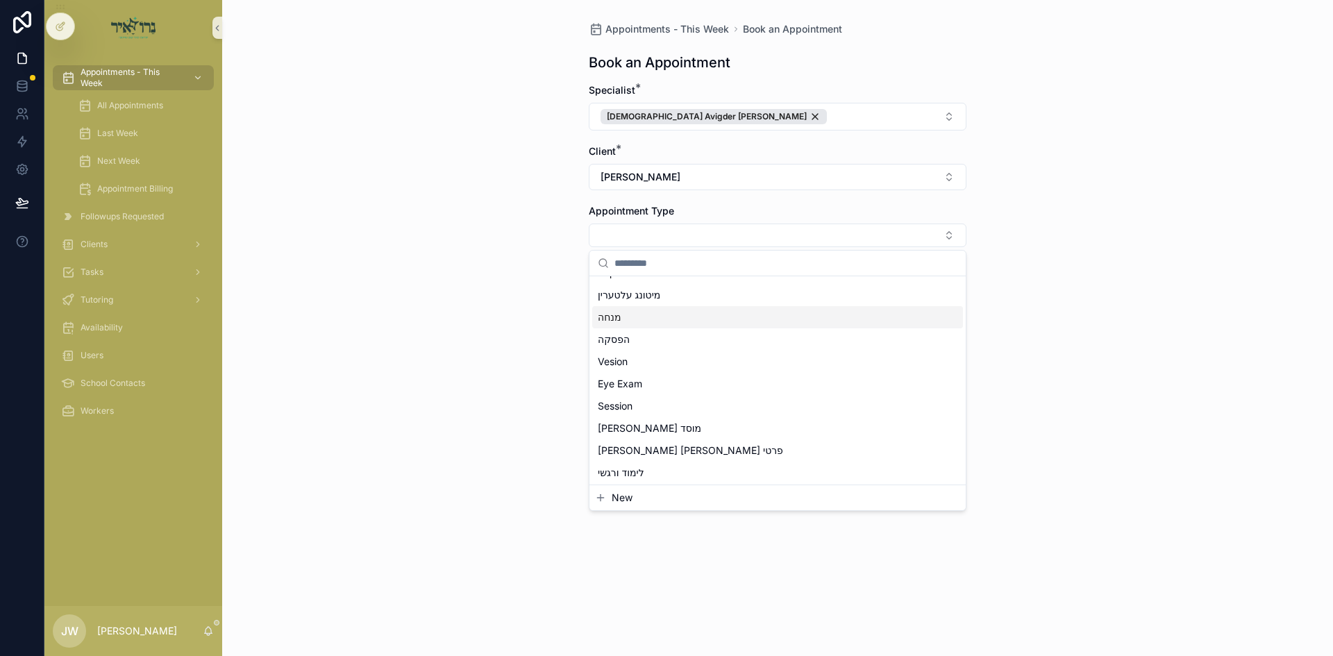
scroll to position [139, 0]
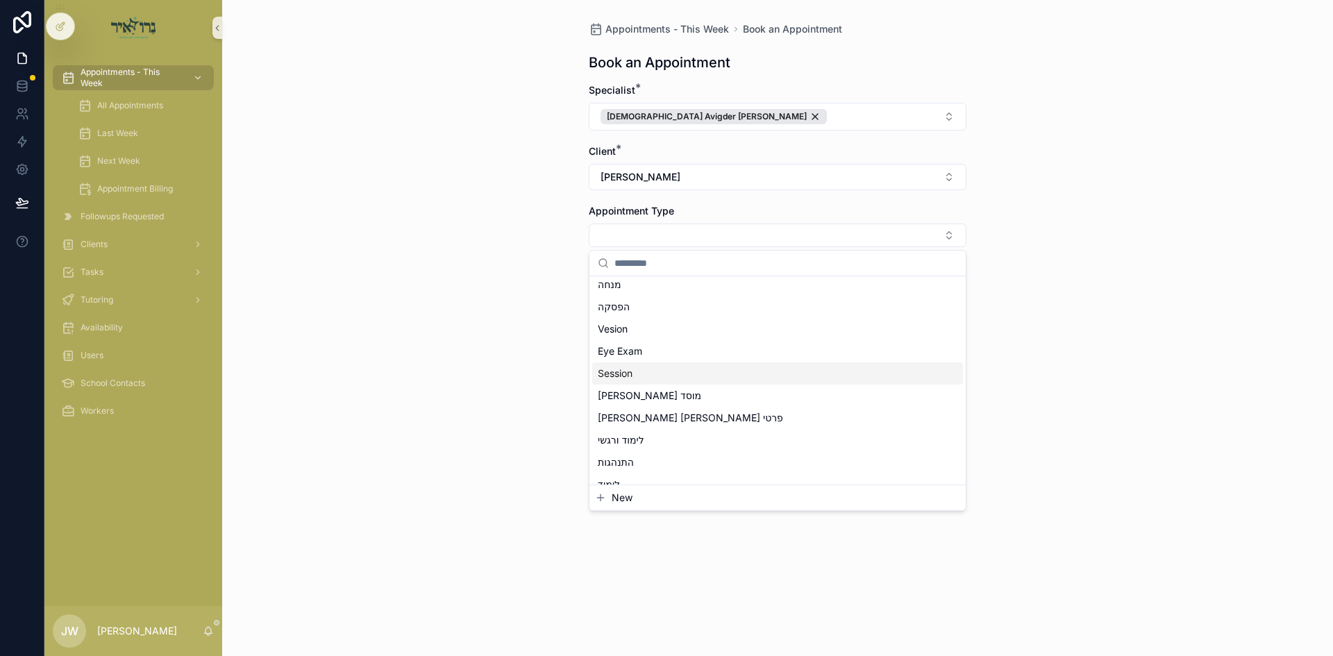
click at [648, 380] on div "Session" at bounding box center [777, 373] width 371 height 22
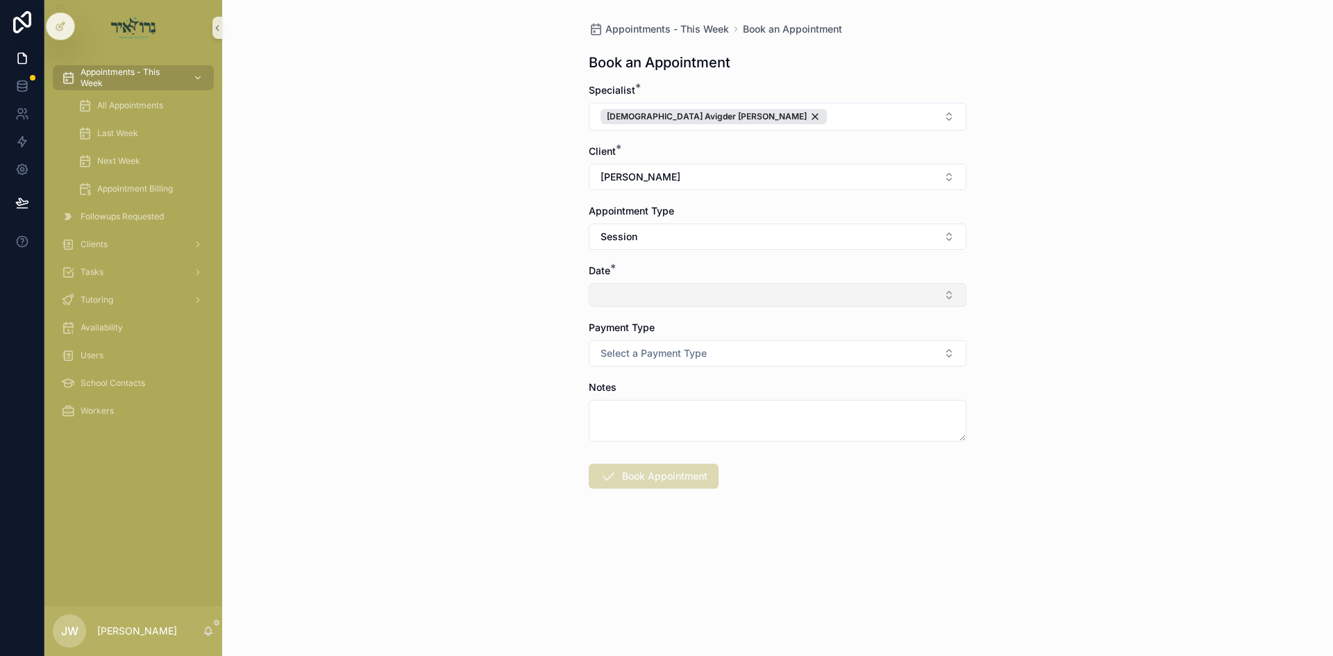
click at [634, 305] on button "Select Button" at bounding box center [778, 295] width 378 height 24
click at [648, 355] on span "ה'כי תצא [DATE]" at bounding box center [634, 350] width 73 height 14
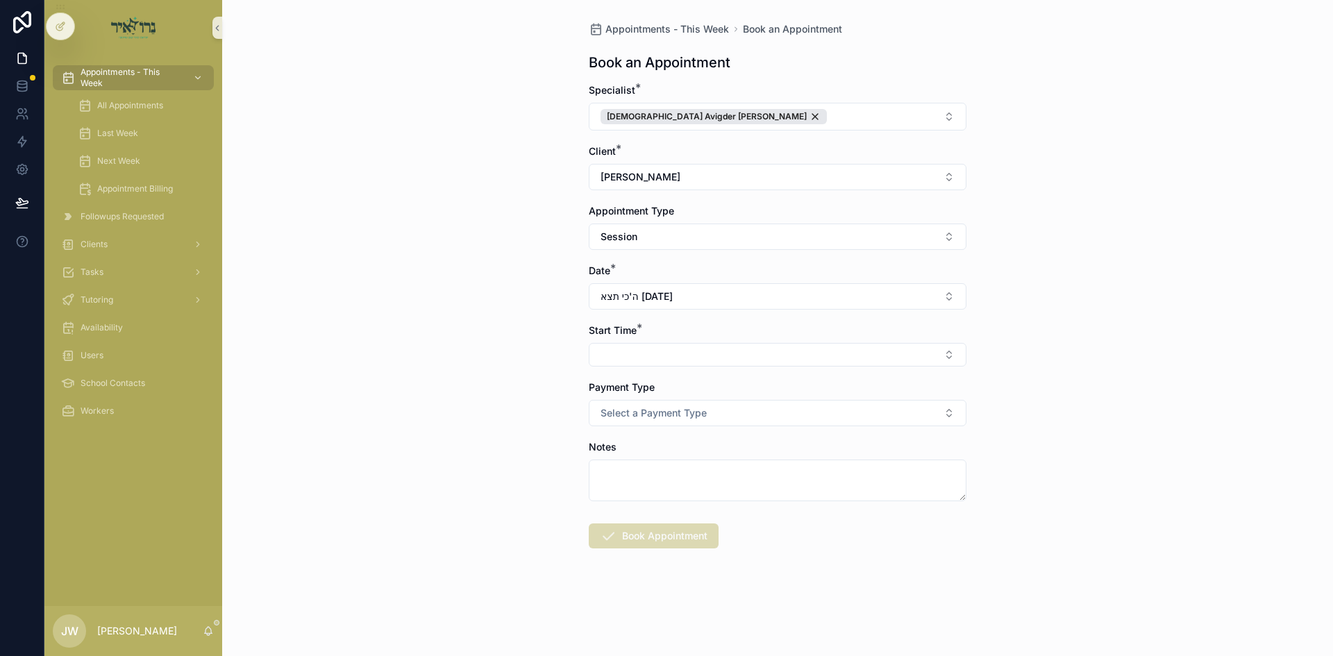
click at [648, 355] on button "Select Button" at bounding box center [778, 355] width 378 height 24
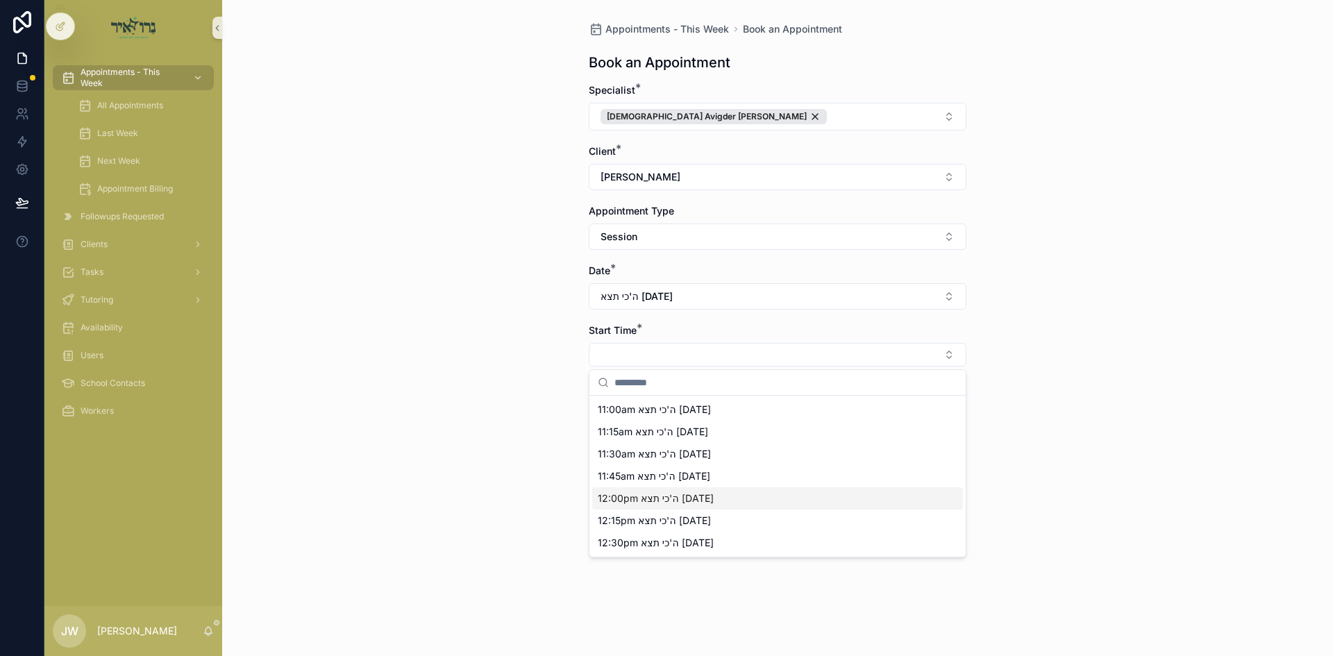
click at [632, 498] on span "12:00pm ה'כי תצא 09/04/25" at bounding box center [656, 499] width 116 height 14
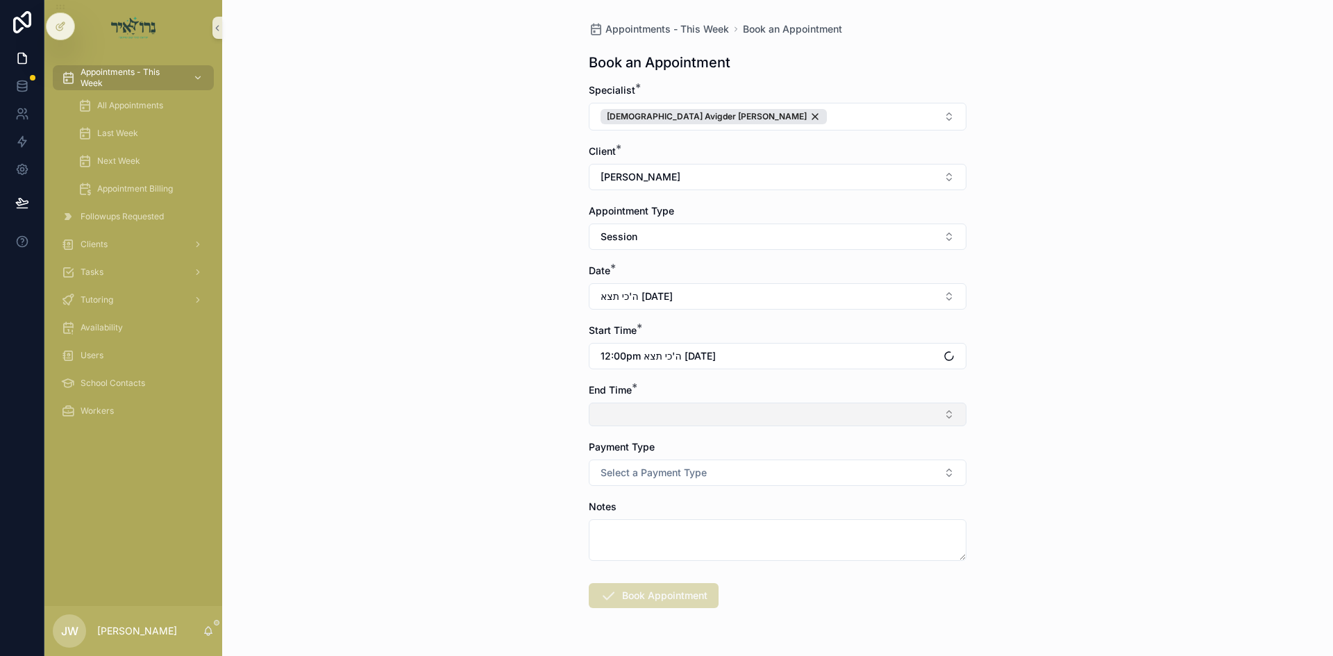
click at [639, 414] on button "Select Button" at bounding box center [778, 415] width 378 height 24
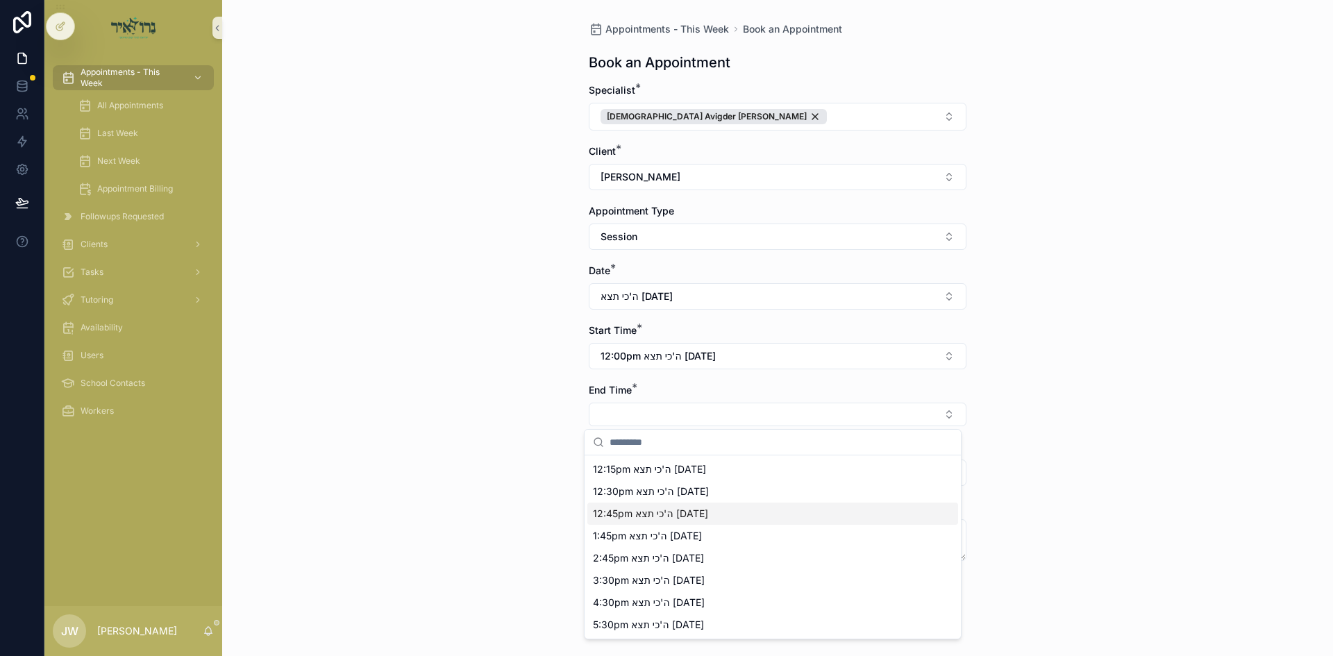
click at [633, 520] on span "12:45pm ה'כי תצא 09/04/25" at bounding box center [650, 514] width 115 height 14
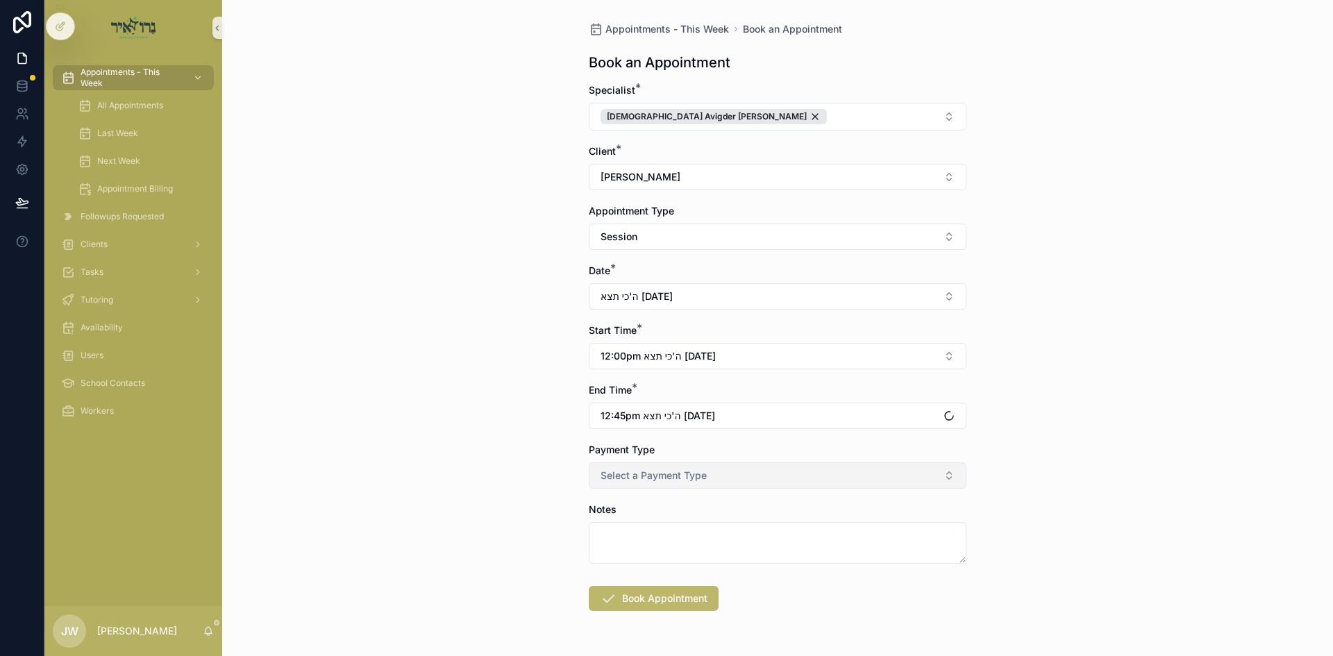
click at [633, 474] on span "Select a Payment Type" at bounding box center [654, 476] width 106 height 14
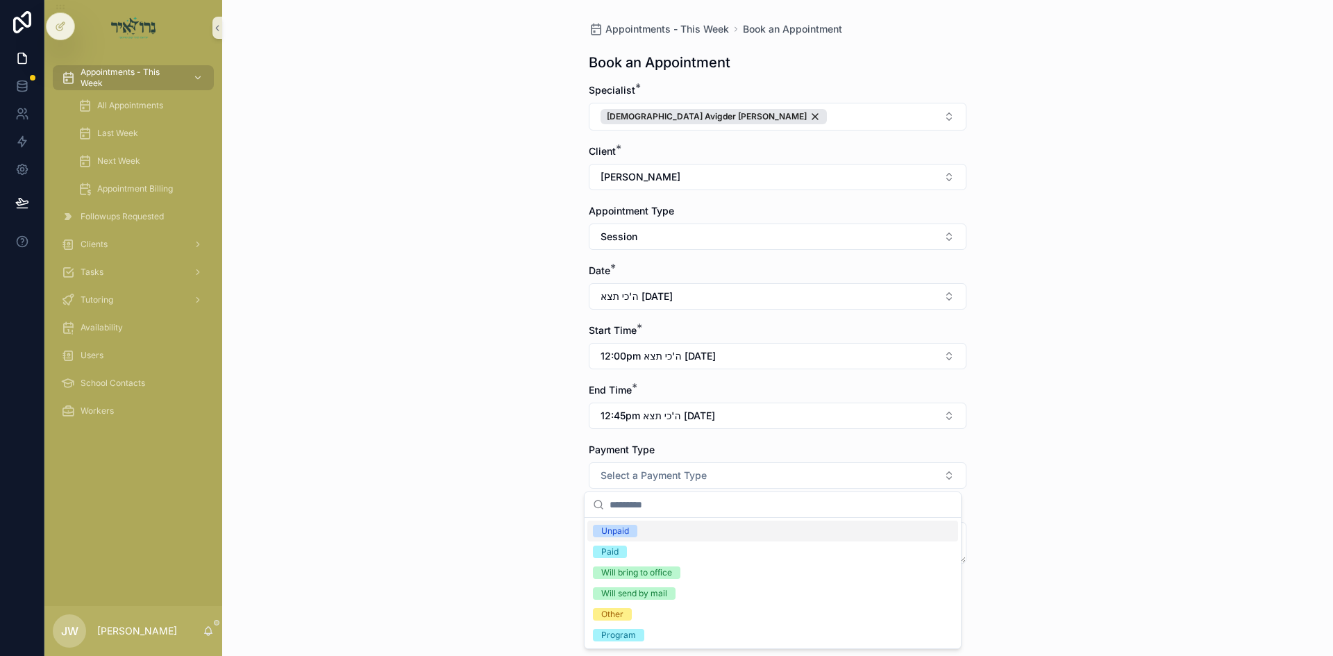
click at [636, 535] on span "Unpaid" at bounding box center [615, 531] width 44 height 12
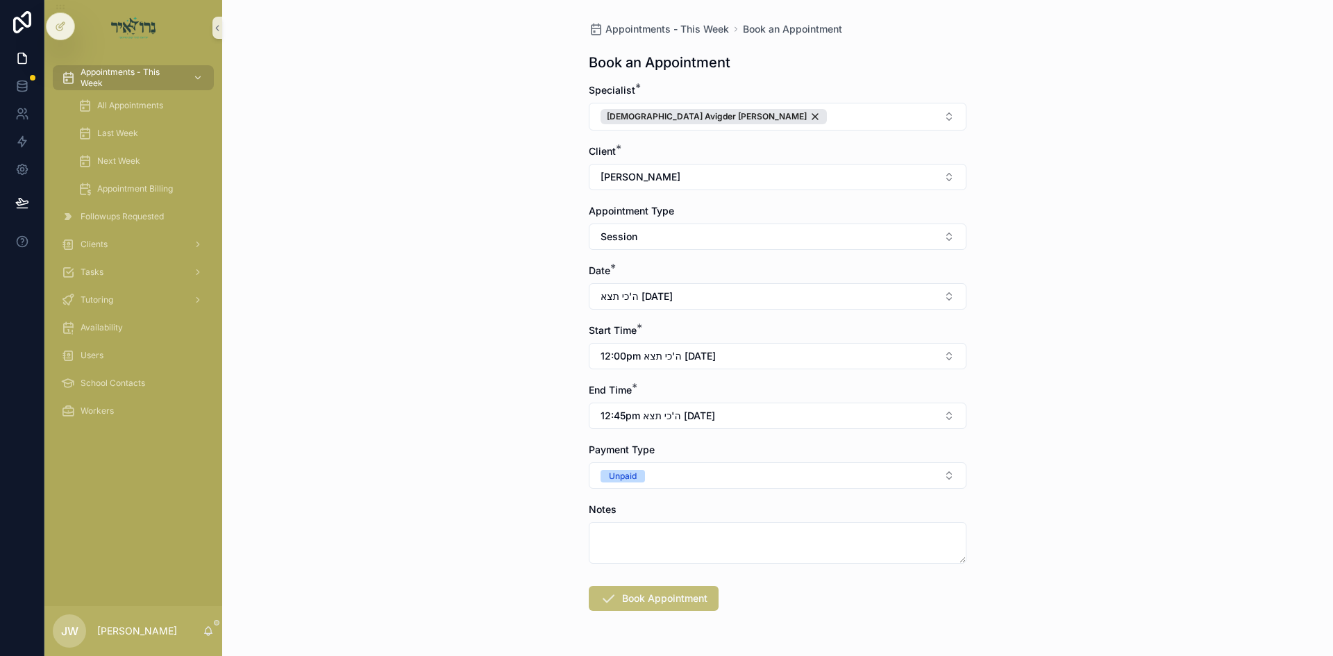
click at [619, 603] on button "Book Appointment" at bounding box center [654, 598] width 130 height 25
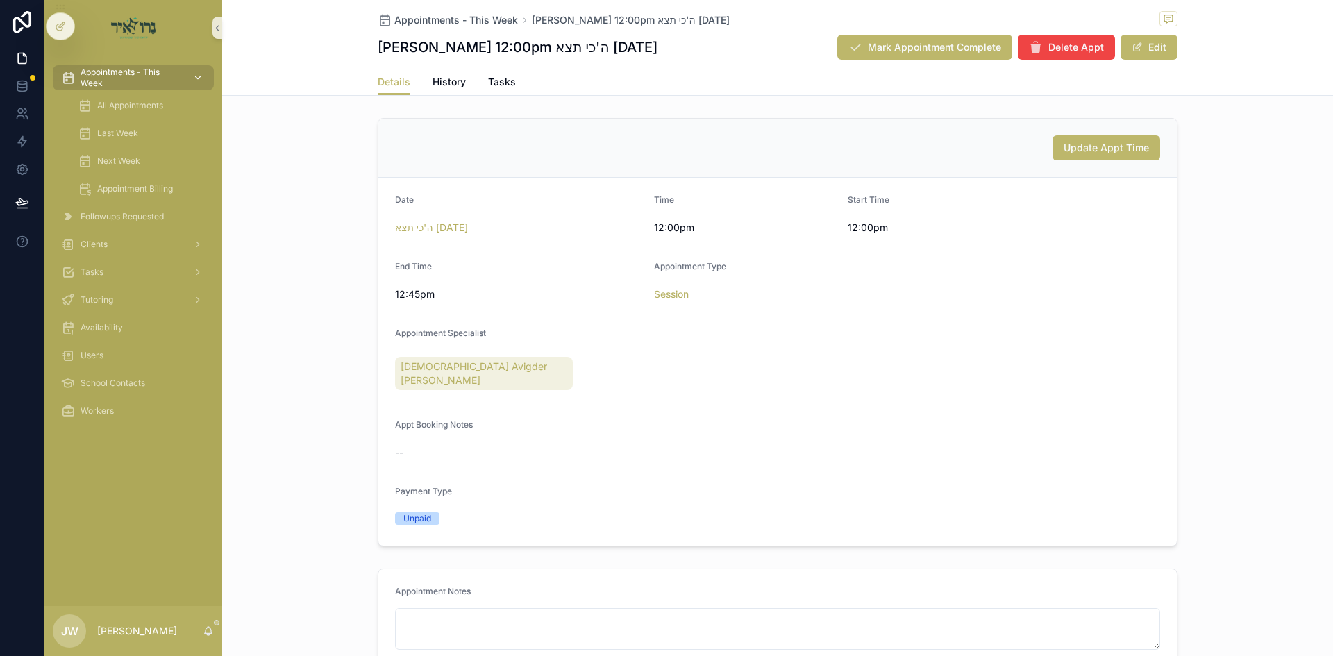
click at [177, 77] on span "Appointments - This Week" at bounding box center [131, 78] width 101 height 22
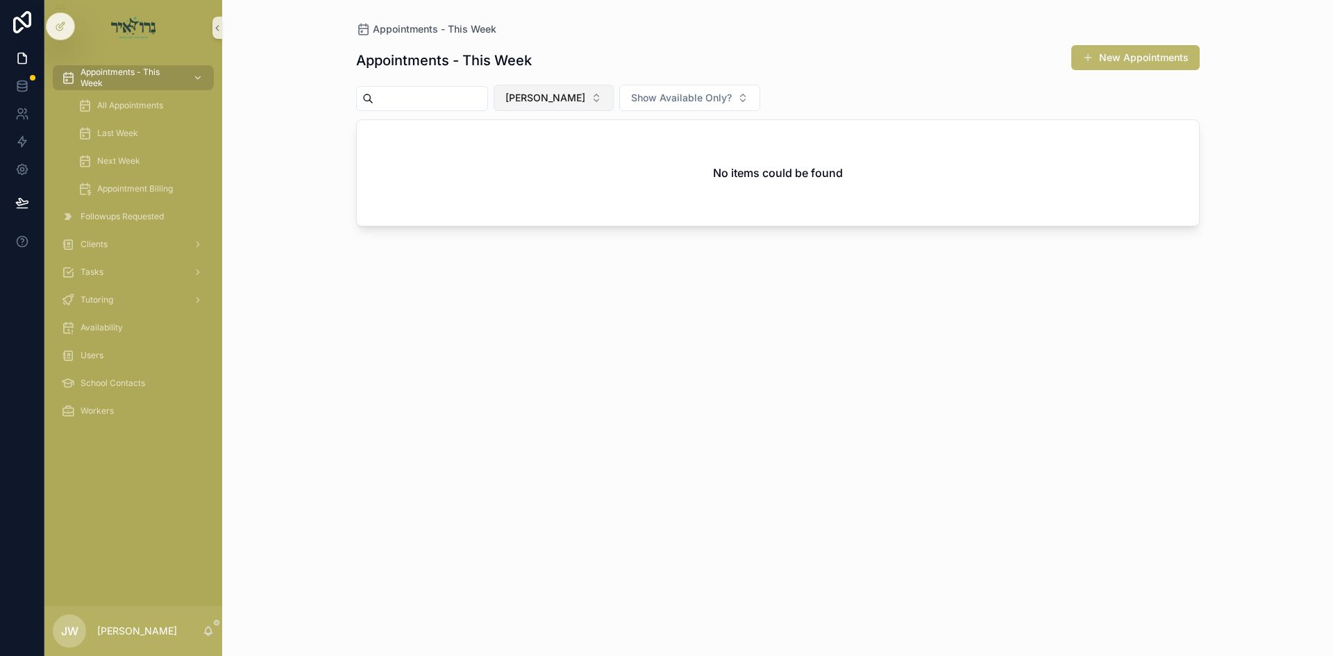
click at [582, 98] on span "[PERSON_NAME]" at bounding box center [545, 98] width 80 height 14
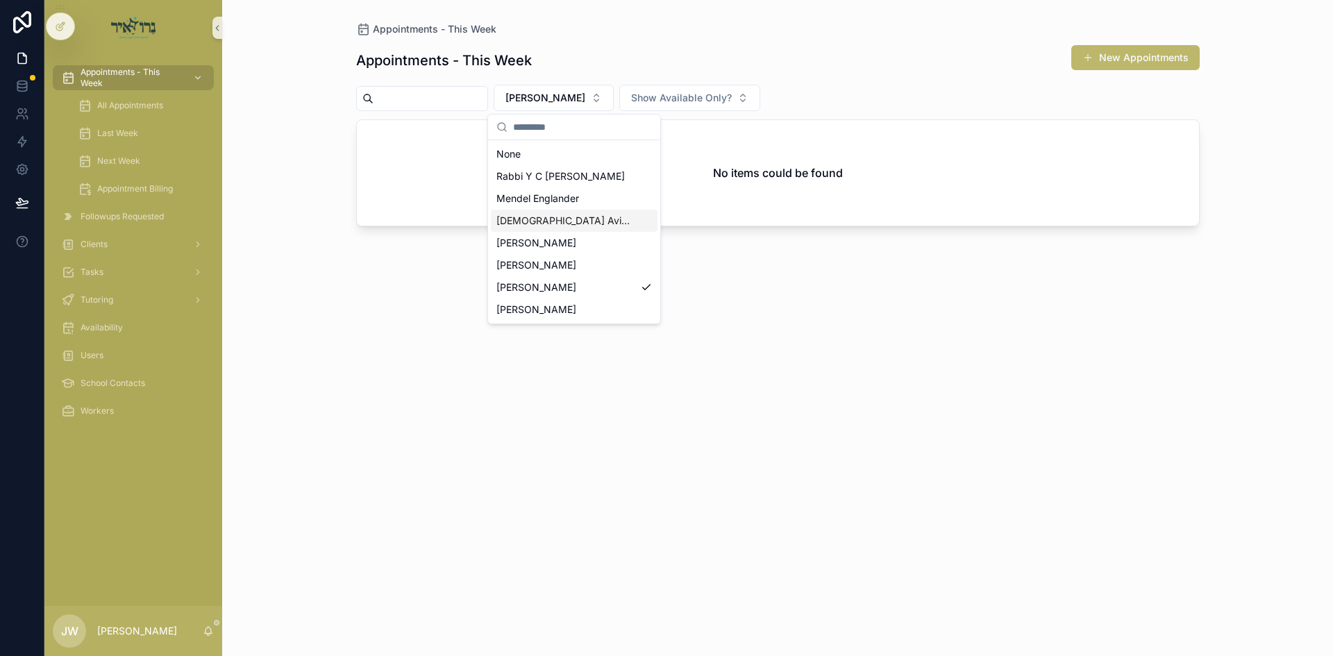
click at [571, 224] on span "[DEMOGRAPHIC_DATA] Avigder [PERSON_NAME]" at bounding box center [565, 221] width 139 height 14
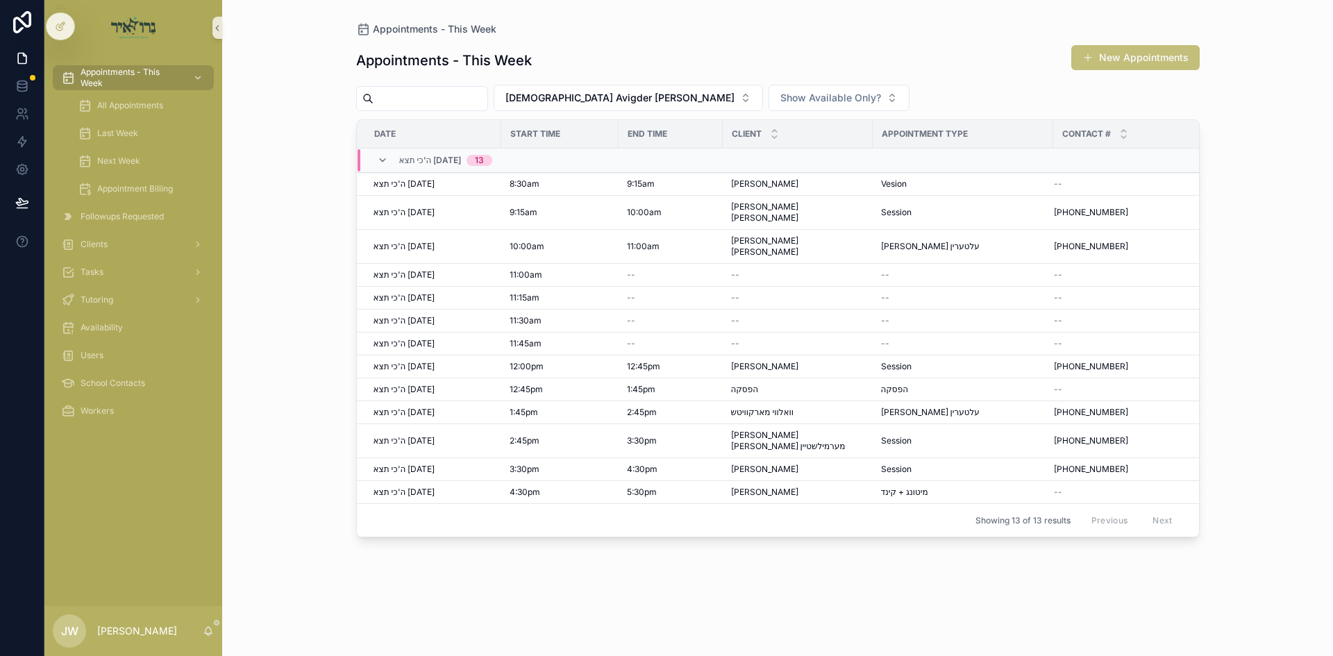
click at [1111, 51] on button "New Appointments" at bounding box center [1135, 57] width 128 height 25
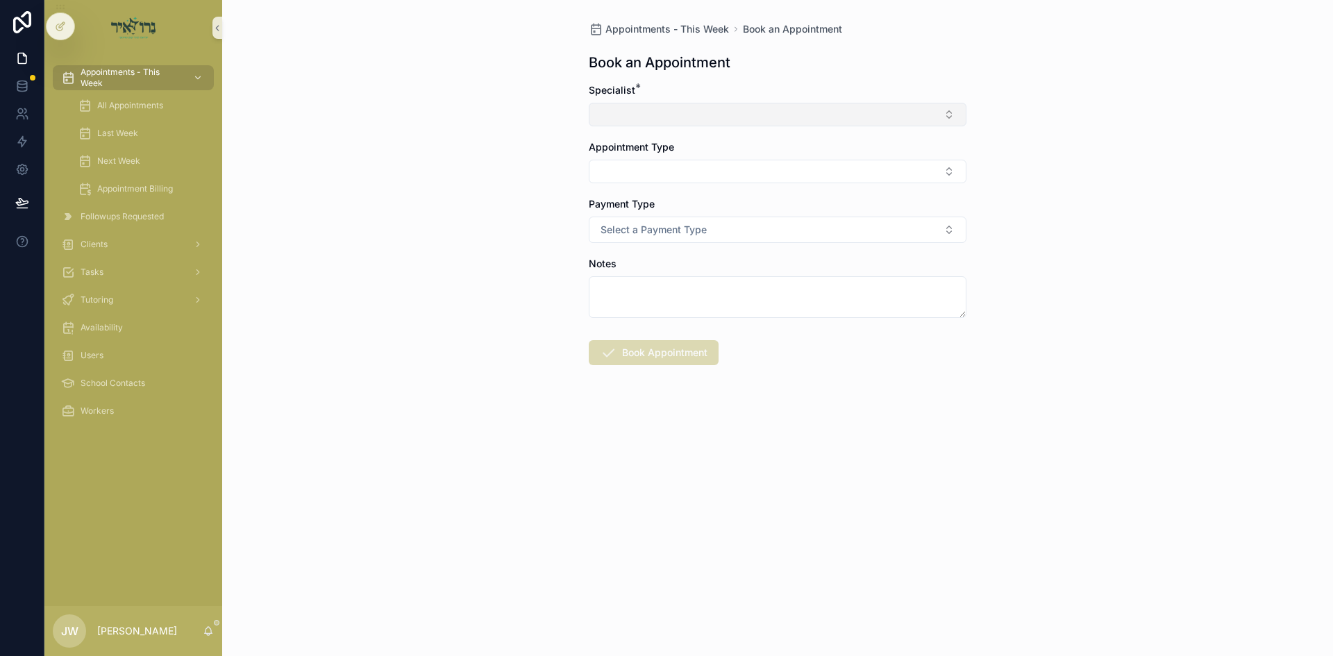
click at [649, 106] on button "Select Button" at bounding box center [778, 115] width 378 height 24
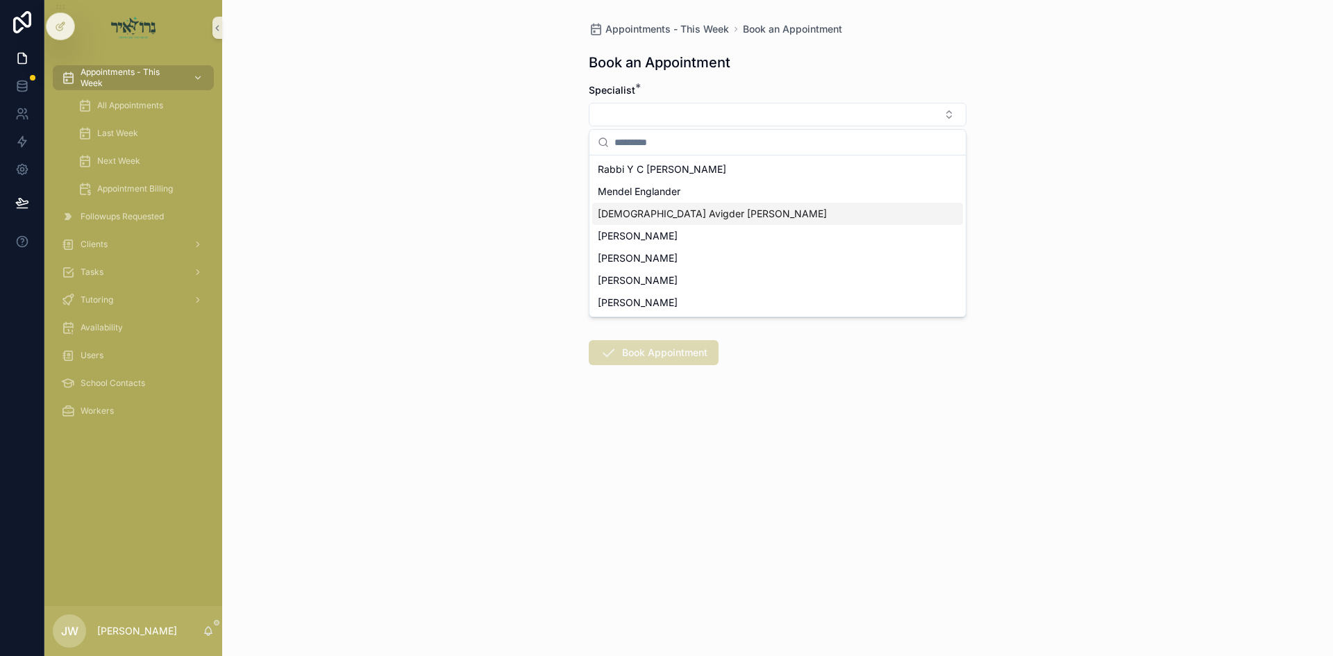
click at [668, 213] on span "[DEMOGRAPHIC_DATA] Avigder [PERSON_NAME]" at bounding box center [712, 214] width 229 height 14
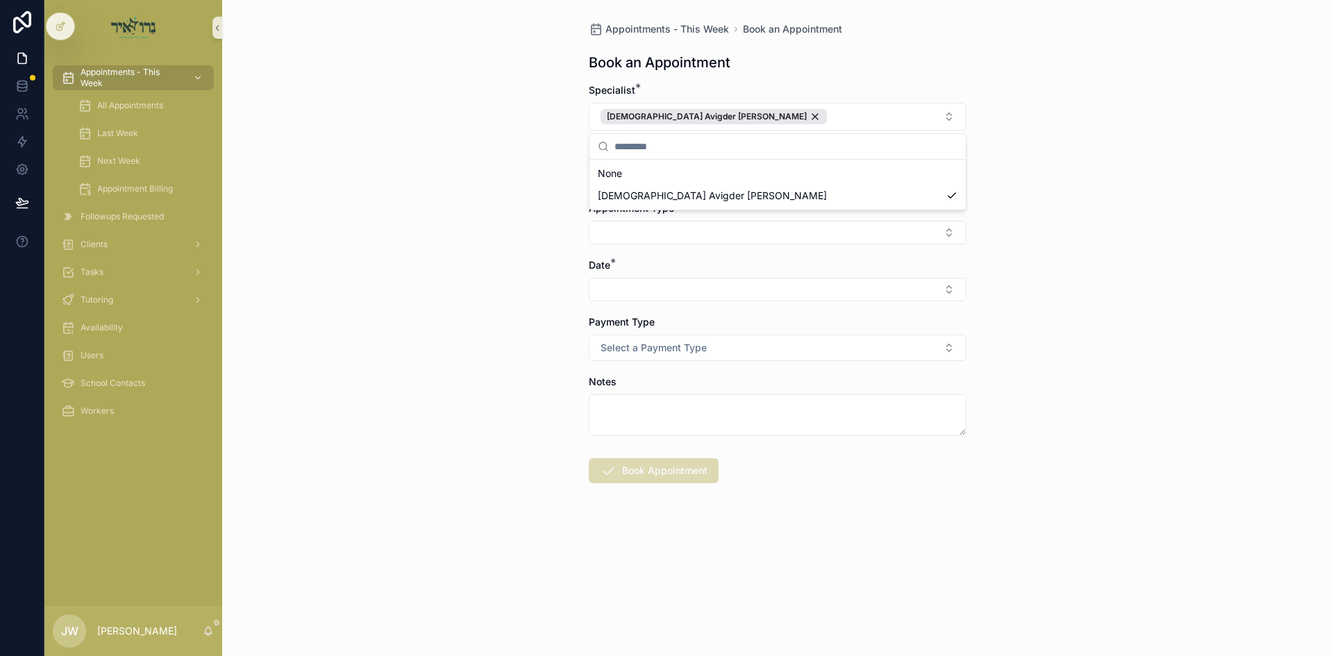
click at [464, 154] on div "Appointments - This Week Book an Appointment Book an Appointment Specialist * R…" at bounding box center [777, 328] width 1111 height 656
click at [626, 175] on button "Select Button" at bounding box center [778, 176] width 378 height 24
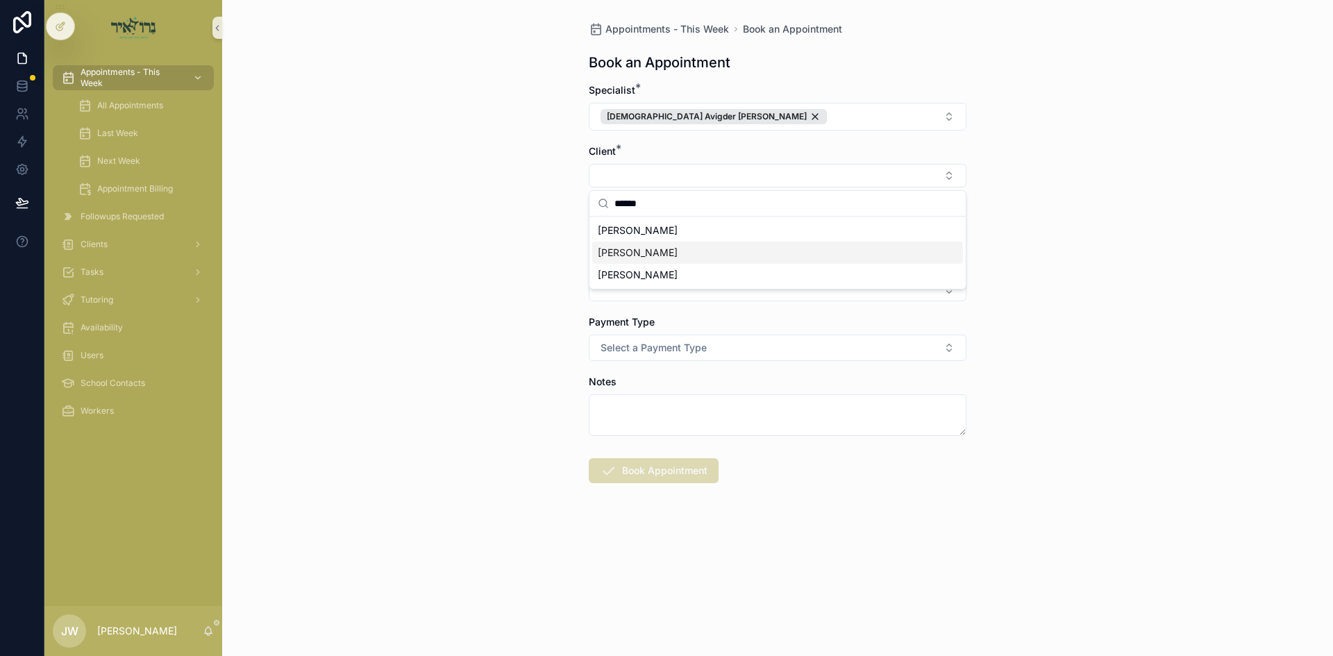
type input "******"
click at [666, 261] on div "[PERSON_NAME]" at bounding box center [777, 253] width 371 height 22
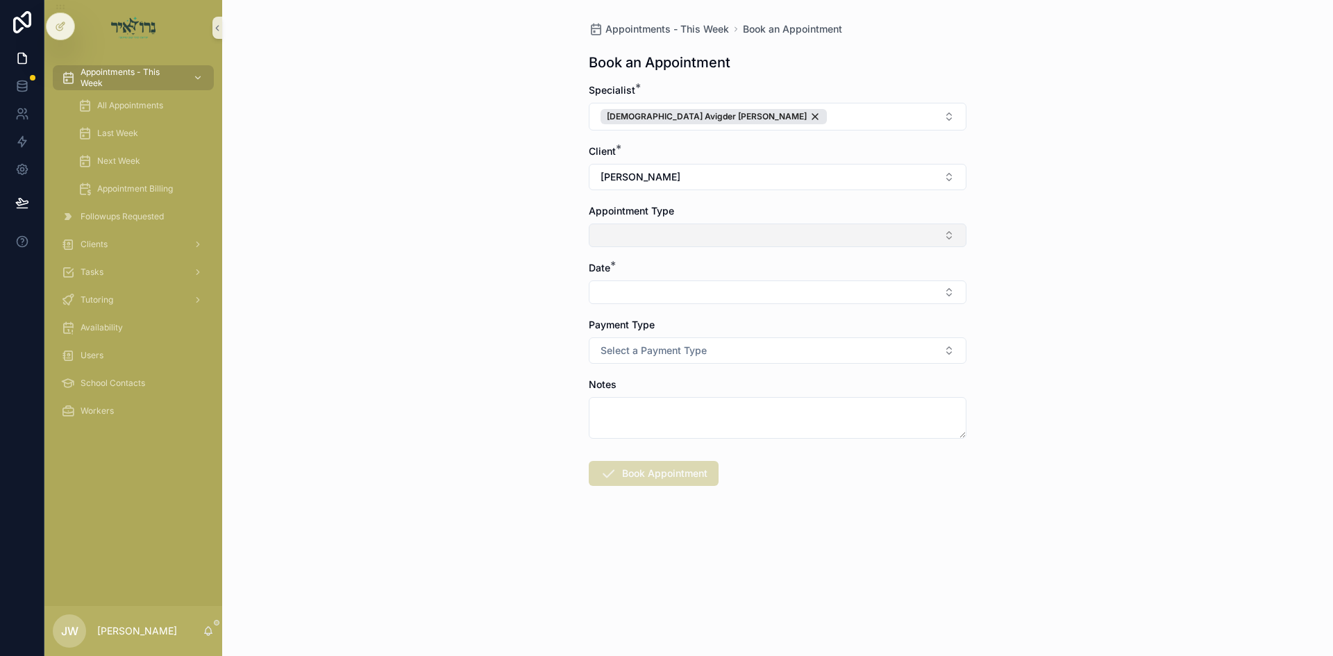
click at [666, 246] on button "Select Button" at bounding box center [778, 236] width 378 height 24
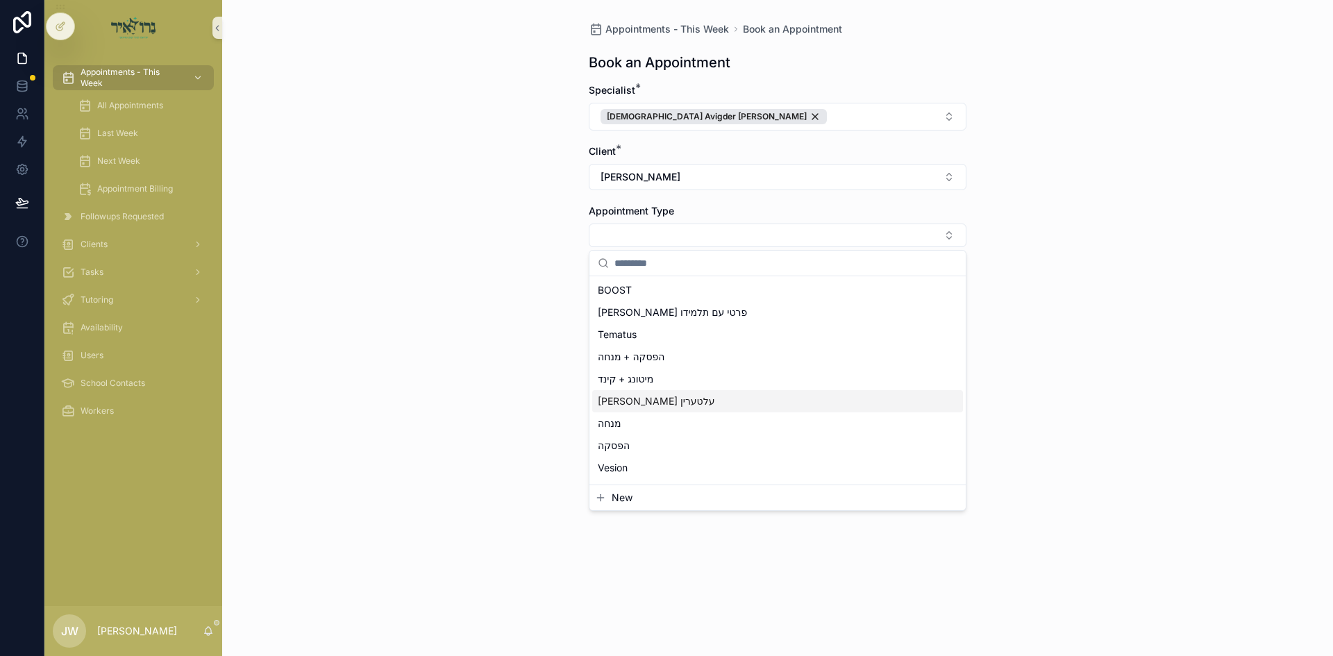
click at [641, 402] on span "מיטונג עלטערין" at bounding box center [656, 401] width 117 height 14
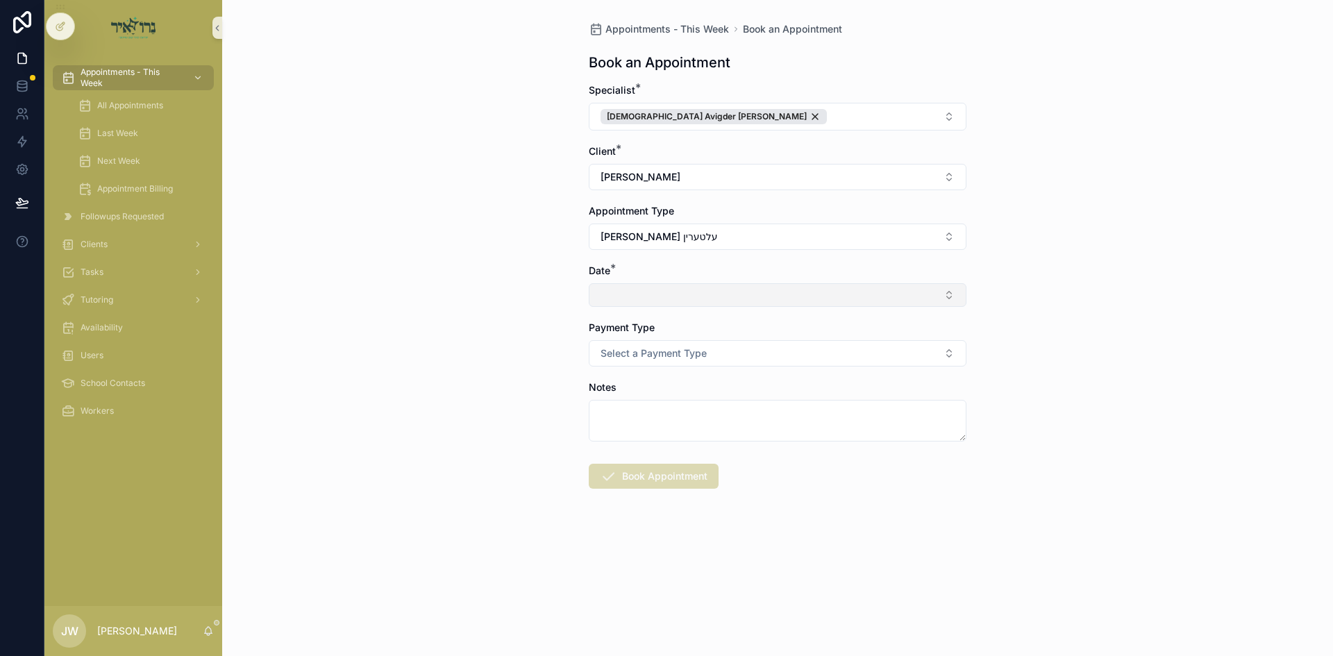
click at [650, 289] on button "Select Button" at bounding box center [778, 295] width 378 height 24
click at [641, 352] on span "ה'כי תצא [DATE]" at bounding box center [634, 350] width 73 height 14
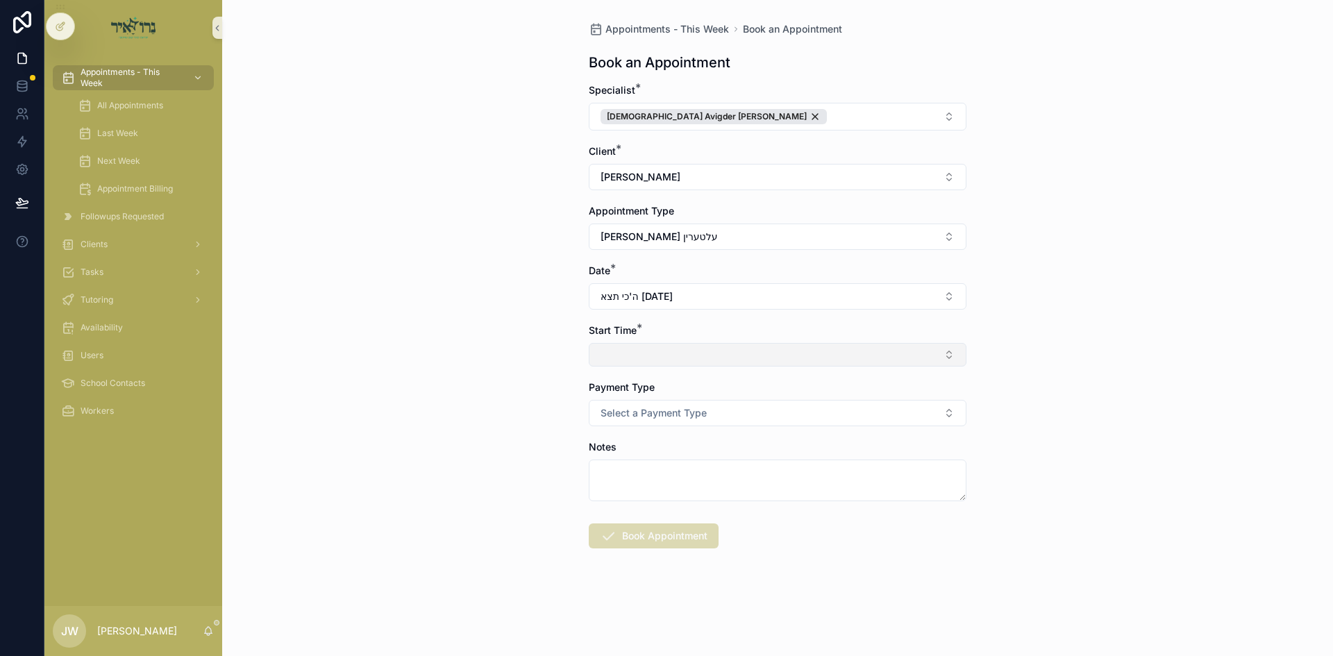
click at [641, 359] on button "Select Button" at bounding box center [778, 355] width 378 height 24
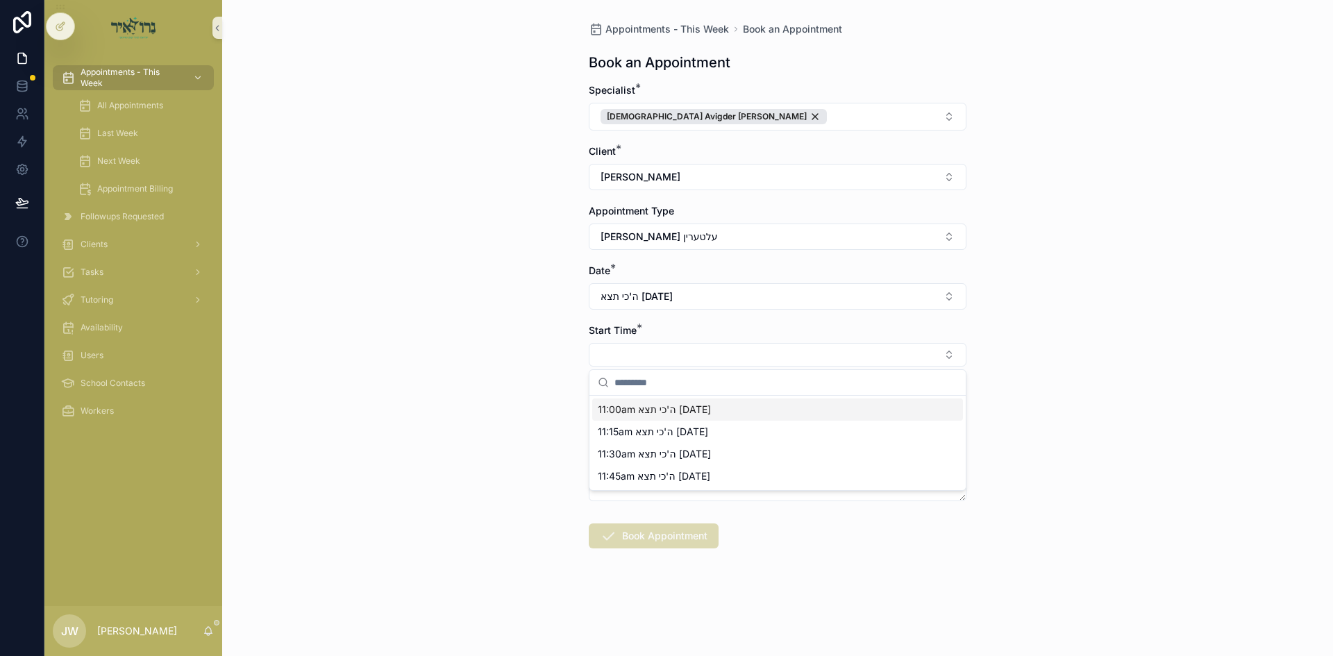
click at [667, 412] on span "11:00am ה'כי תצא 09/04/25" at bounding box center [654, 410] width 113 height 14
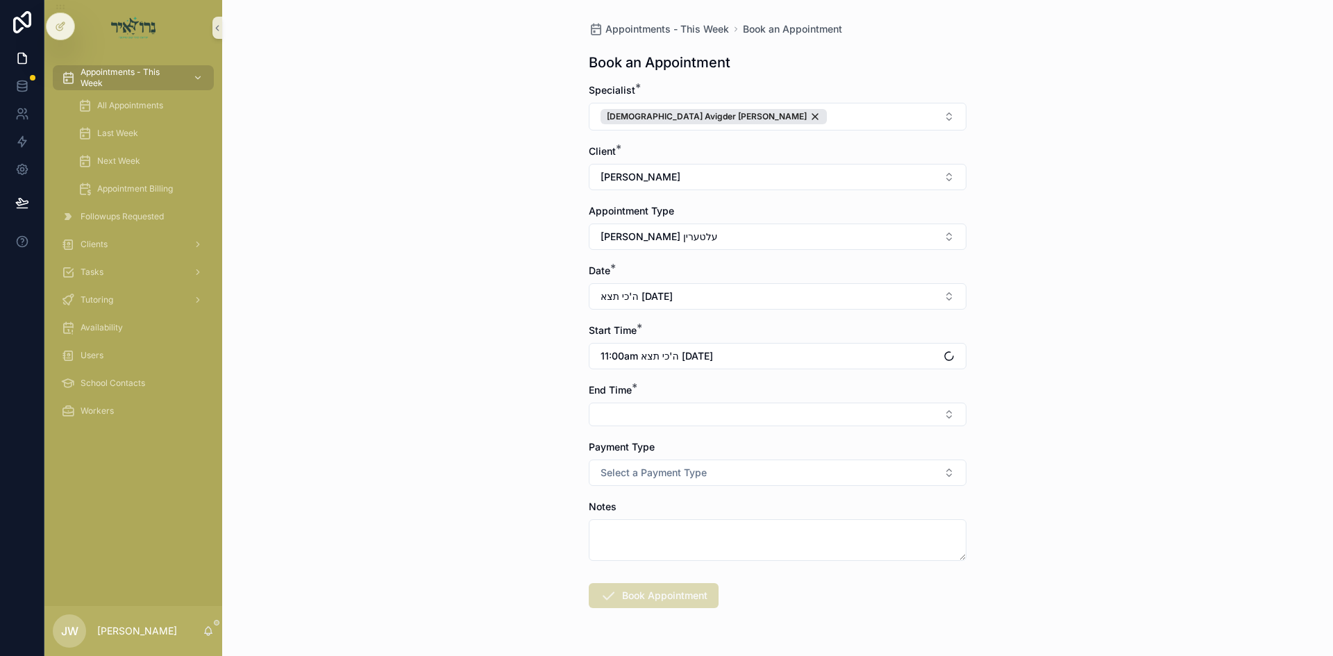
click at [676, 419] on button "Select Button" at bounding box center [778, 415] width 378 height 24
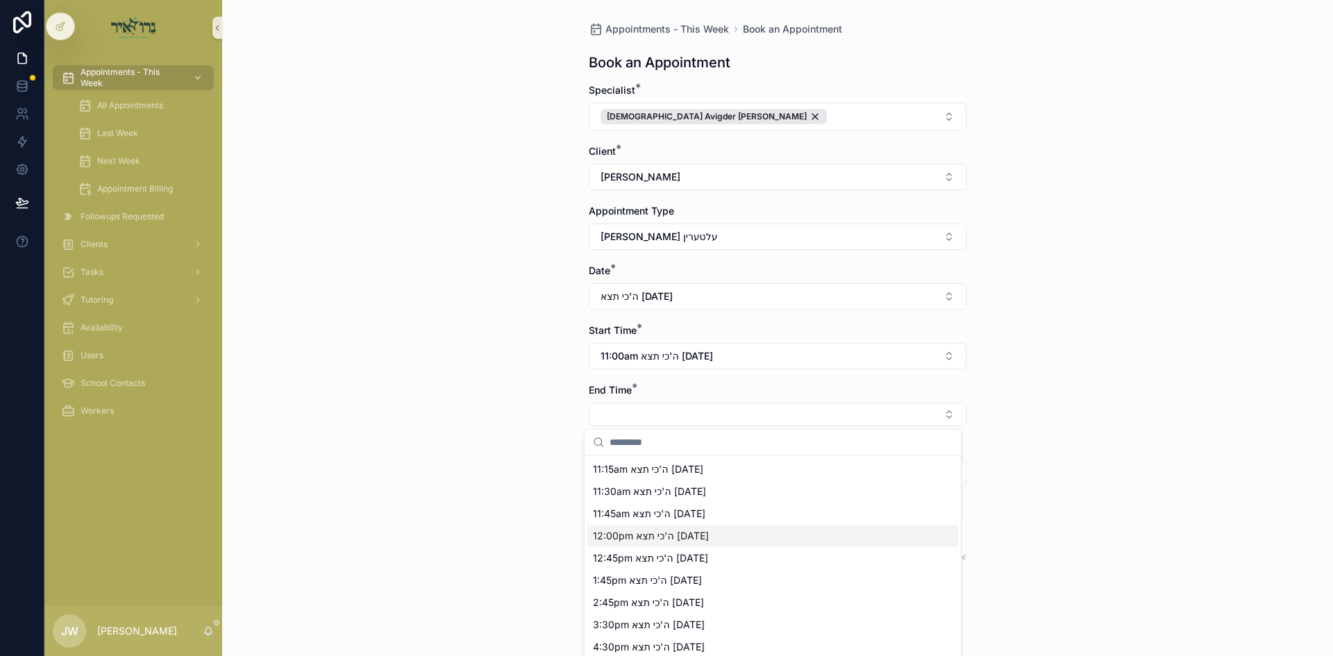
click at [622, 539] on span "12:00pm ה'כי תצא 09/04/25" at bounding box center [651, 536] width 116 height 14
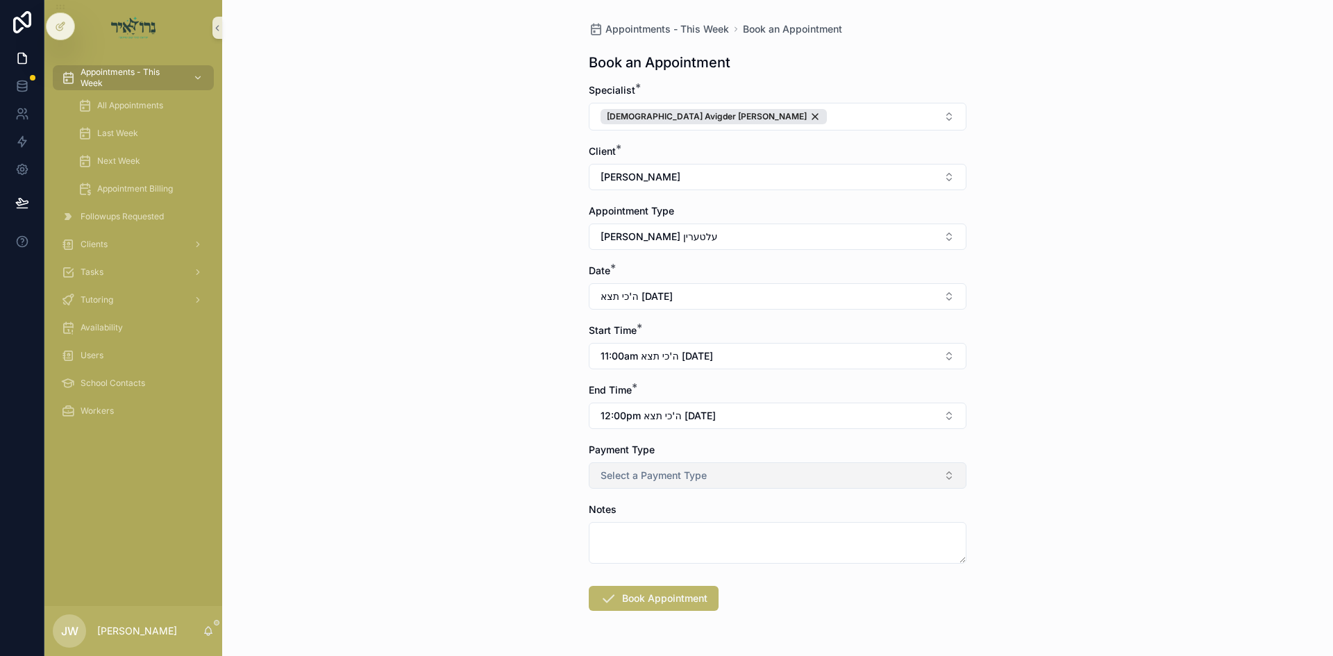
click at [619, 477] on span "Select a Payment Type" at bounding box center [654, 476] width 106 height 14
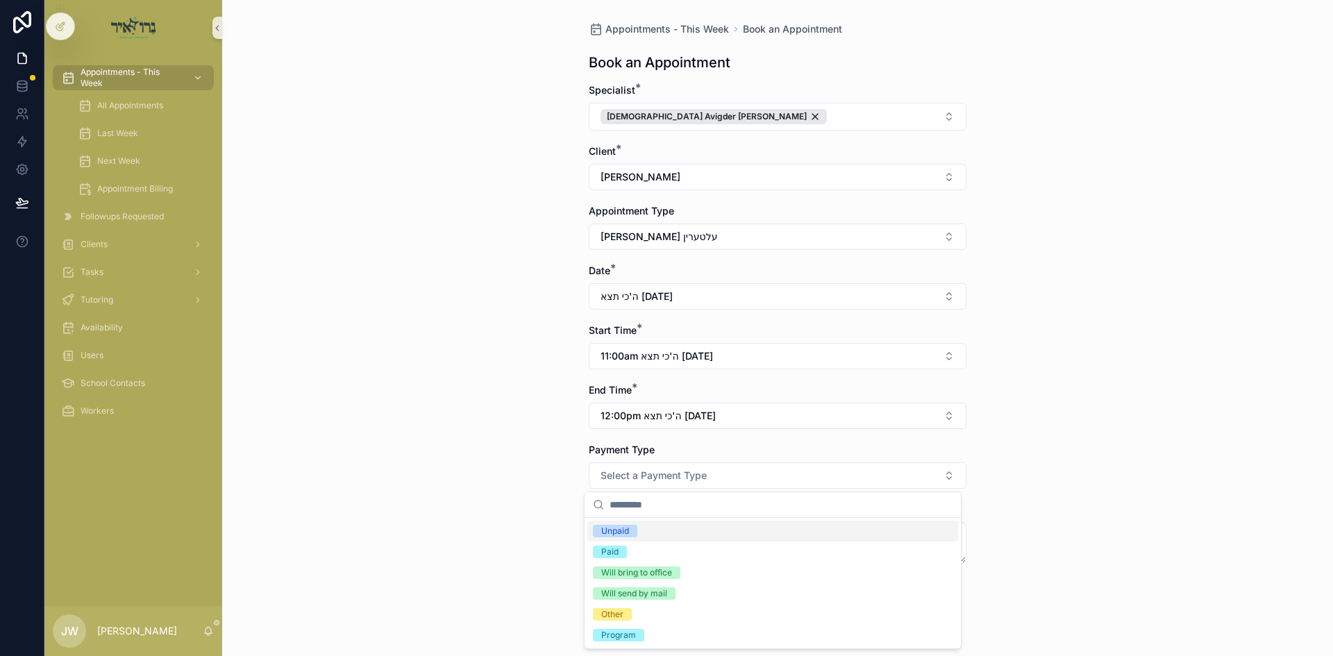
click at [629, 534] on div "Unpaid" at bounding box center [615, 531] width 28 height 12
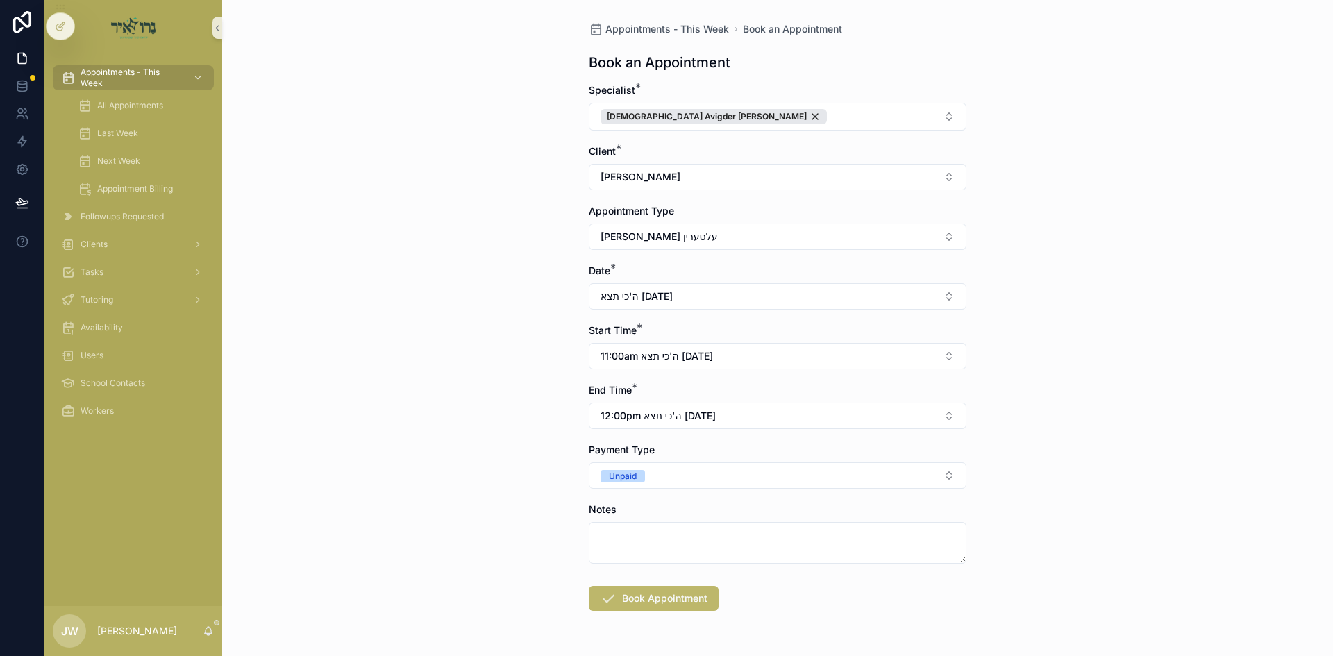
scroll to position [44, 0]
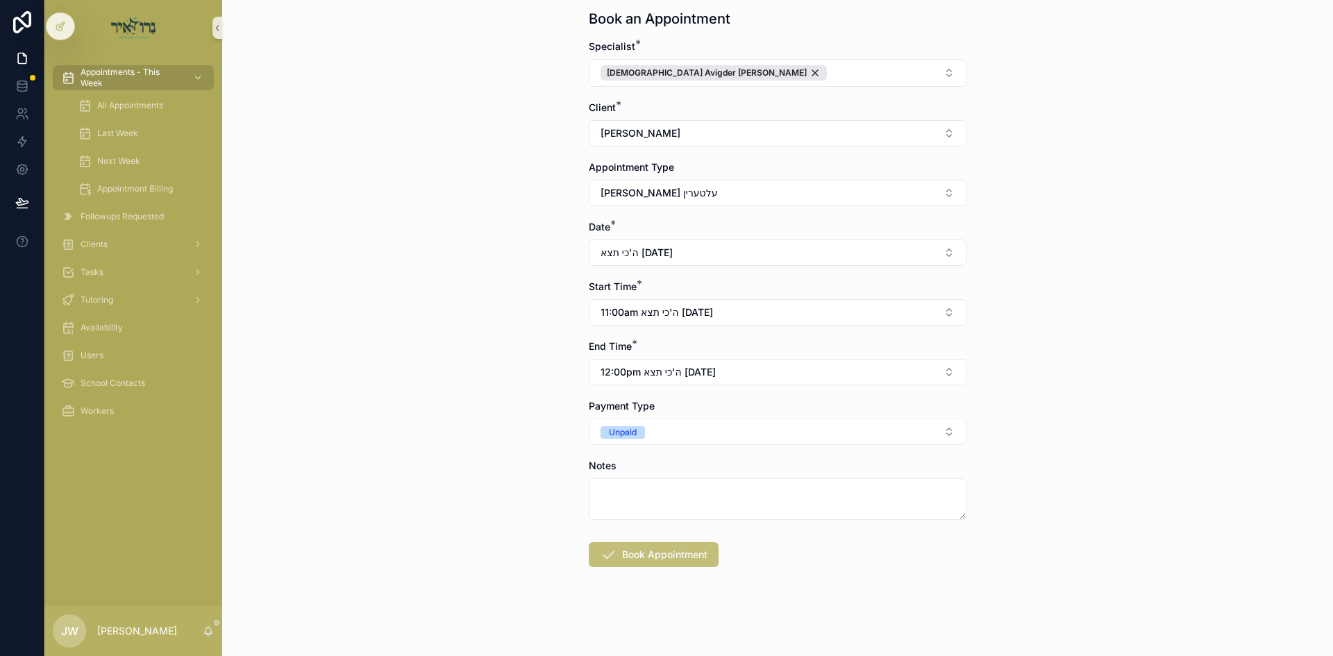
click at [662, 560] on button "Book Appointment" at bounding box center [654, 554] width 130 height 25
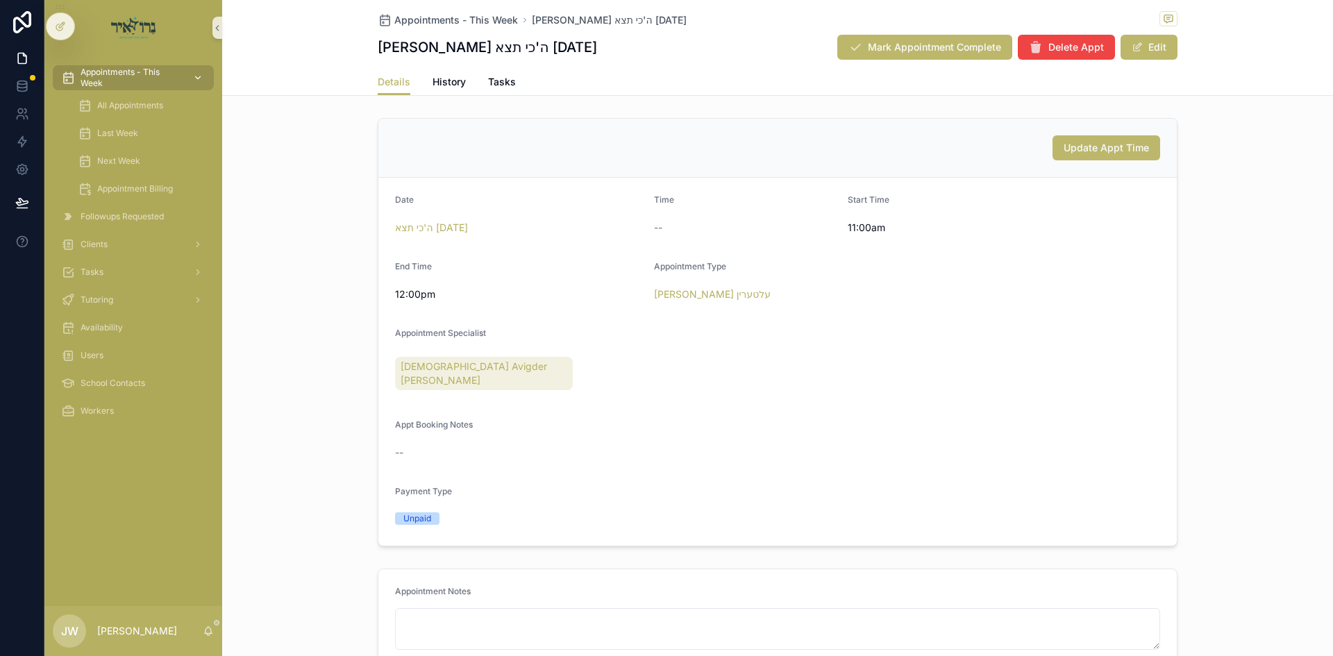
click at [151, 73] on span "Appointments - This Week" at bounding box center [131, 78] width 101 height 22
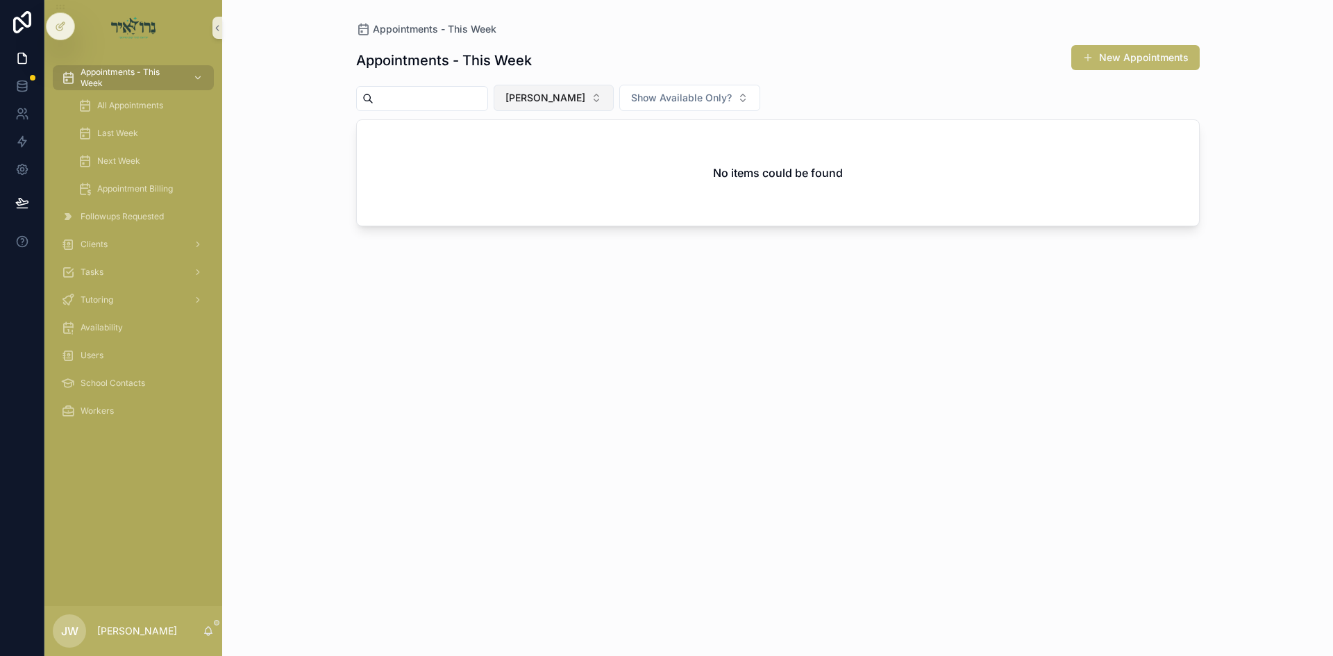
click at [542, 108] on button "[PERSON_NAME]" at bounding box center [554, 98] width 120 height 26
